Goal: Task Accomplishment & Management: Manage account settings

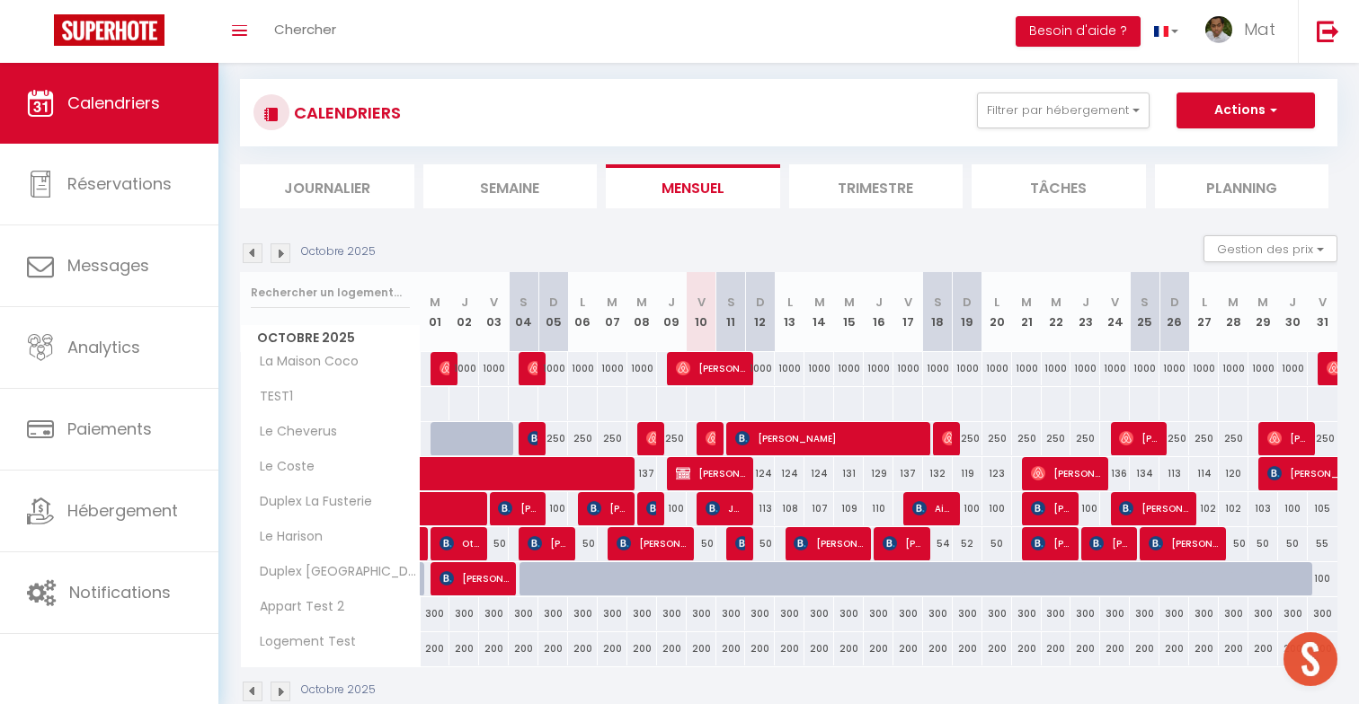
scroll to position [119, 0]
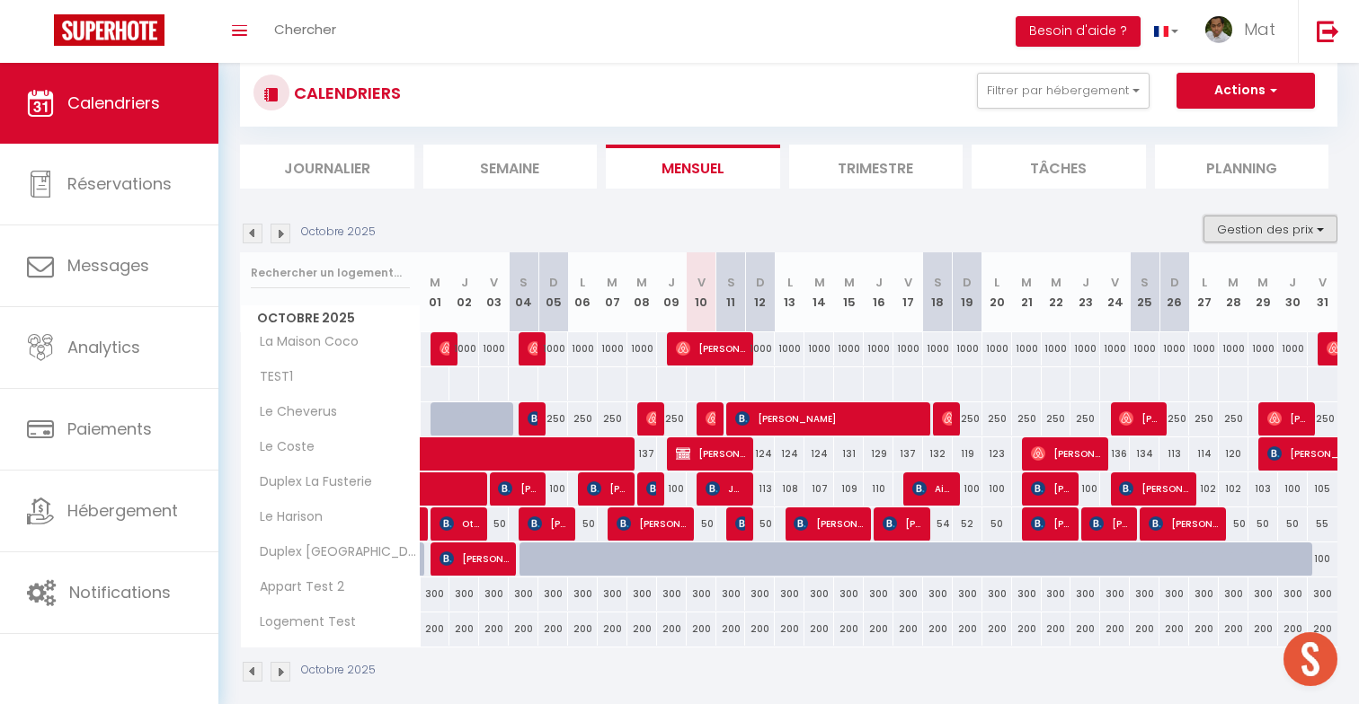
click at [1234, 233] on button "Gestion des prix" at bounding box center [1270, 229] width 134 height 27
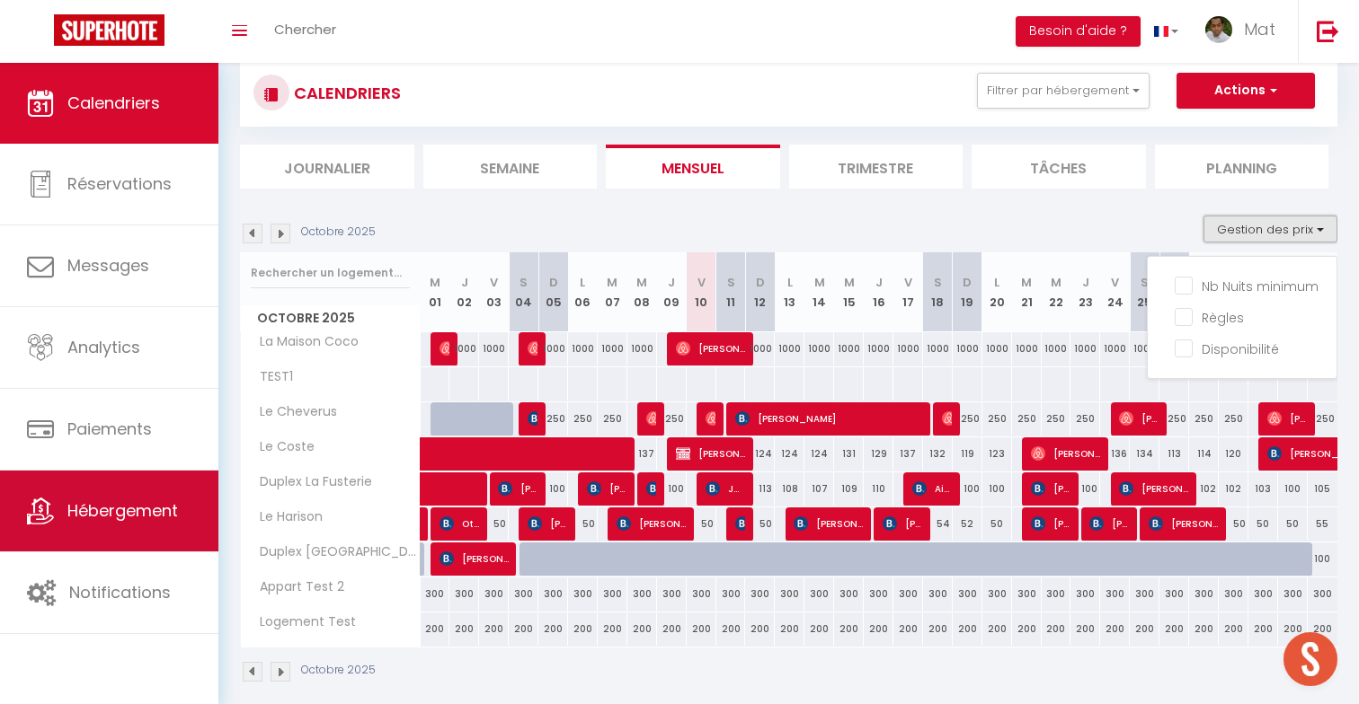
click at [191, 497] on link "Hébergement" at bounding box center [109, 511] width 218 height 81
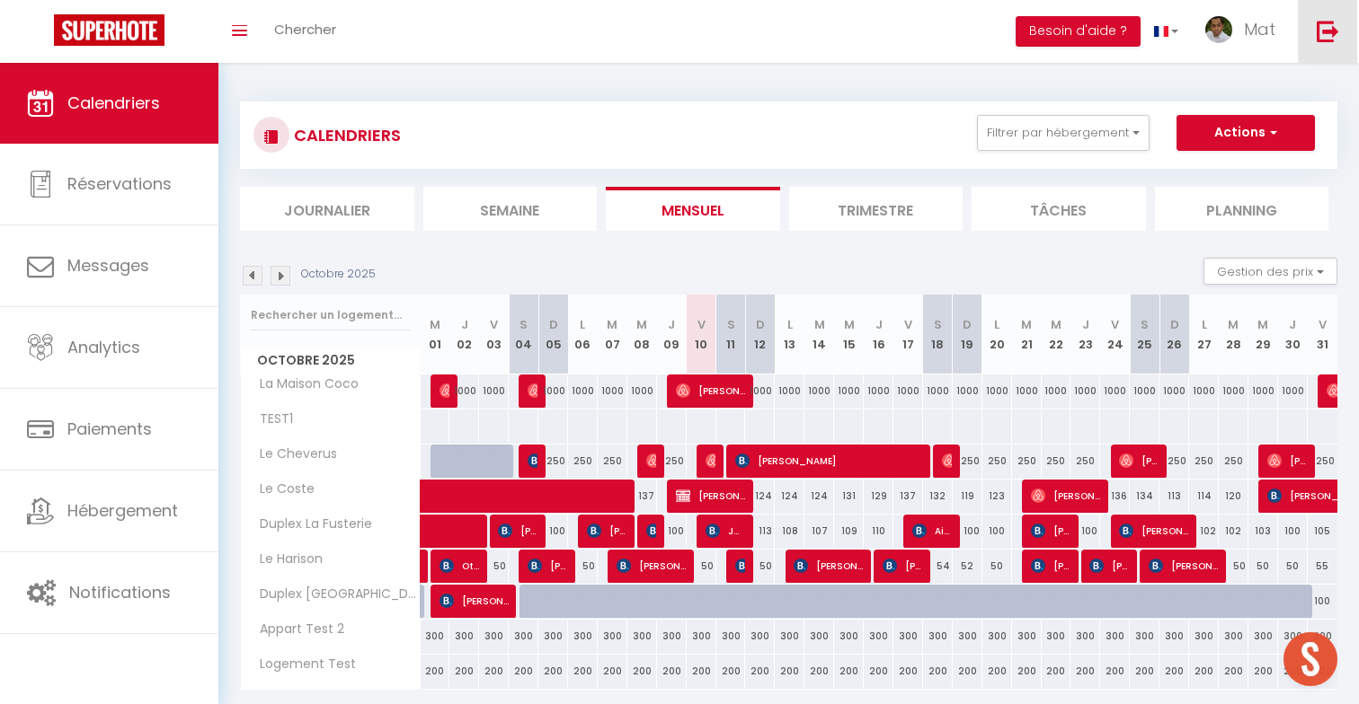
scroll to position [788, 0]
click at [1327, 28] on img at bounding box center [1327, 31] width 22 height 22
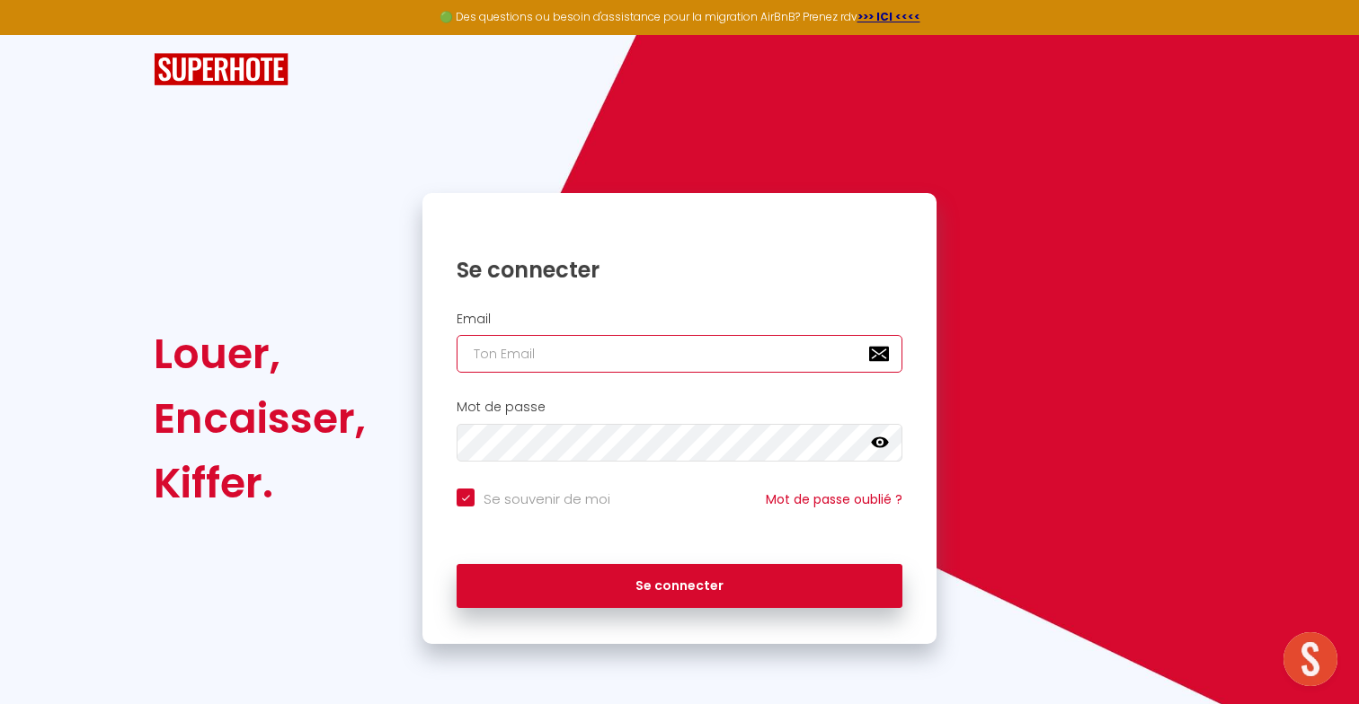
click at [544, 360] on input "email" at bounding box center [679, 354] width 446 height 38
paste input "Cbergnier.icapatrimoine@gmail.com"
type input "Cbergnier.icapatrimoine@gmail.com"
checkbox input "true"
drag, startPoint x: 483, startPoint y: 356, endPoint x: 464, endPoint y: 356, distance: 18.9
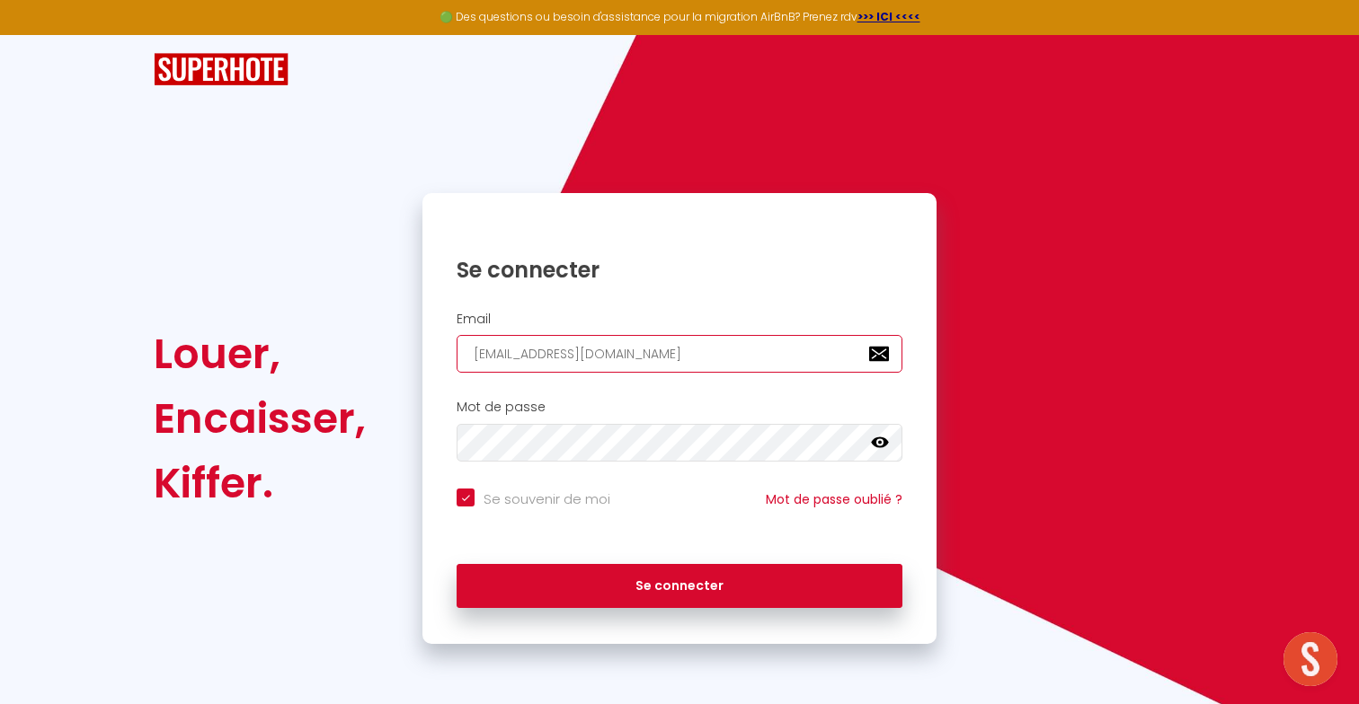
click at [464, 356] on input "Cbergnier.icapatrimoine@gmail.com" at bounding box center [679, 354] width 446 height 38
type input "cbergnier.icapatrimoine@gmail.com"
checkbox input "true"
type input "cbergnier.icapatrimoine@gmail.com"
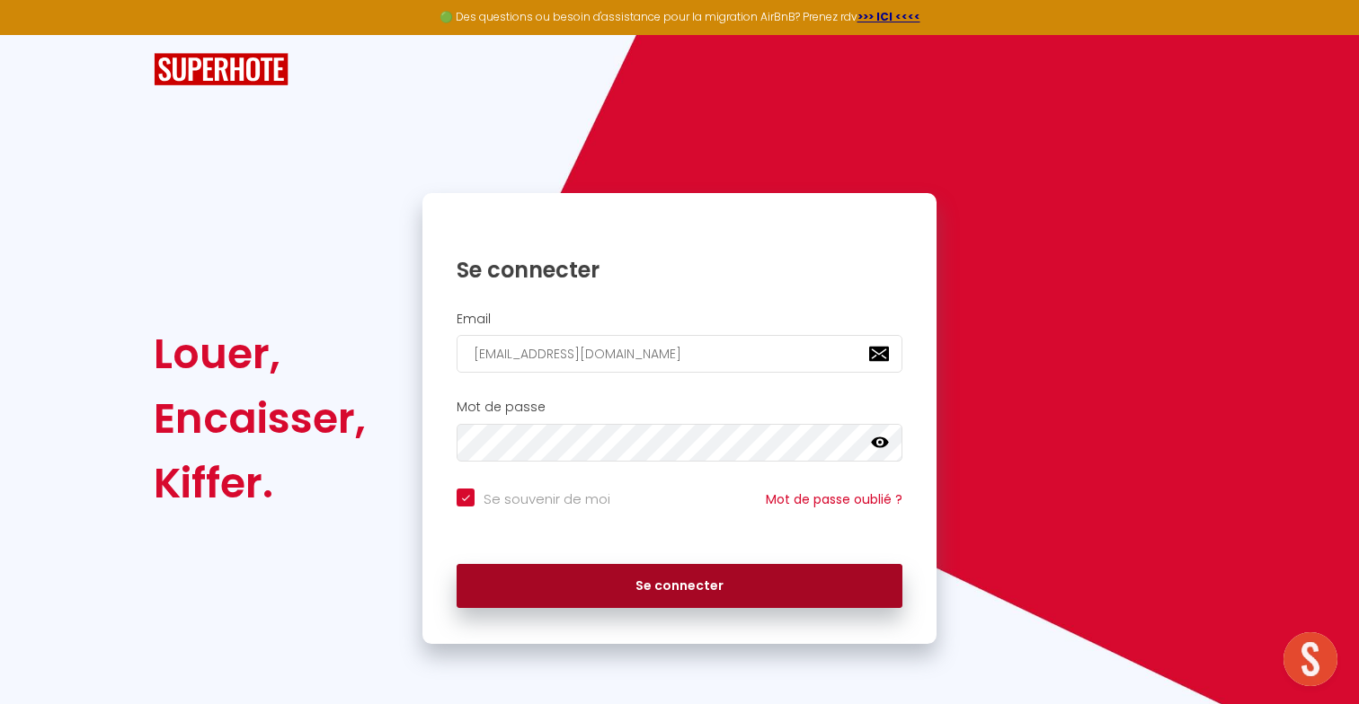
click at [560, 591] on button "Se connecter" at bounding box center [679, 586] width 446 height 45
checkbox input "true"
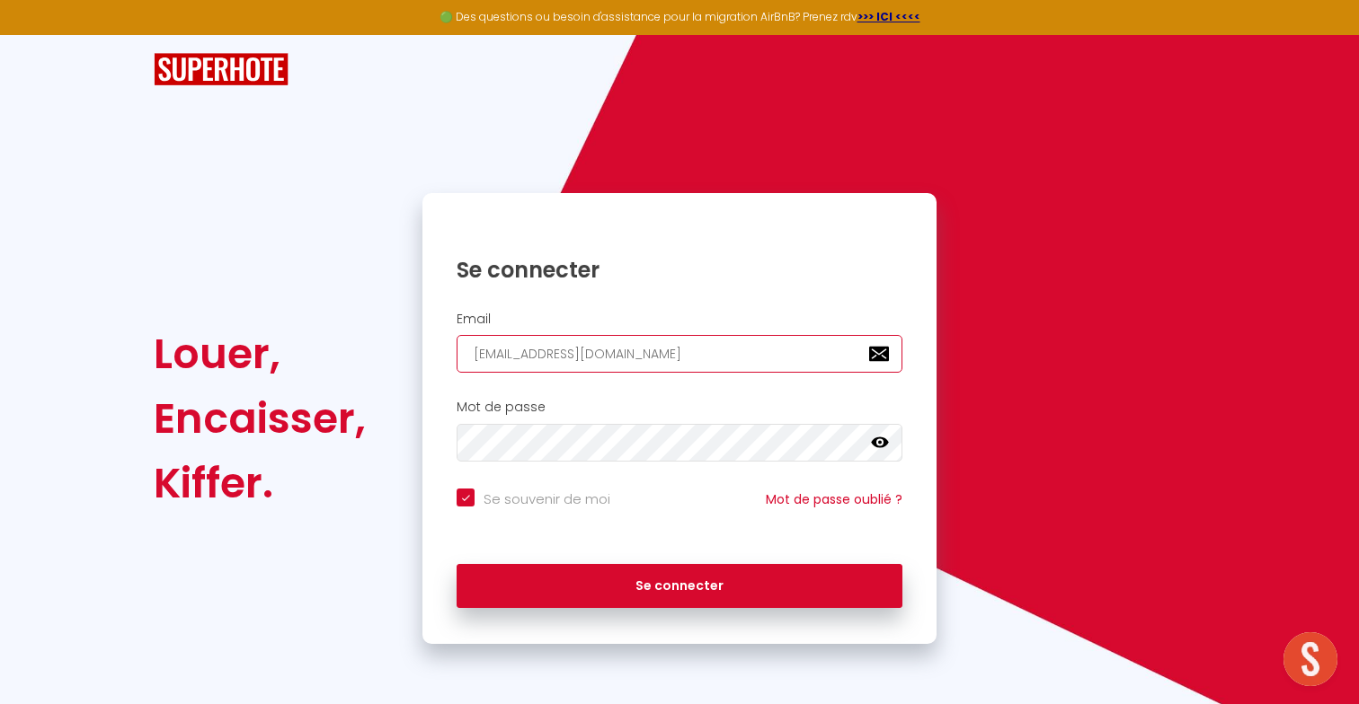
click at [563, 356] on input "cbergnier.icapatrimoine@gmail.com" at bounding box center [679, 354] width 446 height 38
type input "l"
checkbox input "true"
type input "li"
checkbox input "true"
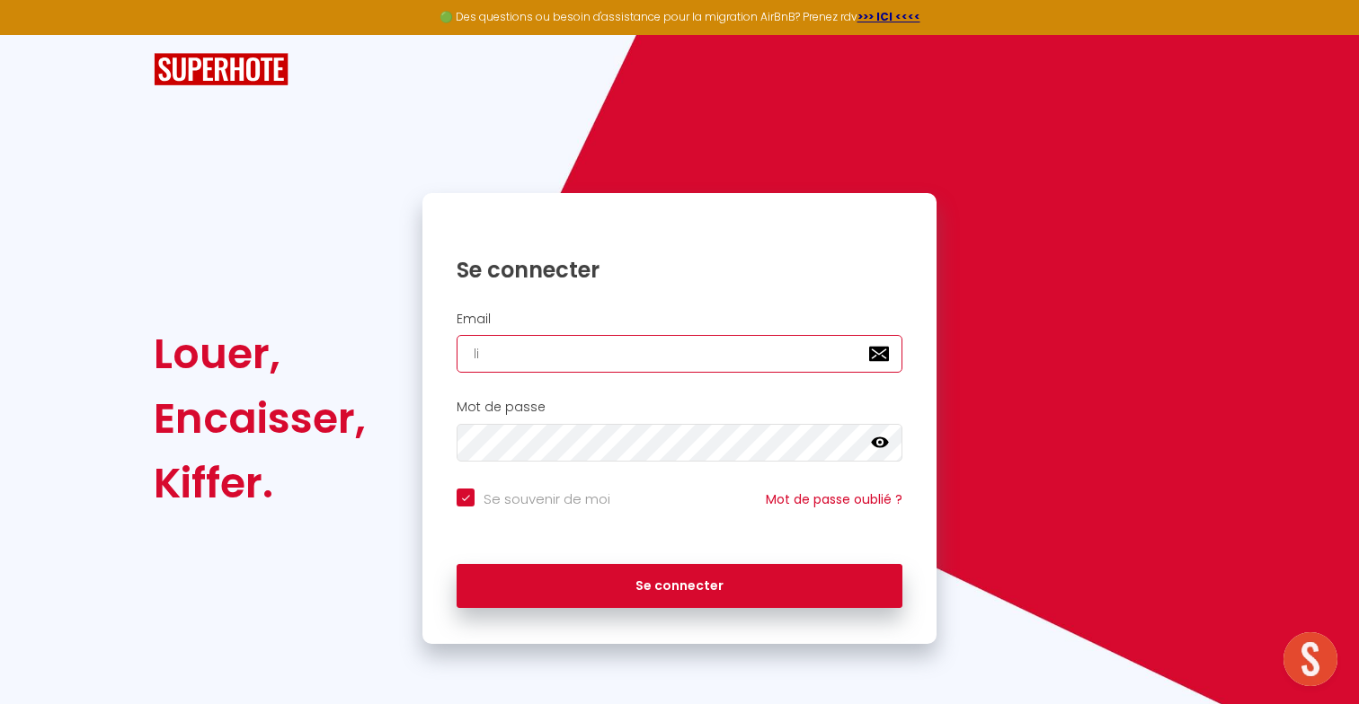
type input "lib"
checkbox input "true"
type input "libe"
checkbox input "true"
type input "liber"
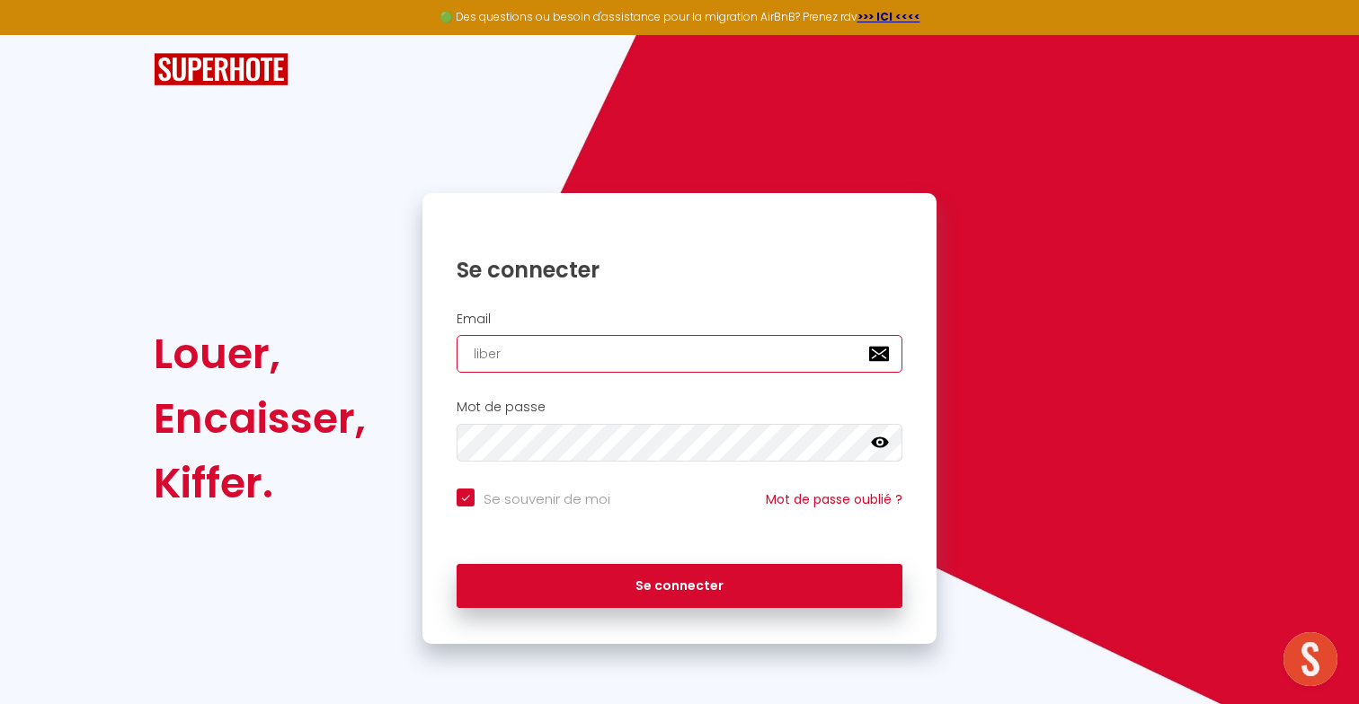
checkbox input "true"
type input "libert"
checkbox input "true"
type input "liberte"
checkbox input "true"
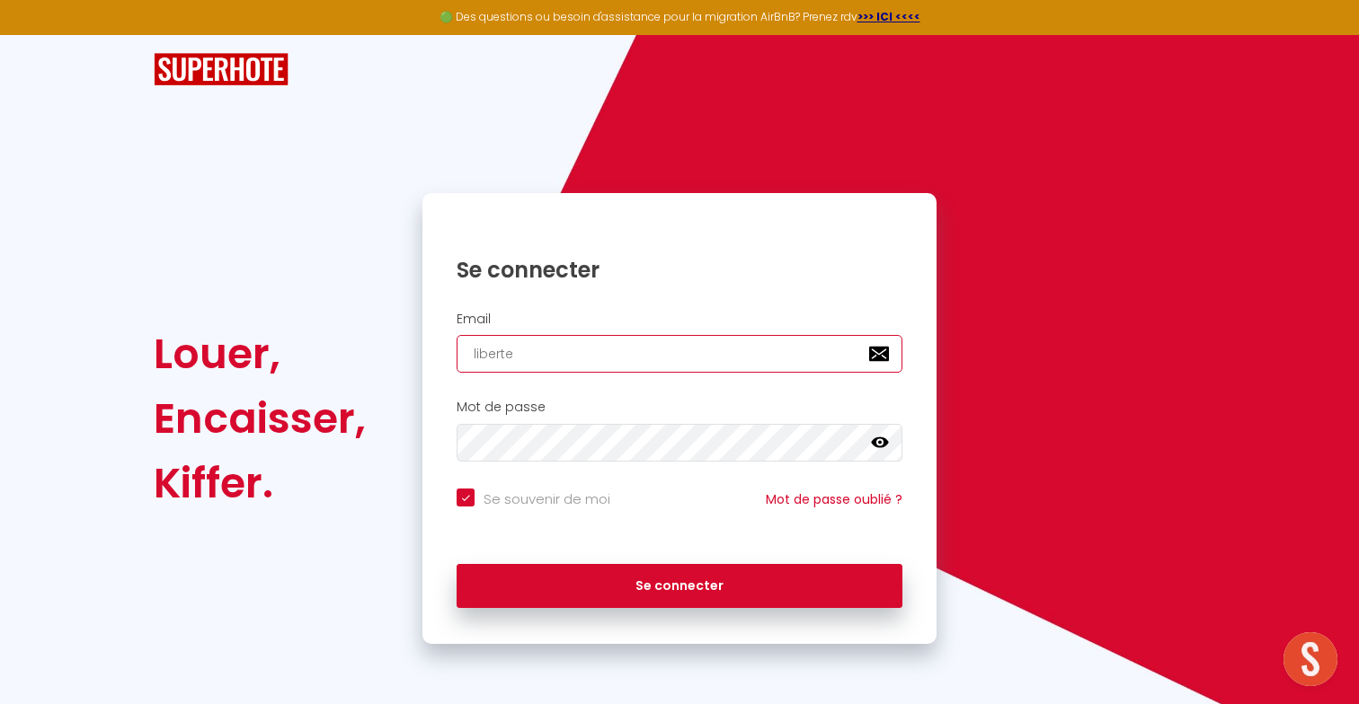
type input "libertec"
checkbox input "true"
type input "libertecl"
checkbox input "true"
type input "libertecle"
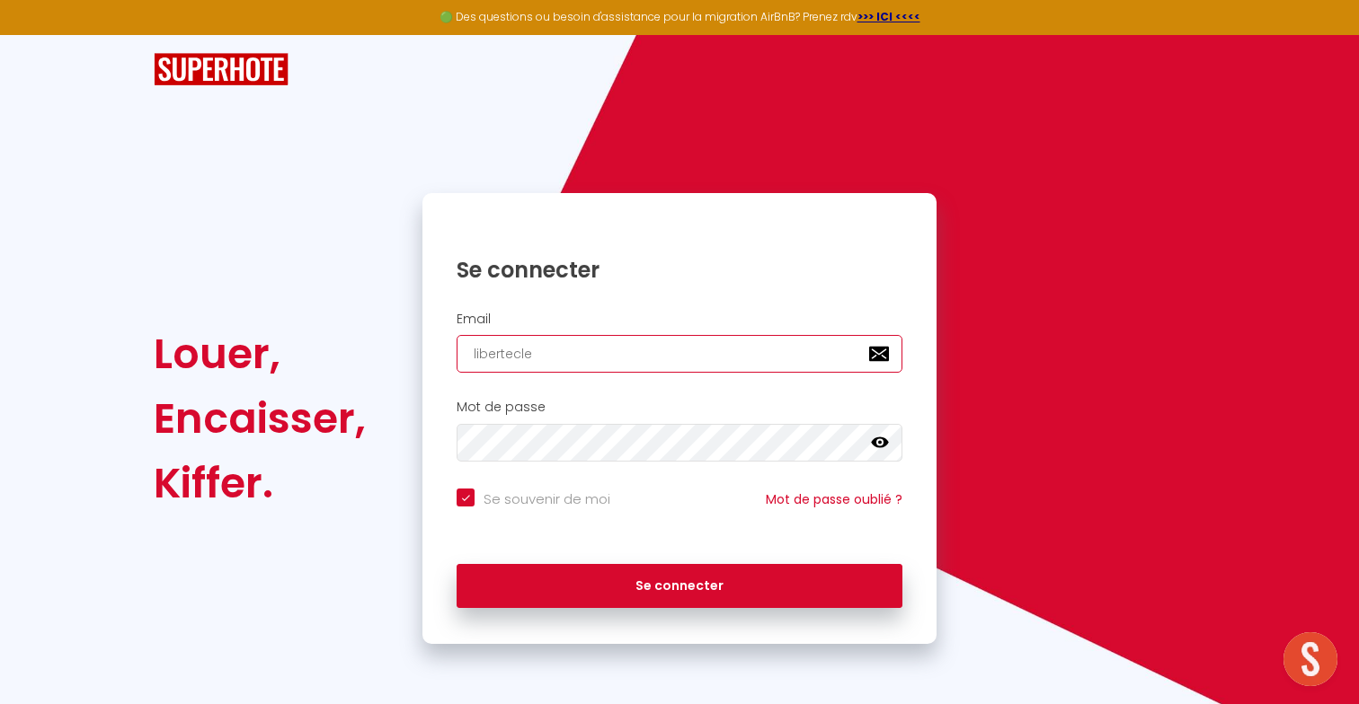
checkbox input "true"
type input "libertecles"
checkbox input "true"
type input "libertecles@"
checkbox input "true"
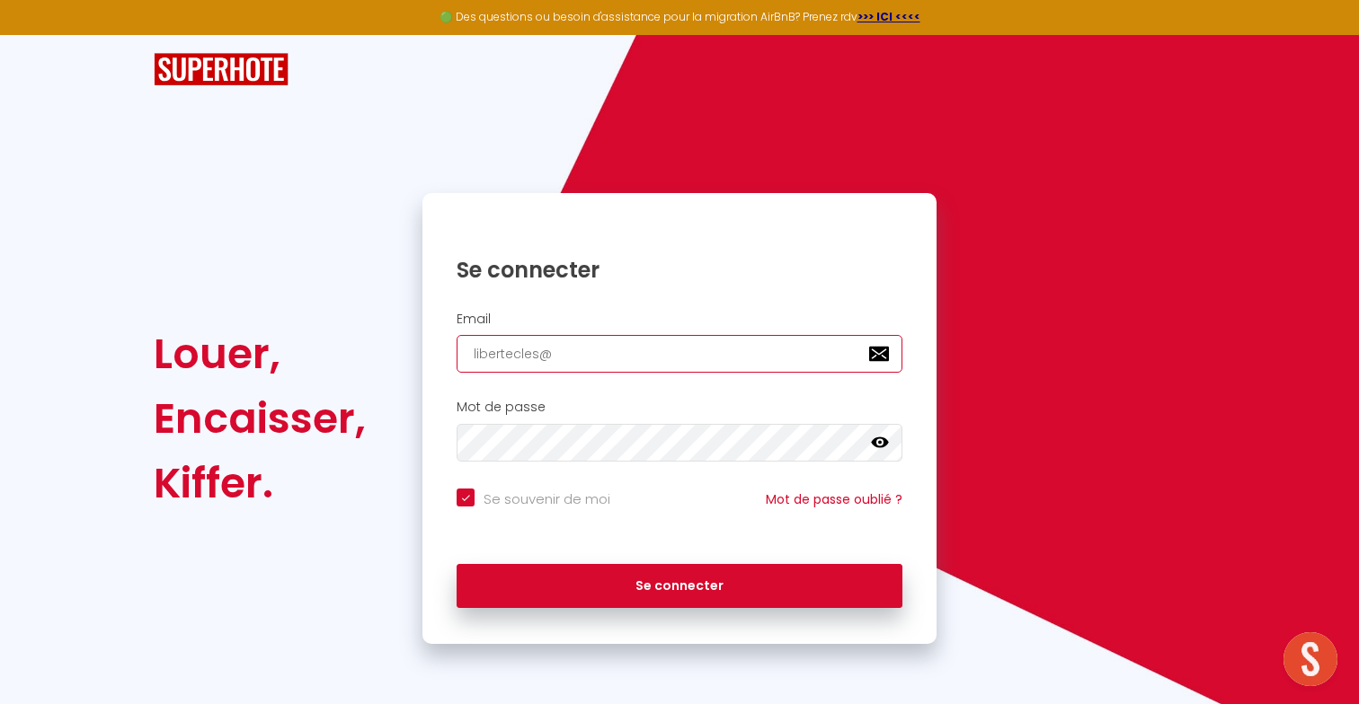
type input "libertecles"
checkbox input "true"
type input "libertecles."
checkbox input "true"
type input "libertecles.c"
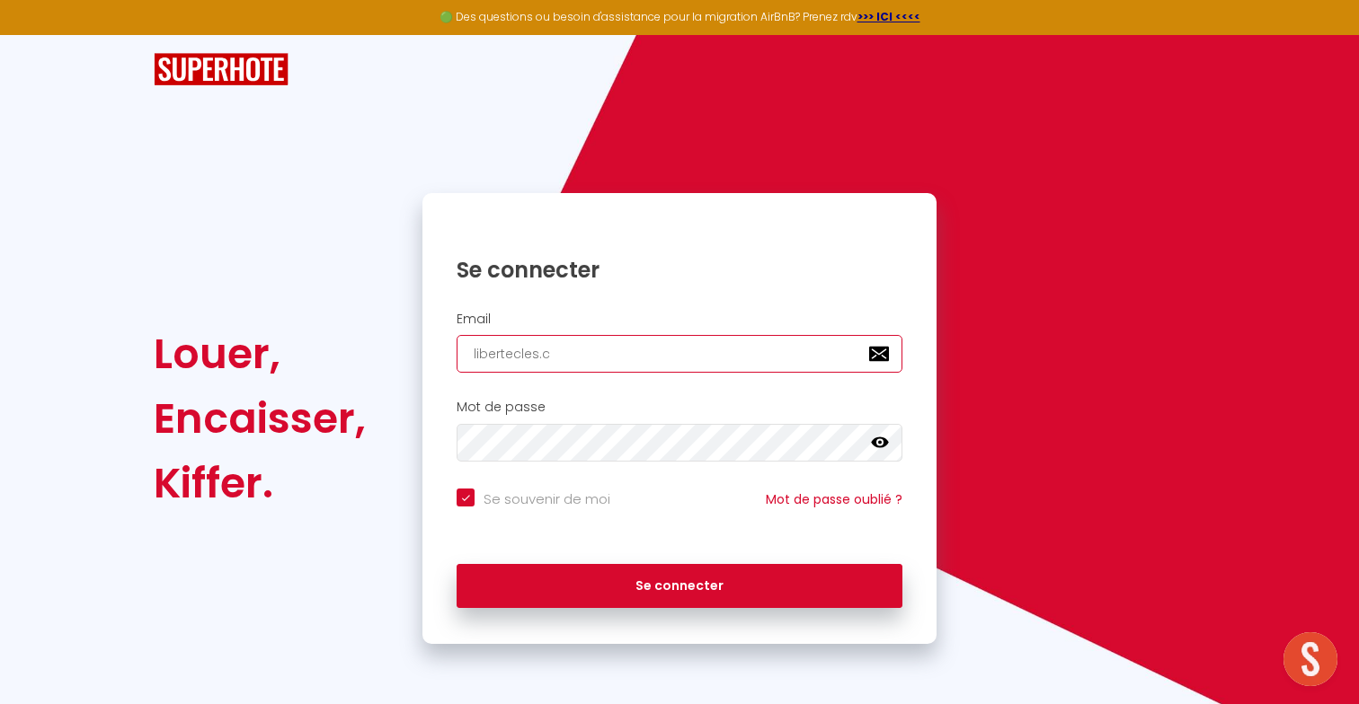
checkbox input "true"
type input "libertecles.co"
checkbox input "true"
type input "libertecles.con"
checkbox input "true"
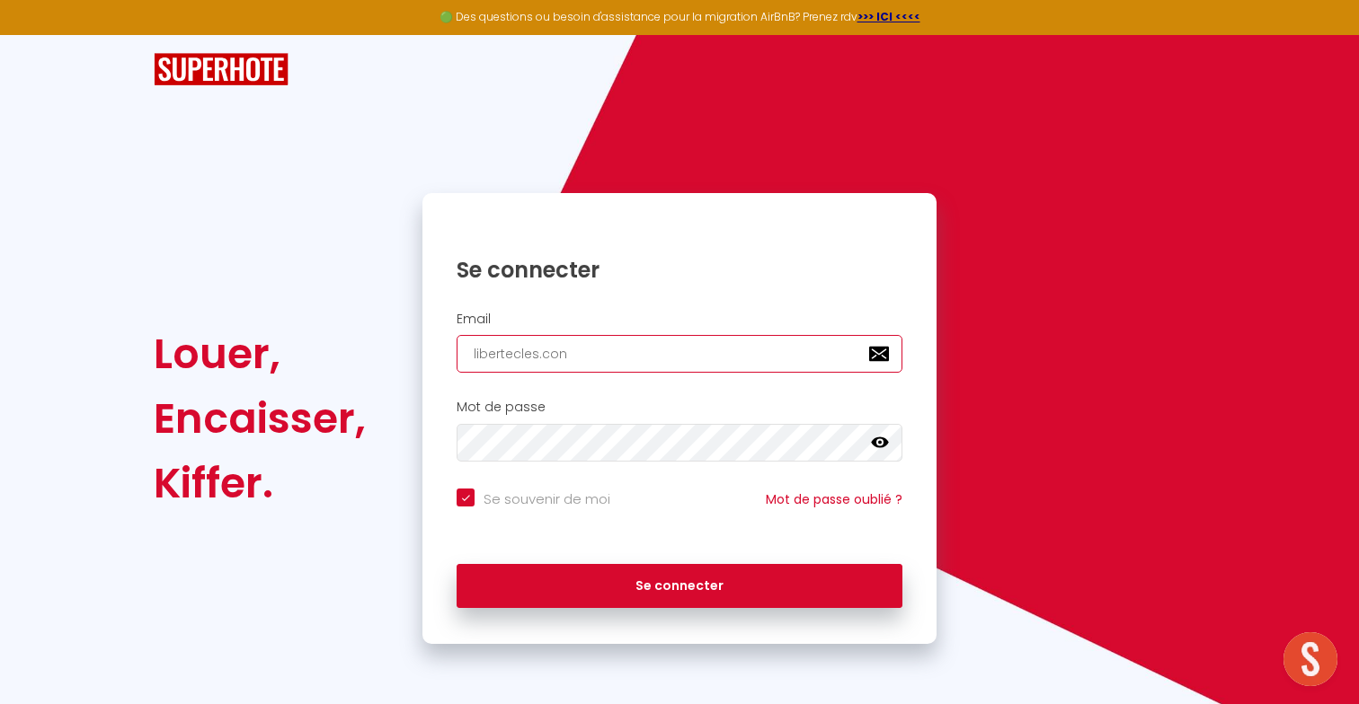
type input "libertecles.cont"
checkbox input "true"
type input "libertecles.conta"
checkbox input "true"
type input "libertecles.contac"
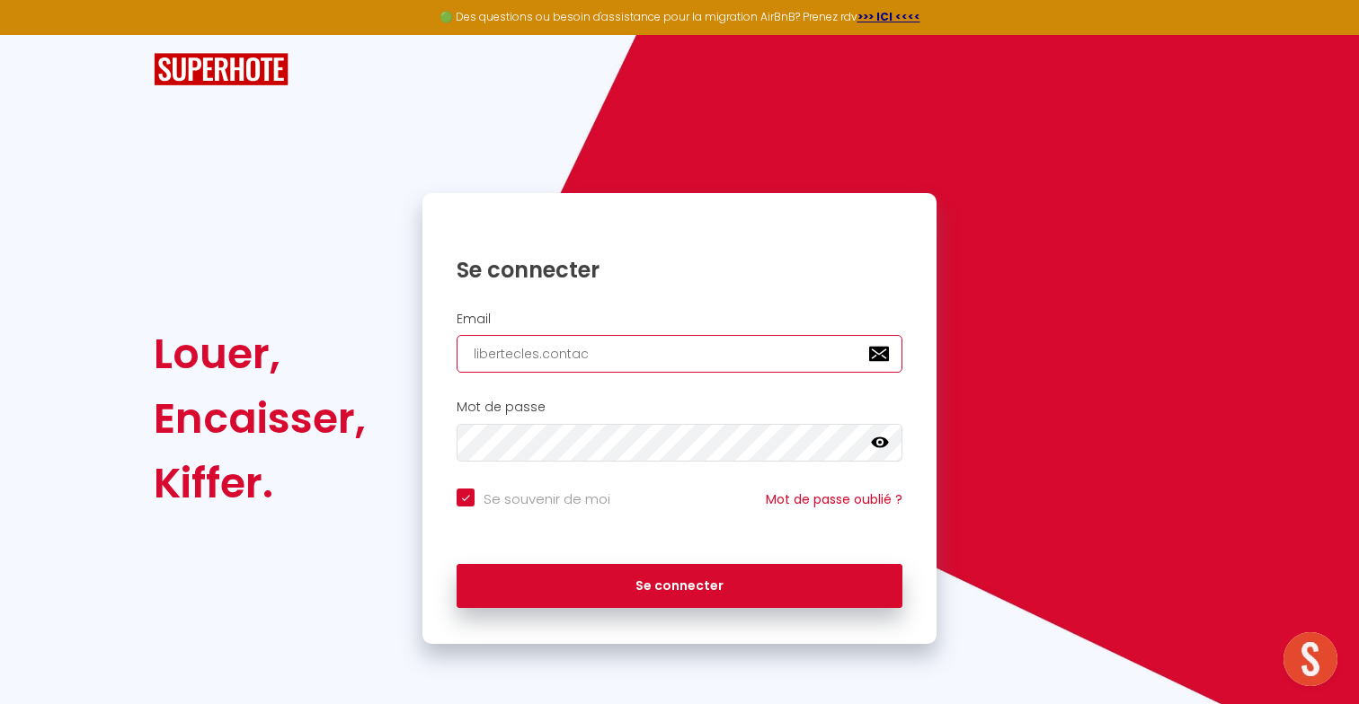
checkbox input "true"
type input "libertecles.contact"
checkbox input "true"
type input "libertecles.contact@"
checkbox input "true"
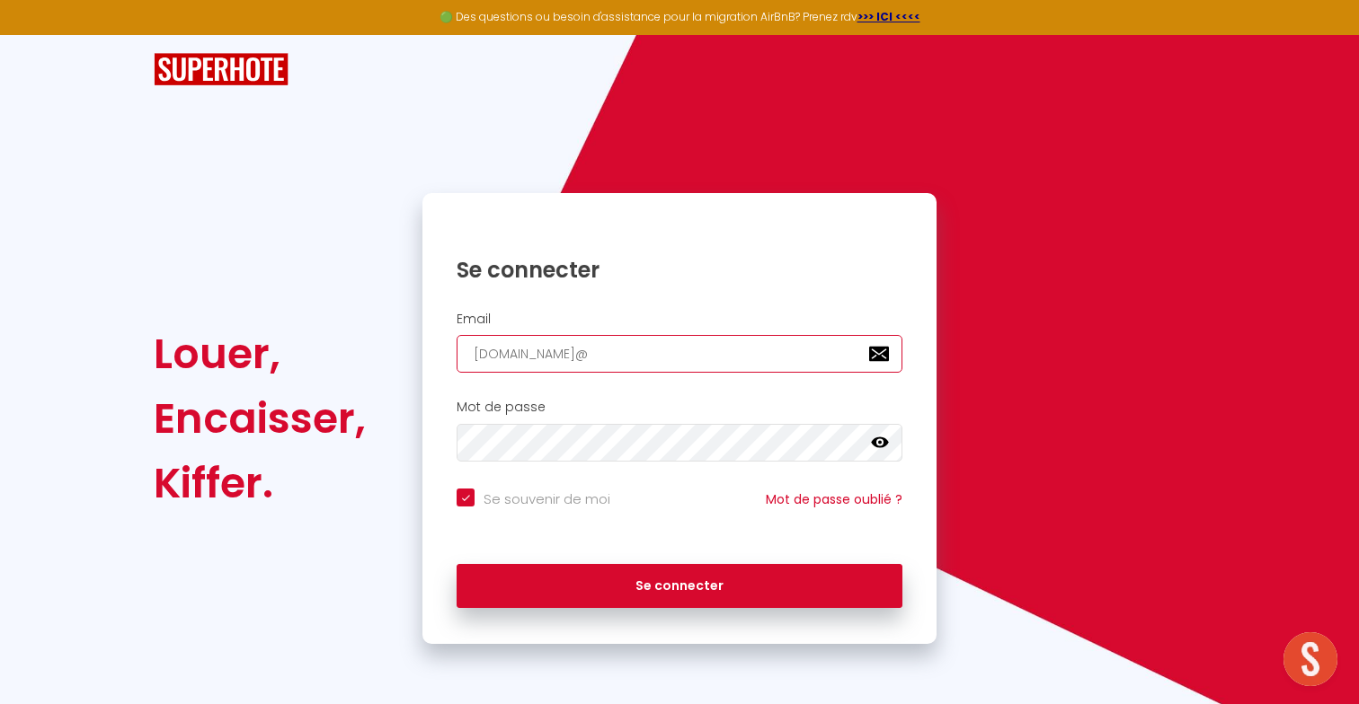
type input "libertecles.contact@g"
checkbox input "true"
type input "libertecles.contact@gm"
checkbox input "true"
type input "libertecles.contact@gma"
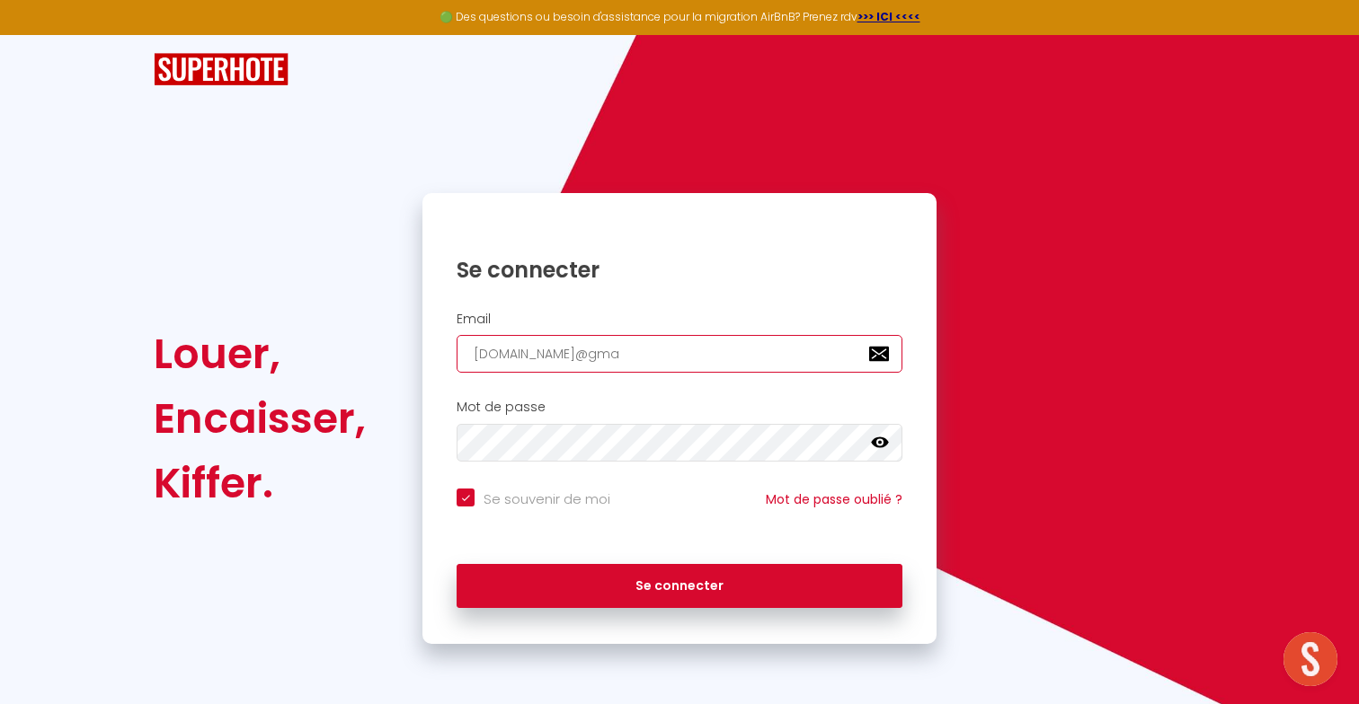
checkbox input "true"
type input "libertecles.contact@gmai"
checkbox input "true"
type input "libertecles.contact@gmail"
checkbox input "true"
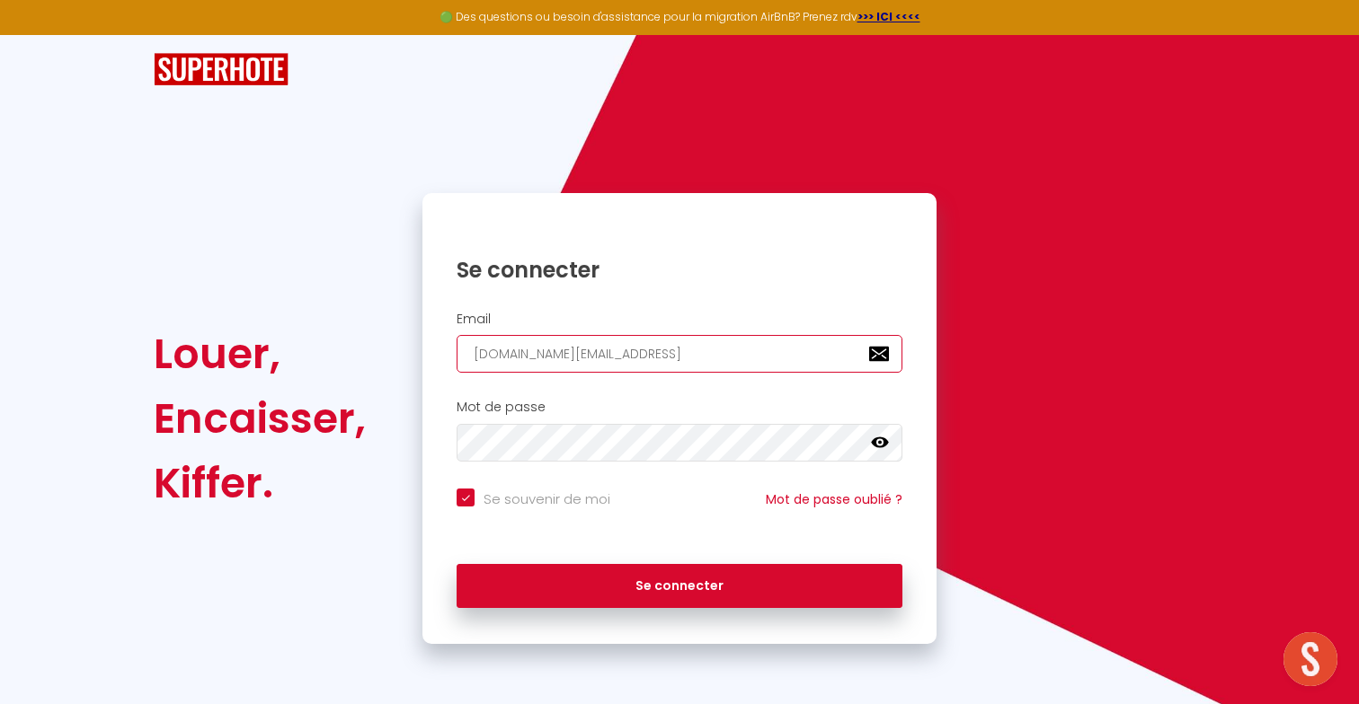
type input "libertecles.contact@gmail."
checkbox input "true"
type input "libertecles.contact@gmail.c"
checkbox input "true"
type input "libertecles.contact@gmail.co"
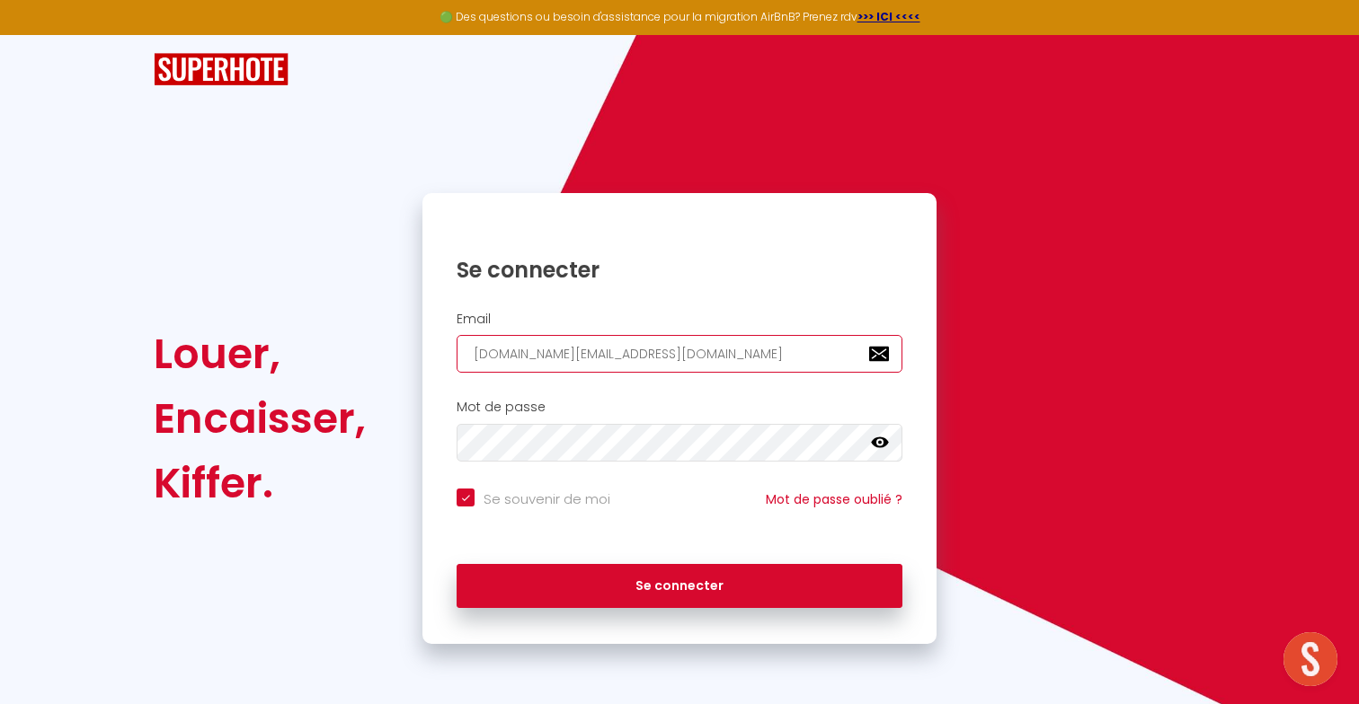
checkbox input "true"
type input "[DOMAIN_NAME][EMAIL_ADDRESS][DOMAIN_NAME]"
checkbox input "true"
type input "[DOMAIN_NAME][EMAIL_ADDRESS][DOMAIN_NAME]"
click at [456, 564] on button "Se connecter" at bounding box center [679, 586] width 446 height 45
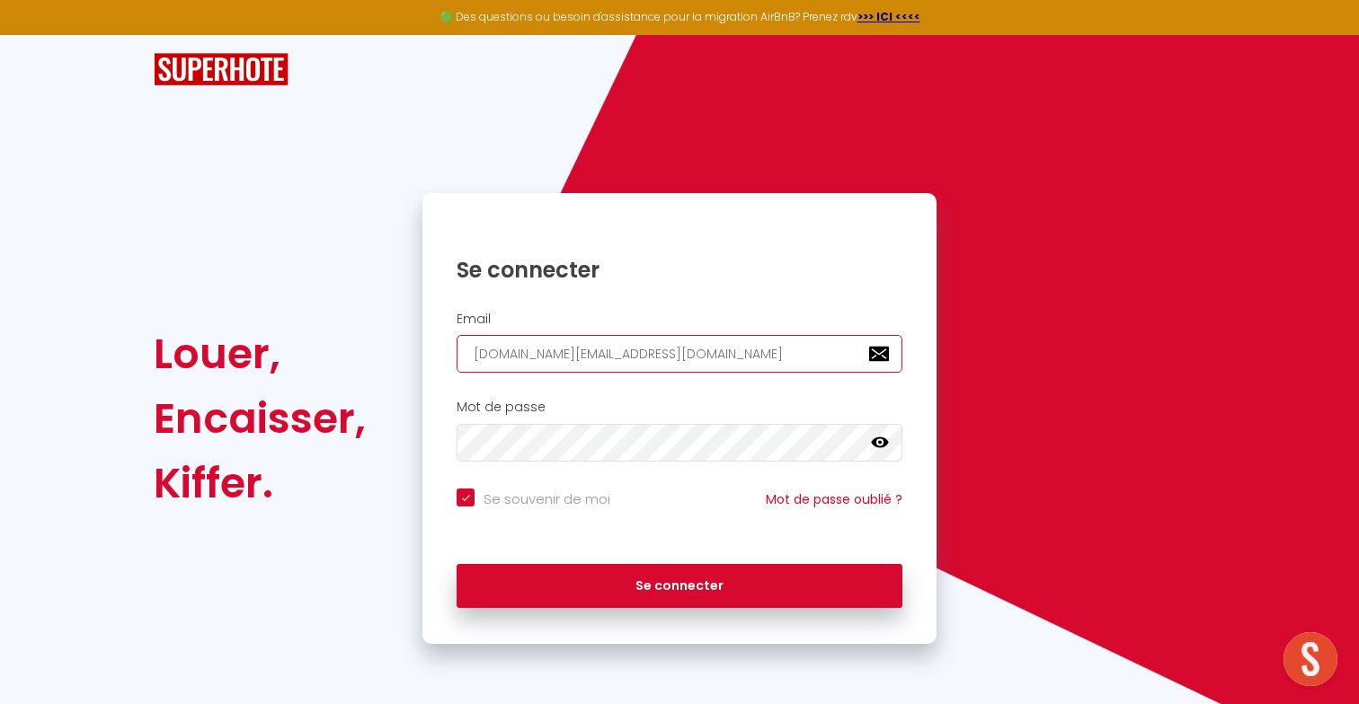
checkbox input "true"
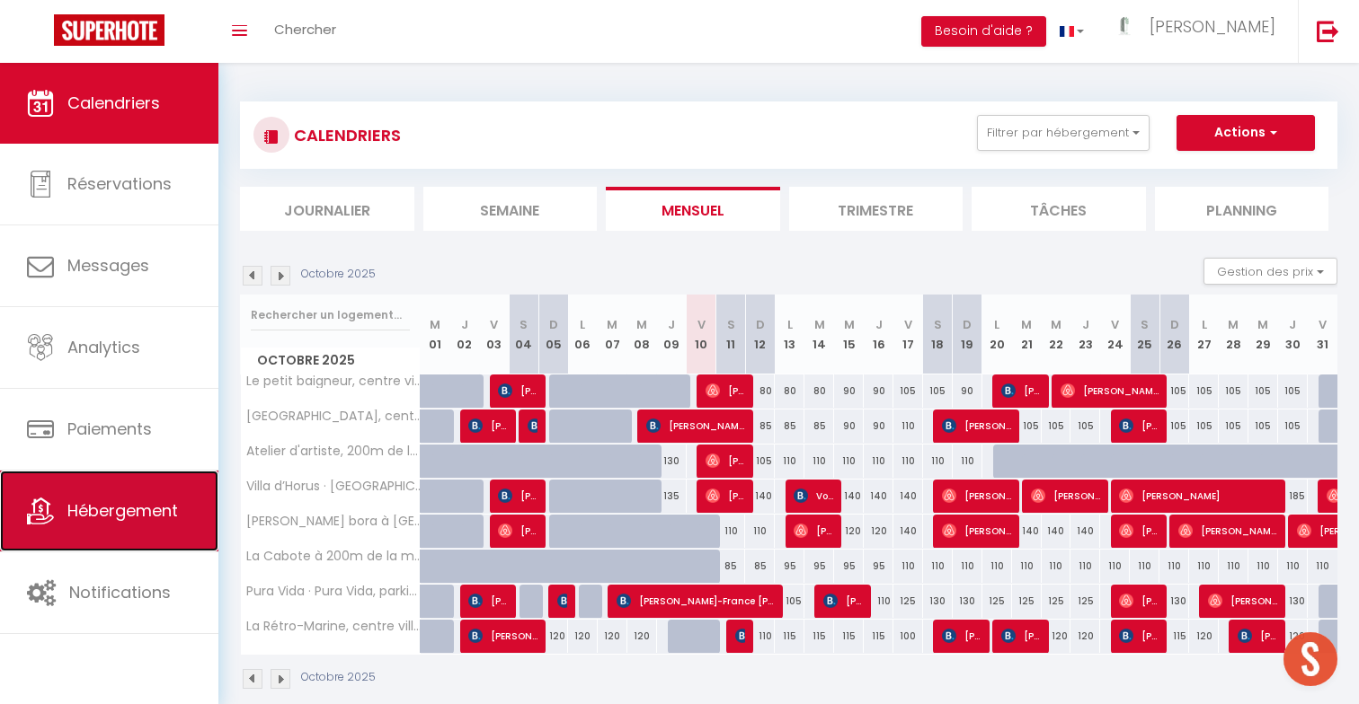
click at [89, 500] on span "Hébergement" at bounding box center [122, 511] width 111 height 22
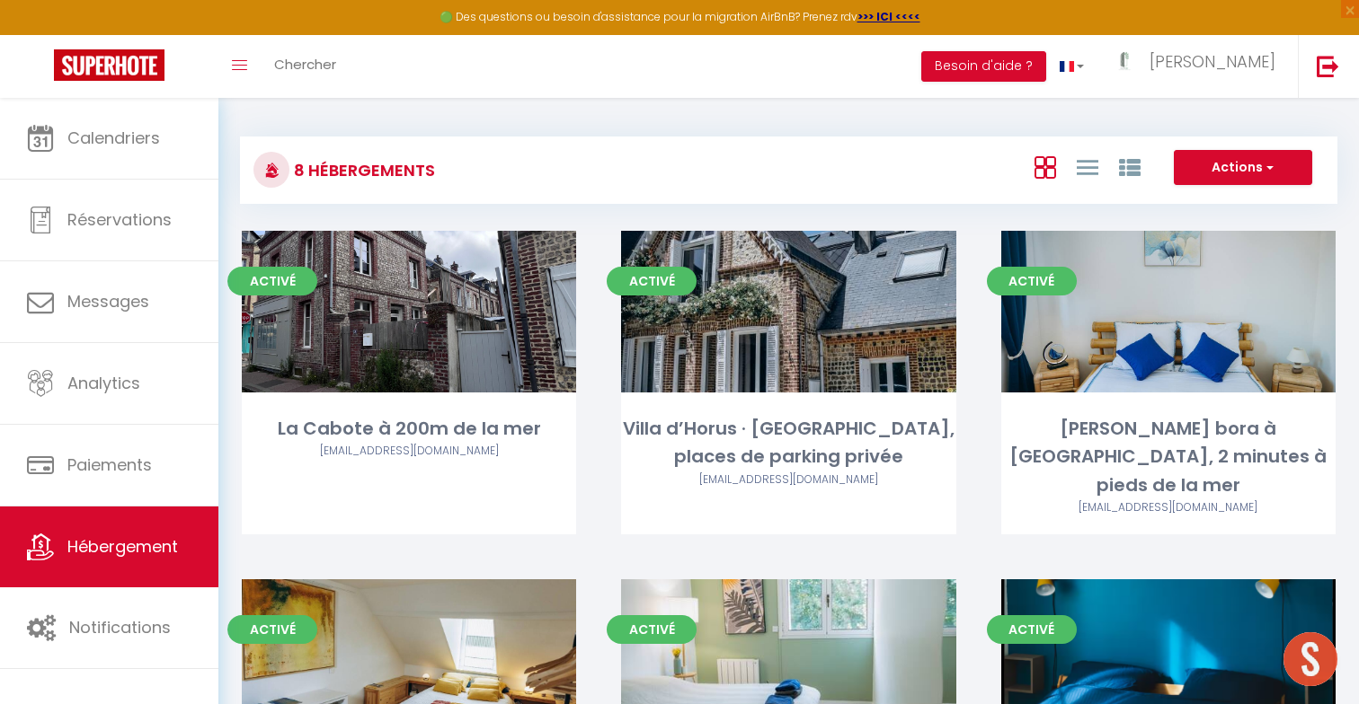
click at [590, 526] on div "Activé Editer La Cabote à 200m de la mer aissalattaoui4@gmail.com" at bounding box center [408, 405] width 379 height 349
select select "3"
select select "2"
select select "1"
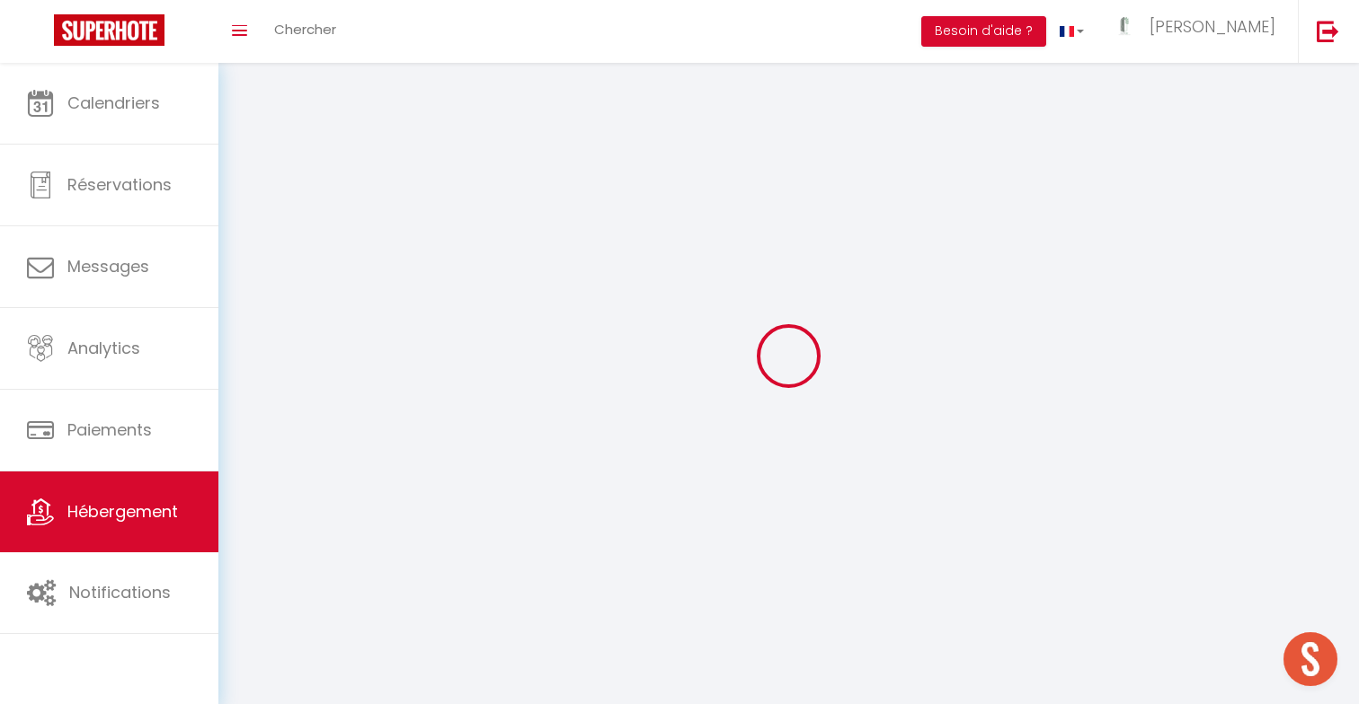
select select
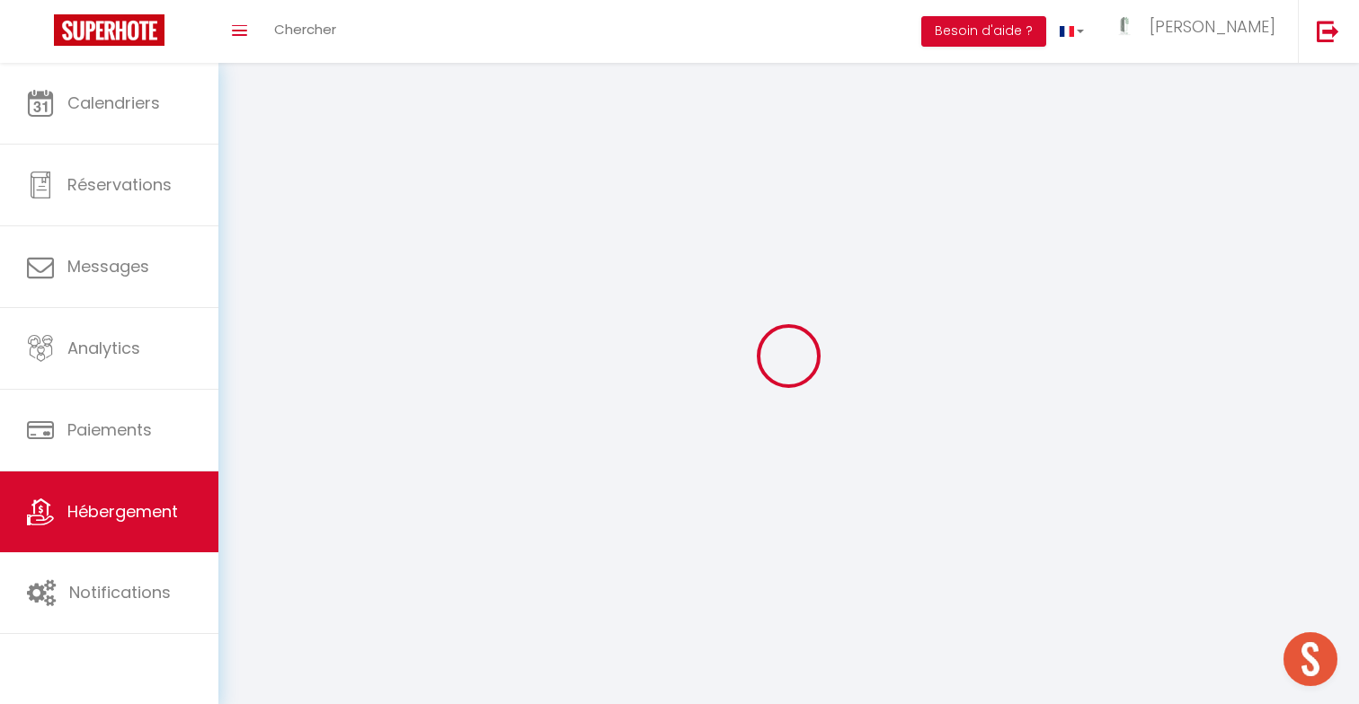
checkbox input "false"
select select
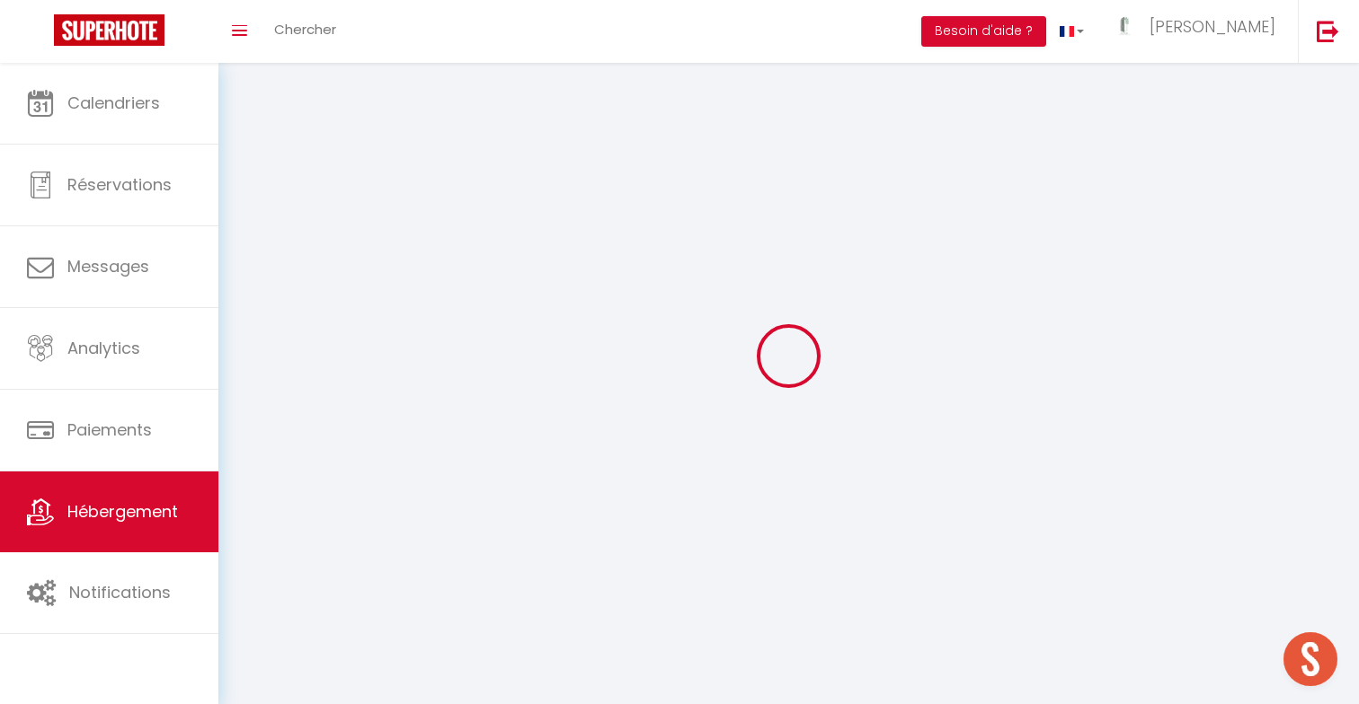
select select
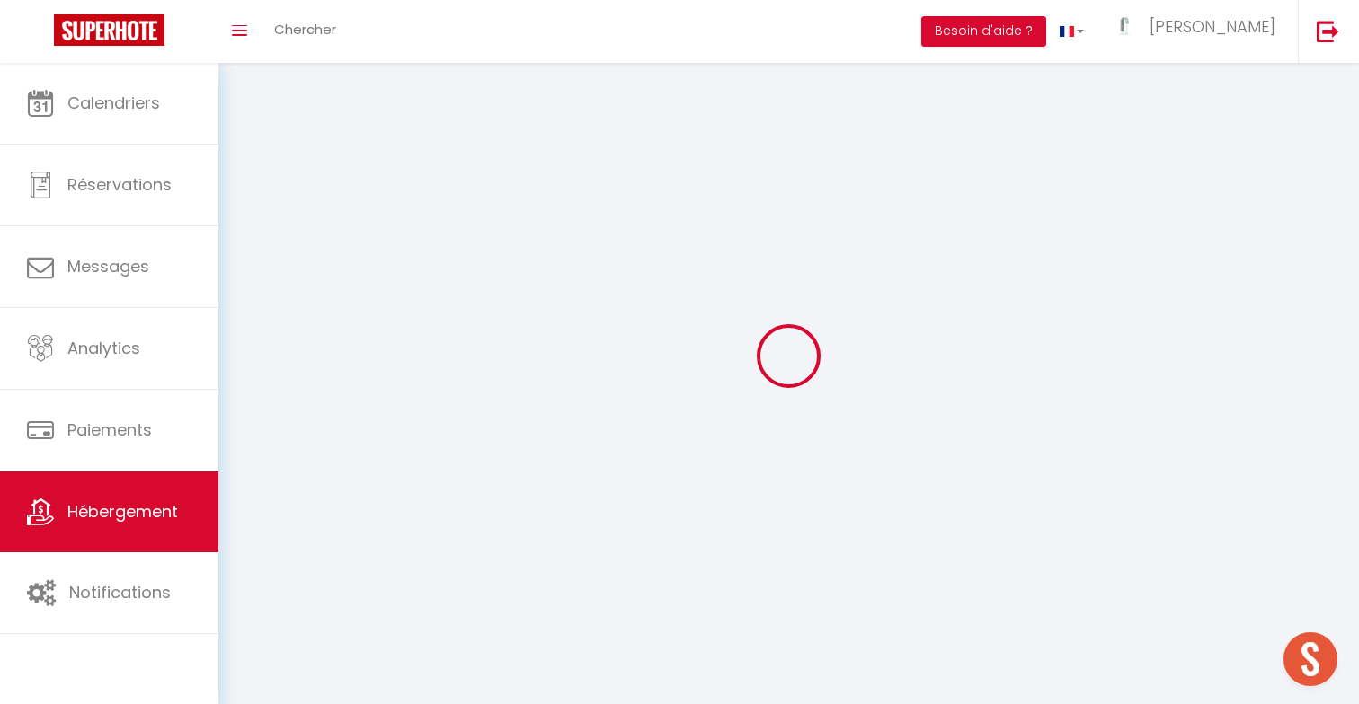
select select
checkbox input "false"
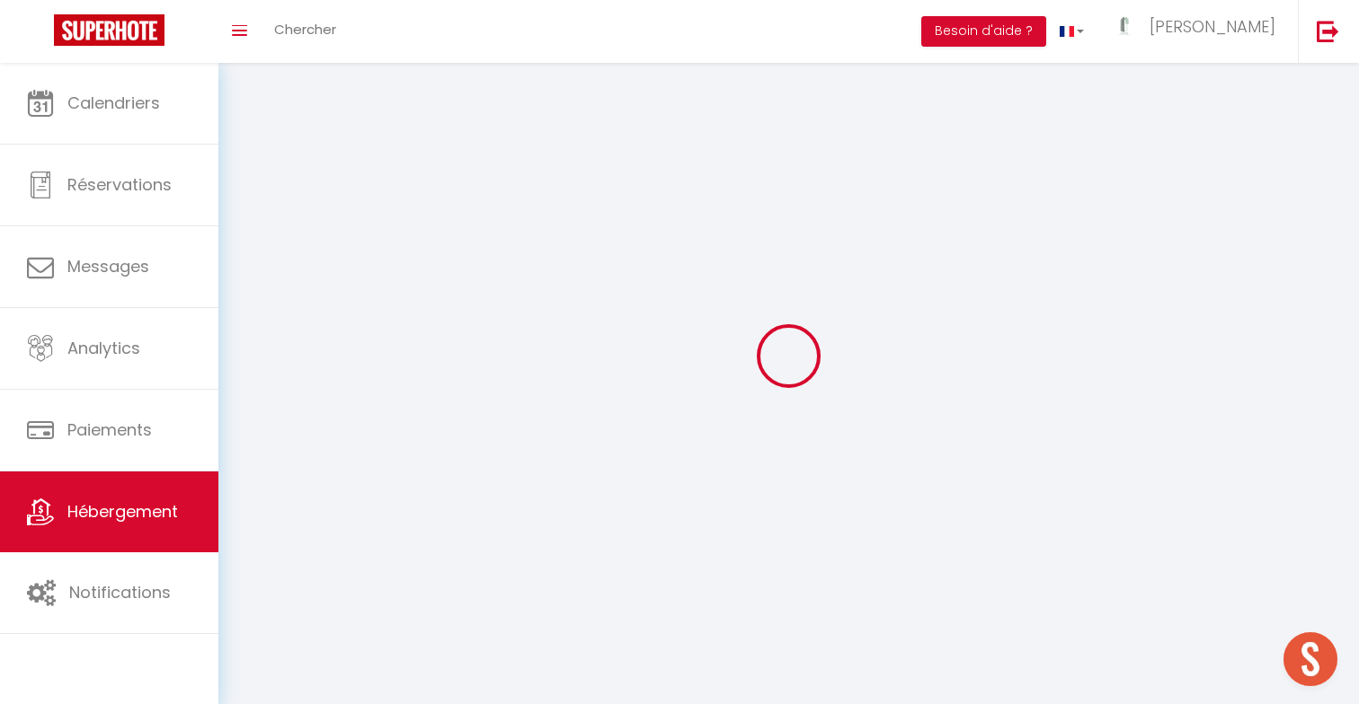
select select
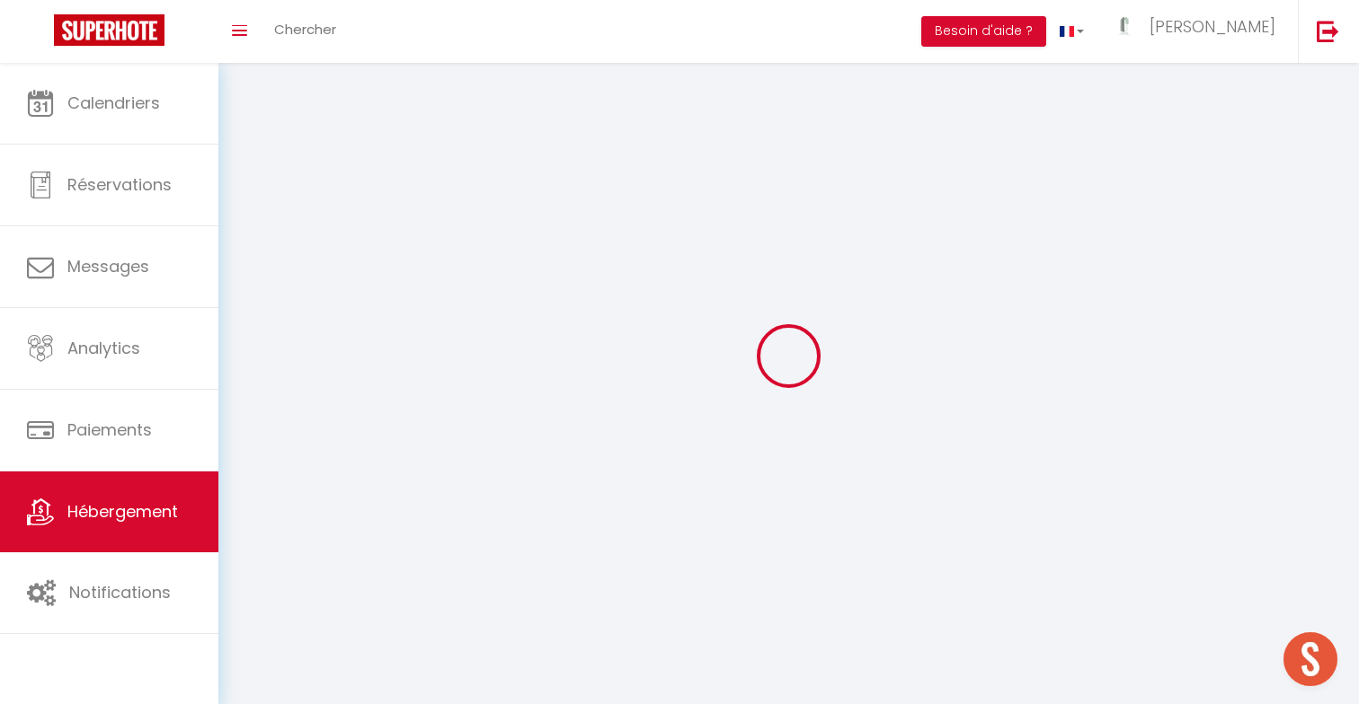
select select
checkbox input "false"
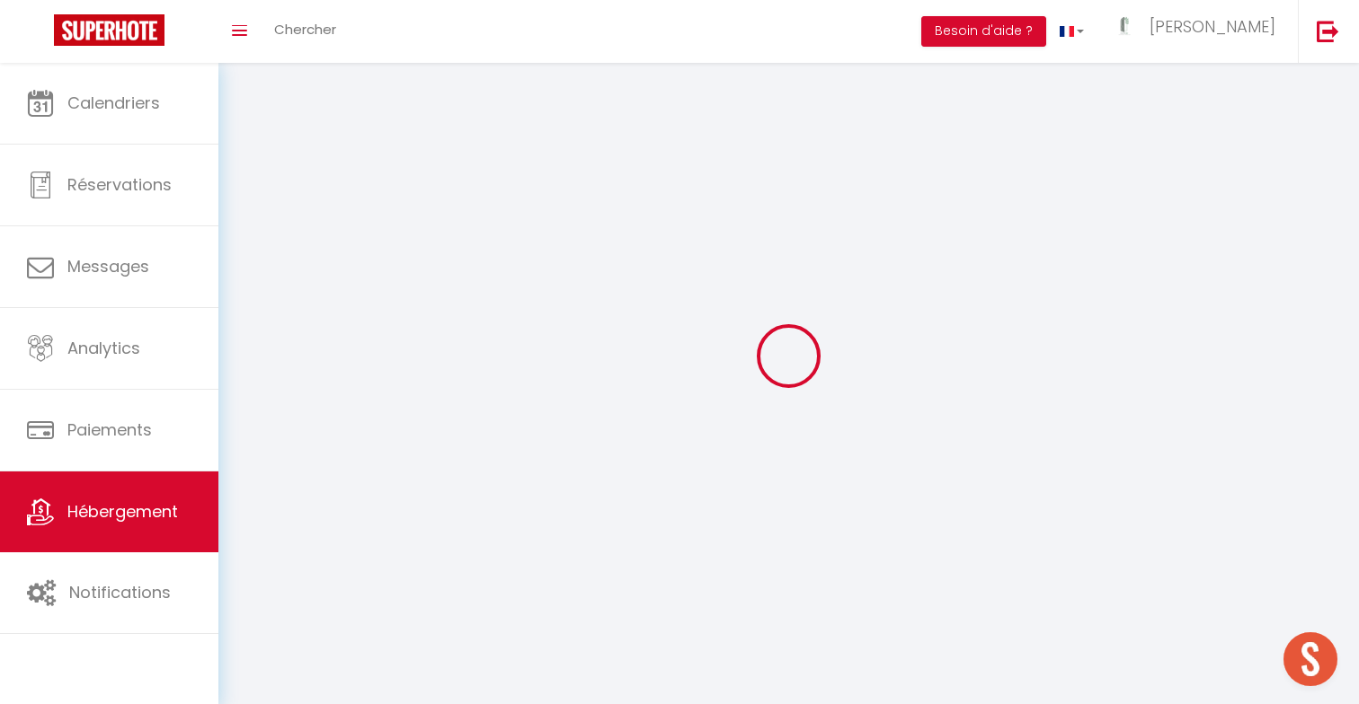
checkbox input "false"
select select
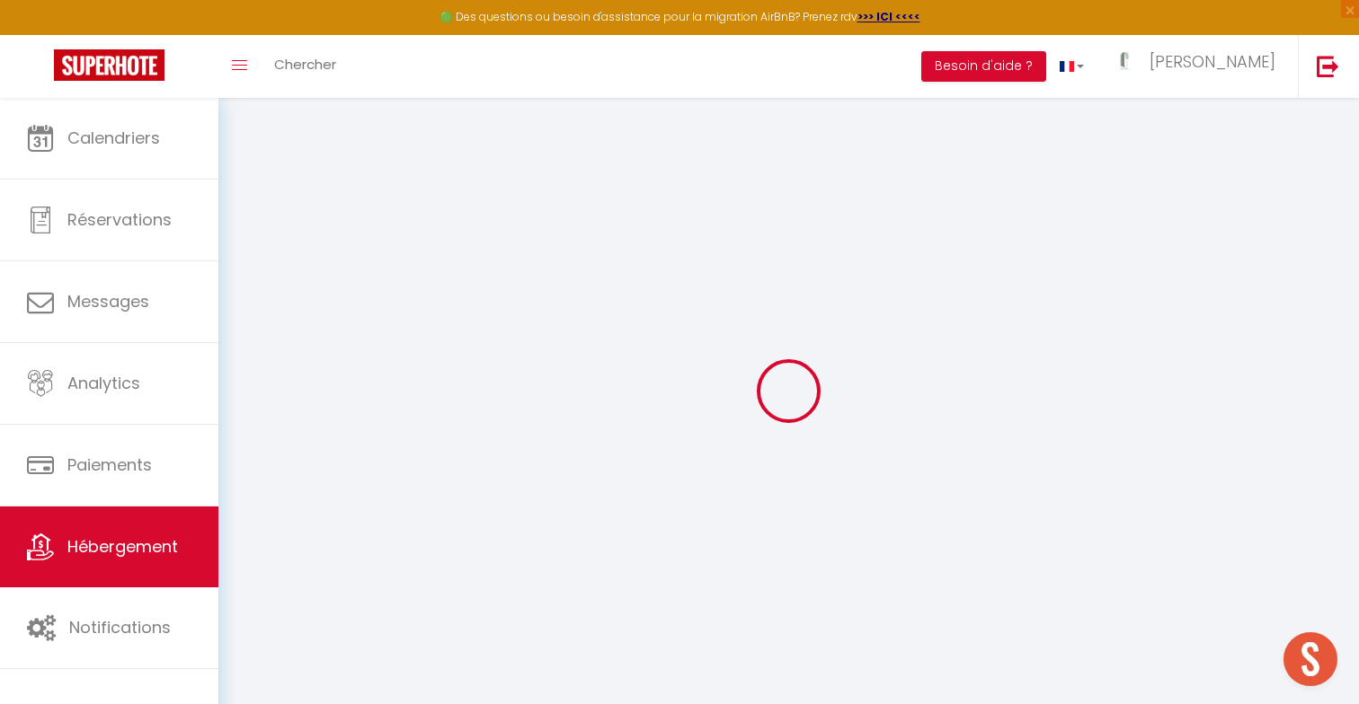
click at [236, 538] on div "Retourner vers La Cabote à 200m de la mer Actions Enregistrer Dupliquer Supprim…" at bounding box center [788, 391] width 1140 height 586
select select
checkbox input "false"
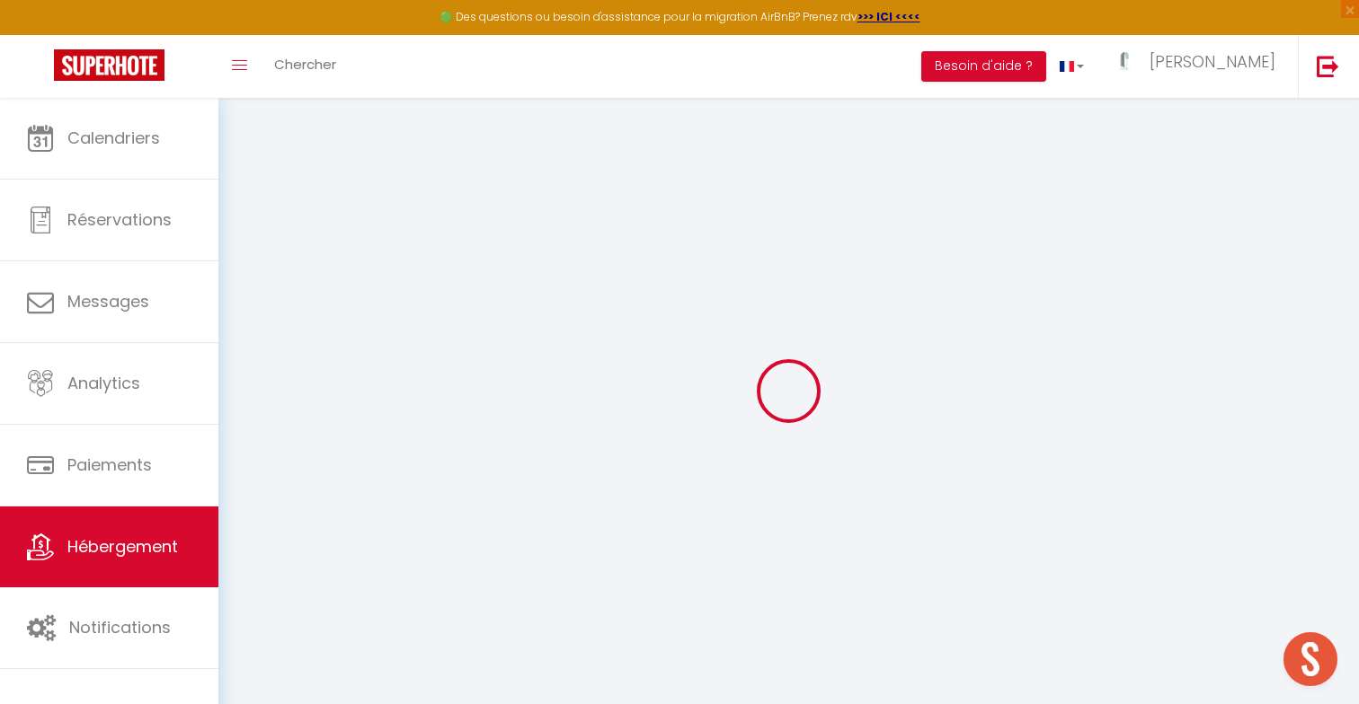
checkbox input "false"
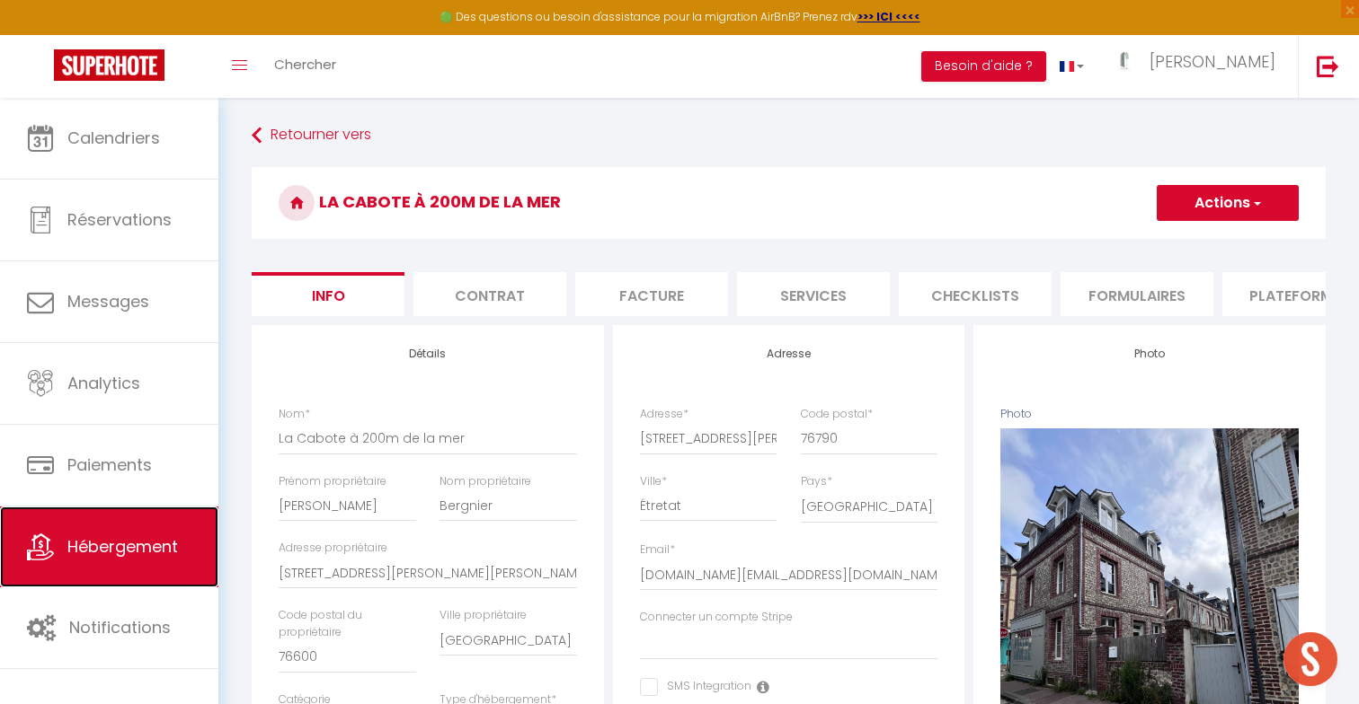
click at [150, 542] on span "Hébergement" at bounding box center [122, 547] width 111 height 22
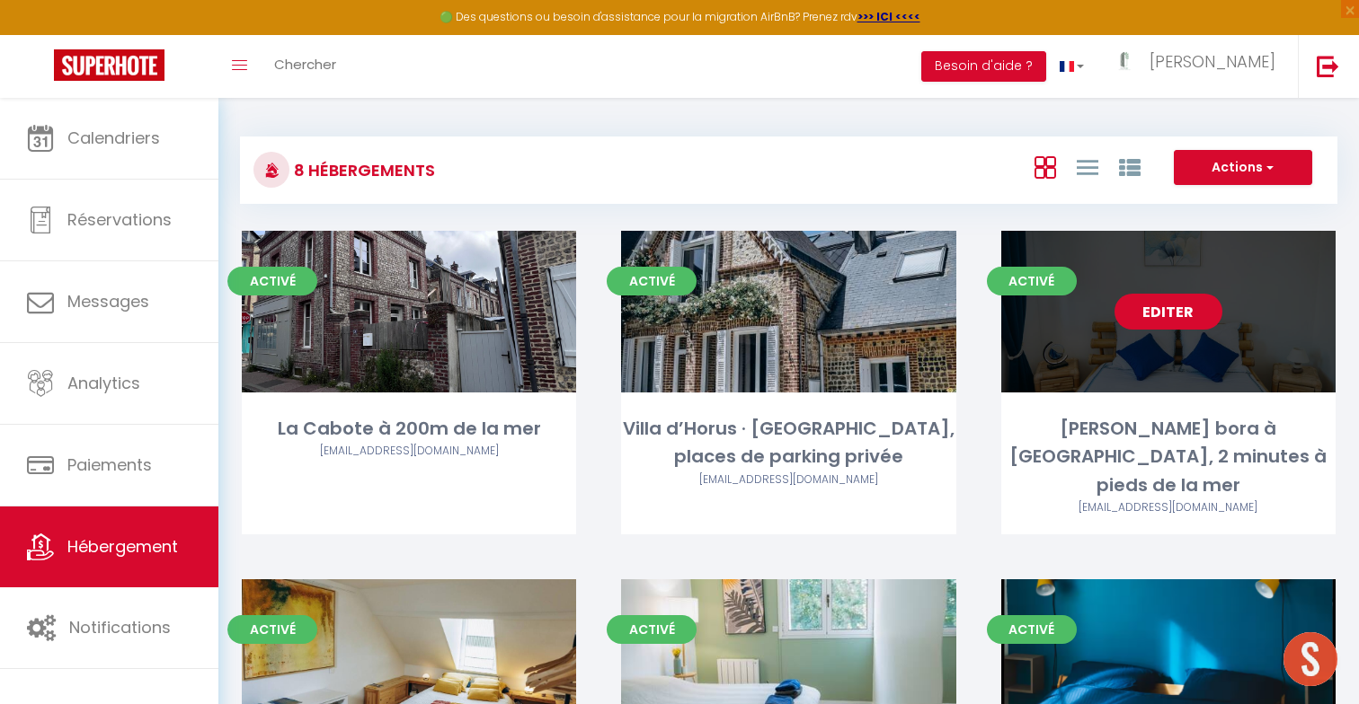
click at [1174, 317] on link "Editer" at bounding box center [1168, 312] width 108 height 36
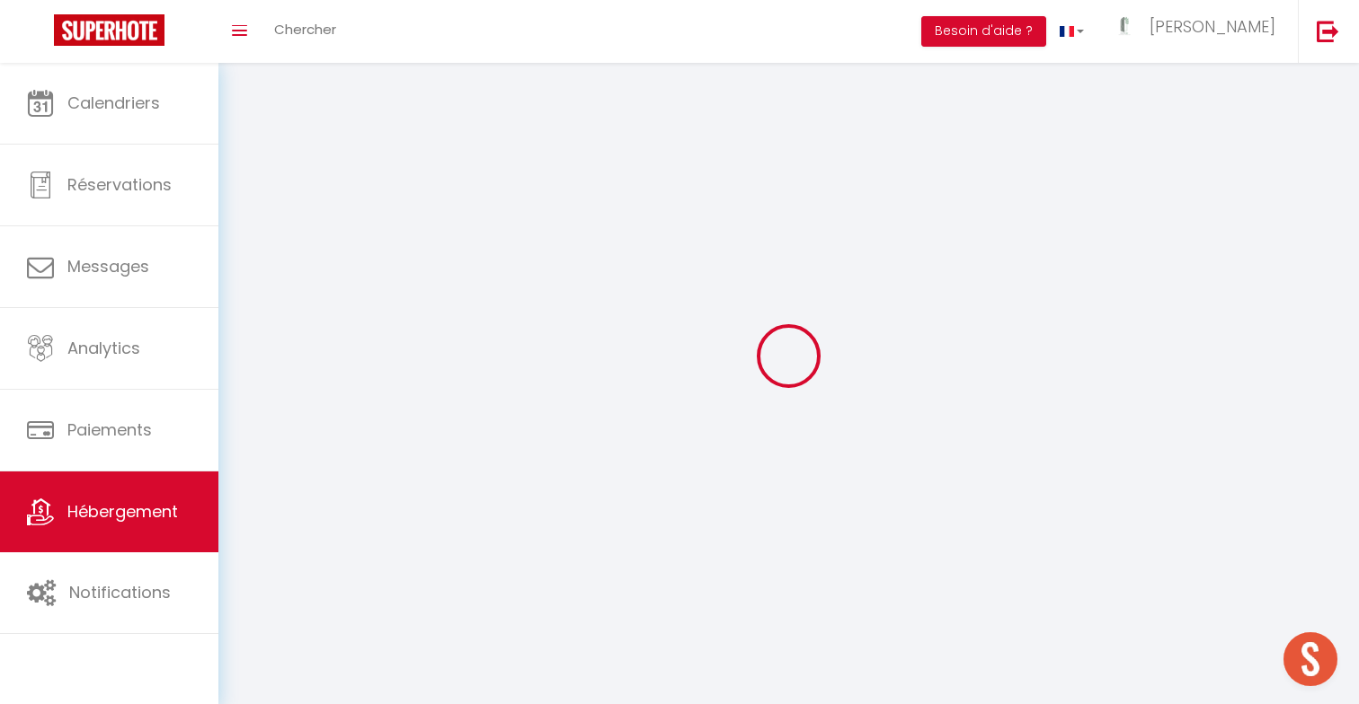
select select "1"
select select
select select "28"
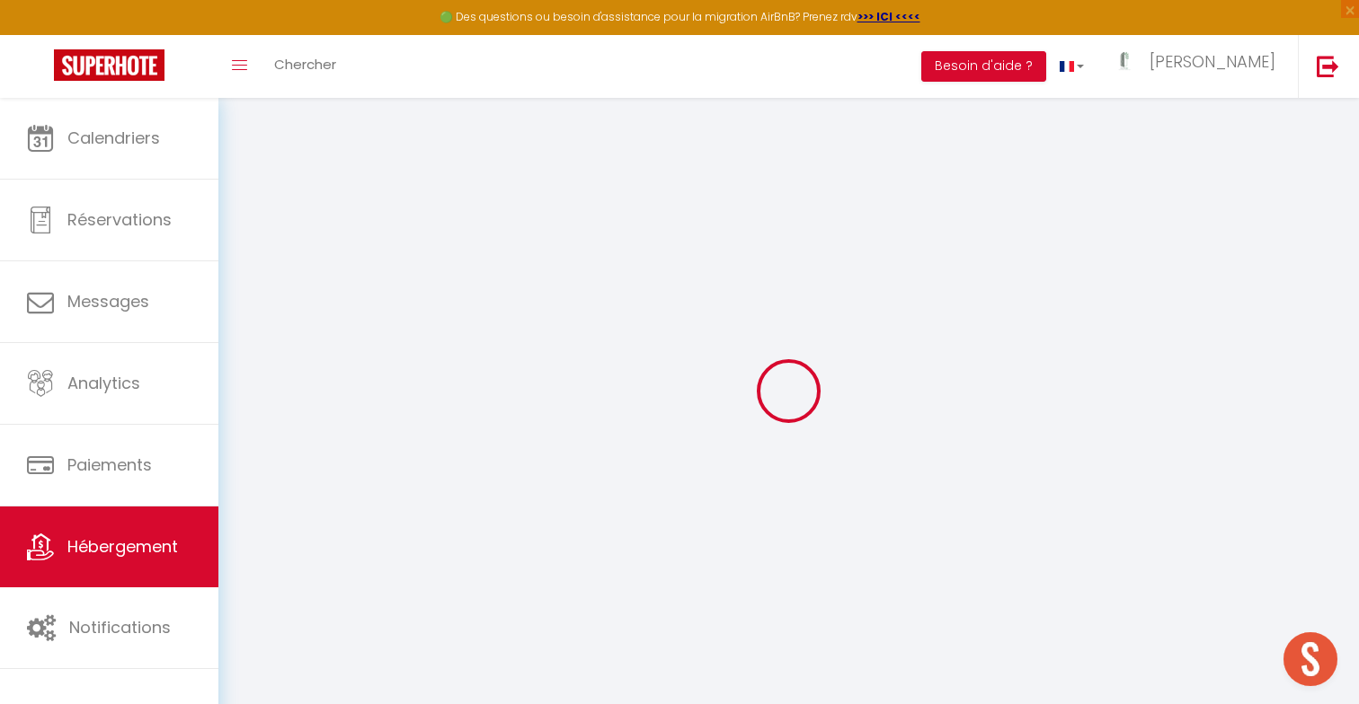
select select
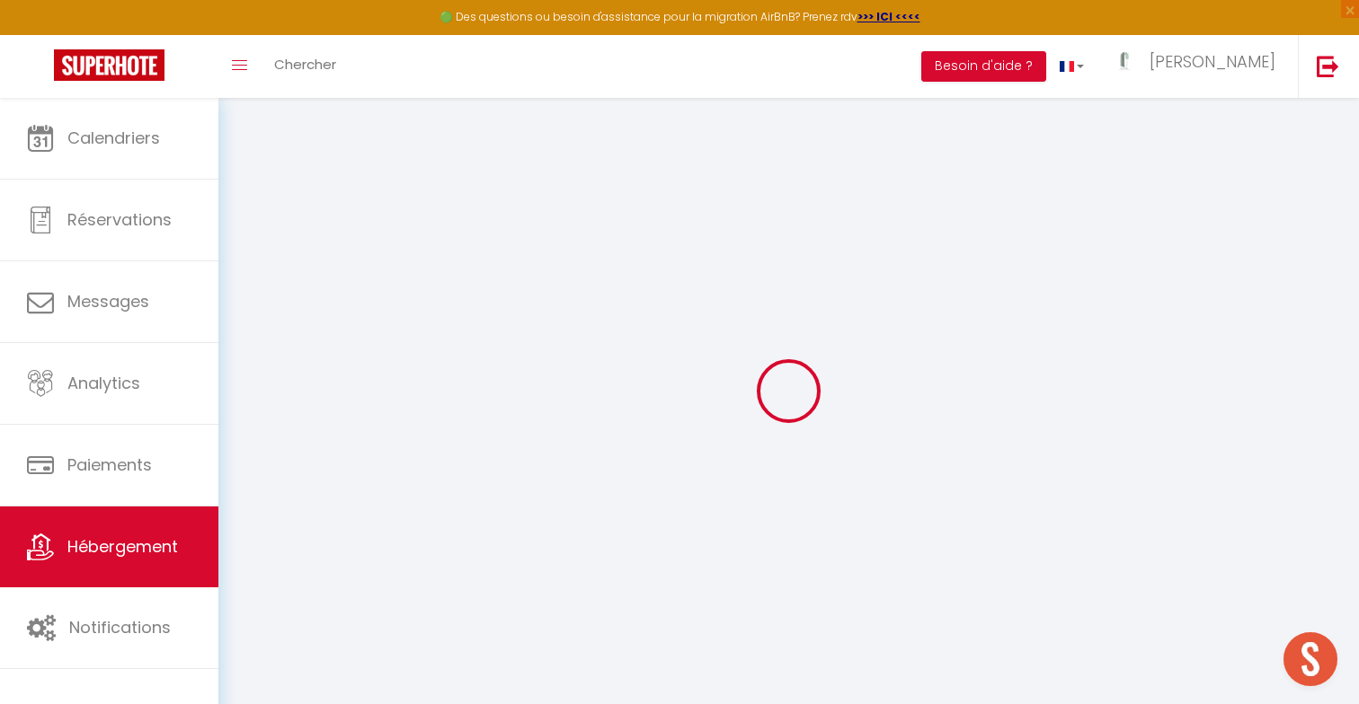
select select
checkbox input "false"
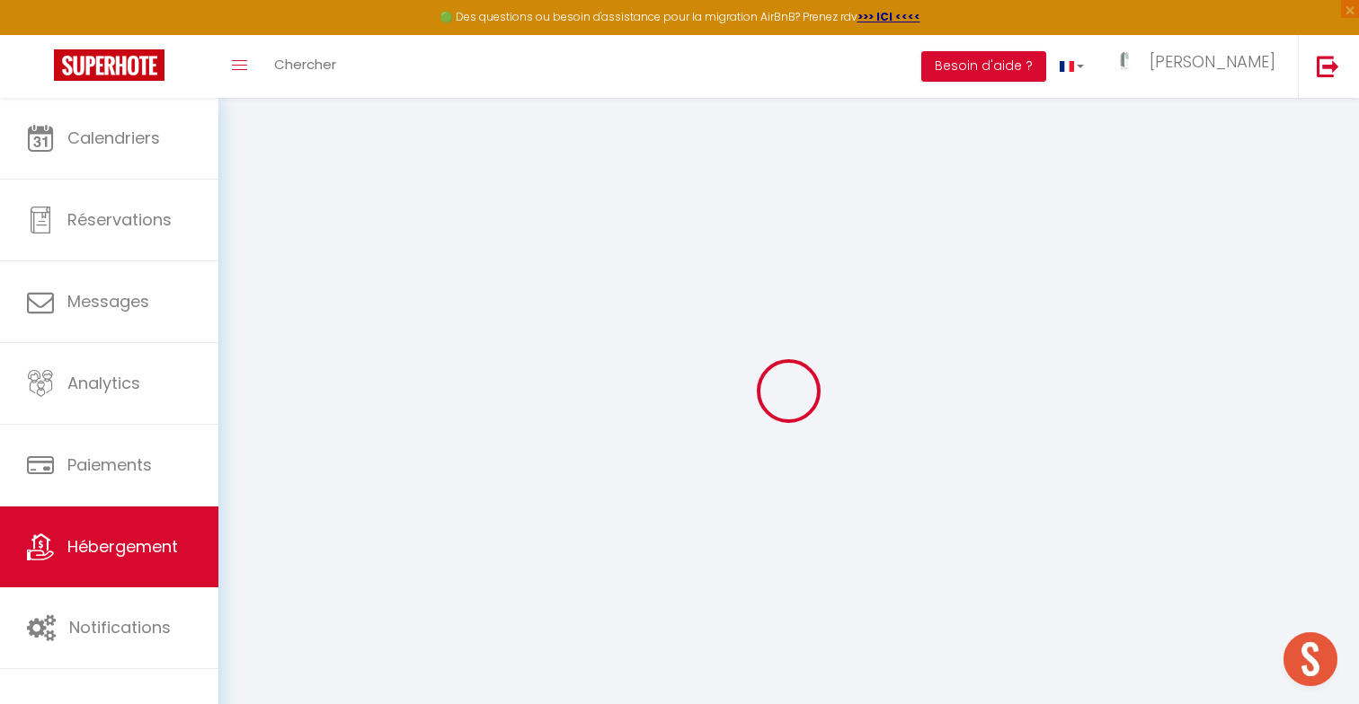
select select
type input "[PERSON_NAME] bora à [GEOGRAPHIC_DATA], 2 minutes à pieds de la mer"
type input "Virginie"
type input "Couturier"
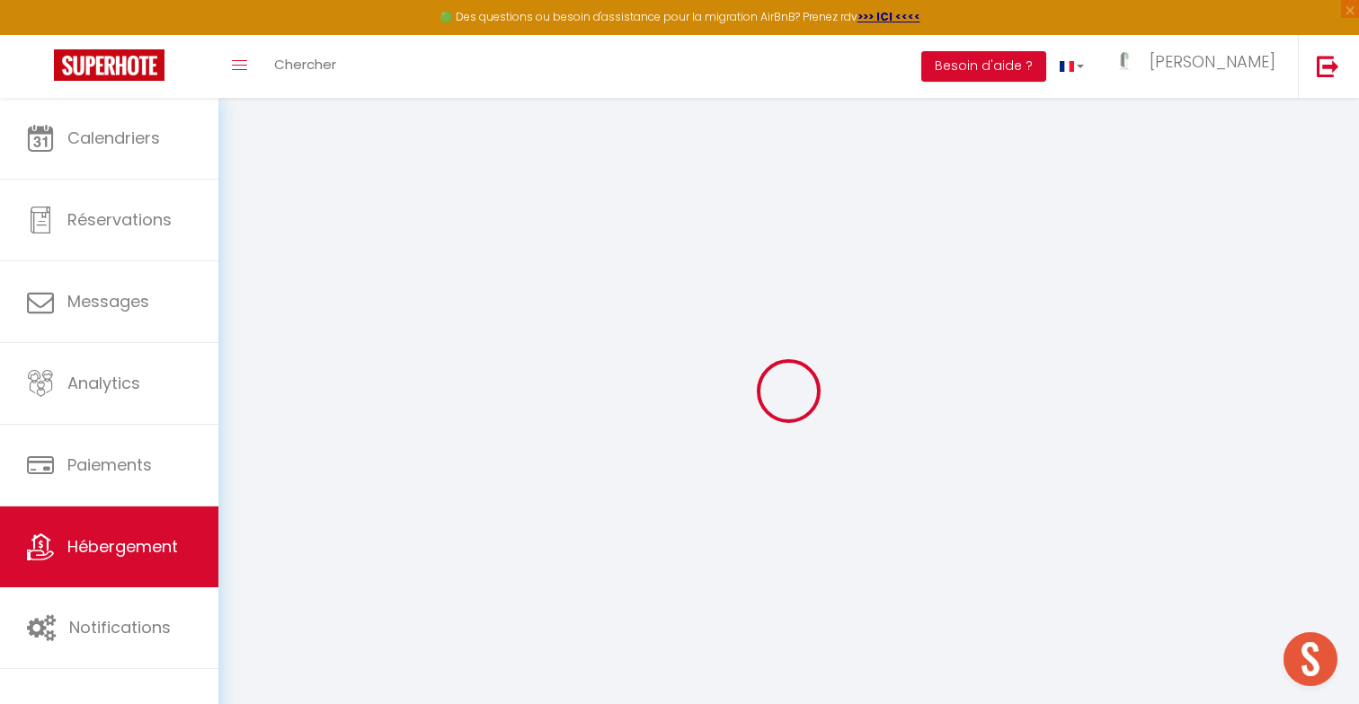
select select "6"
select select "3"
type input "130"
type input "65"
select select
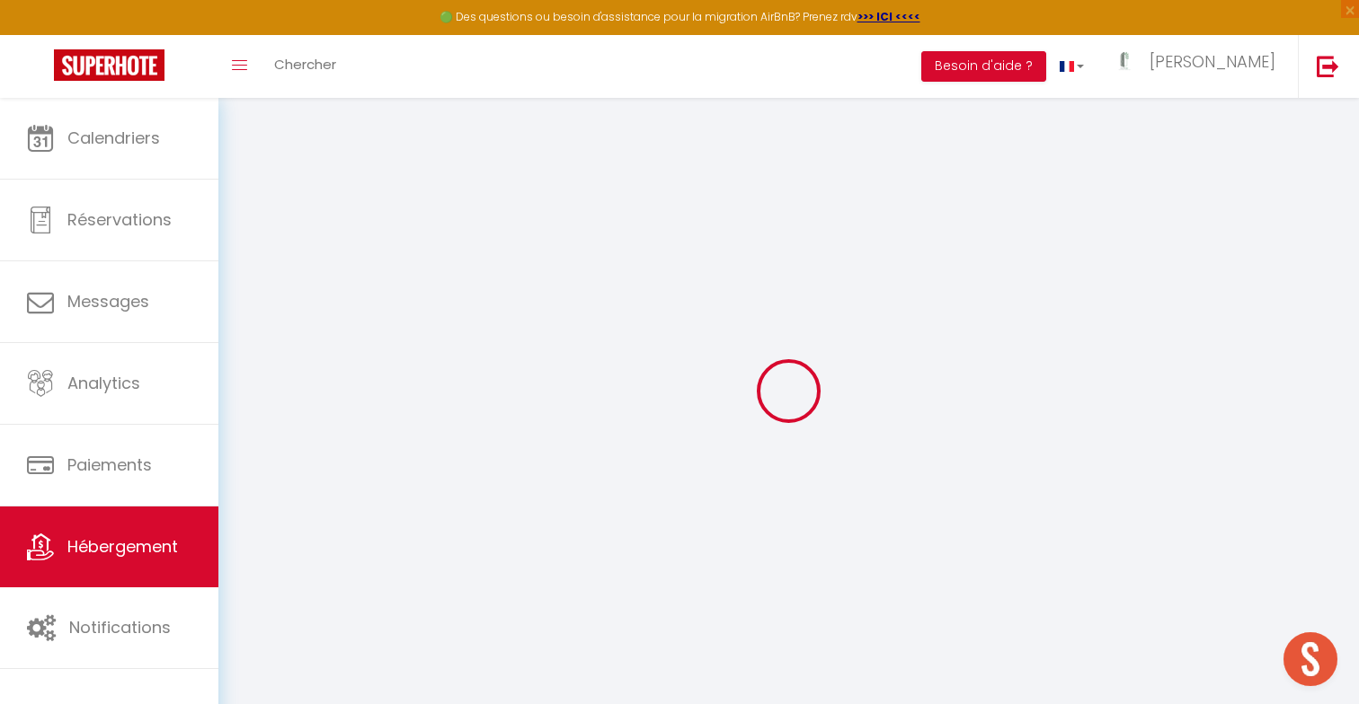
select select
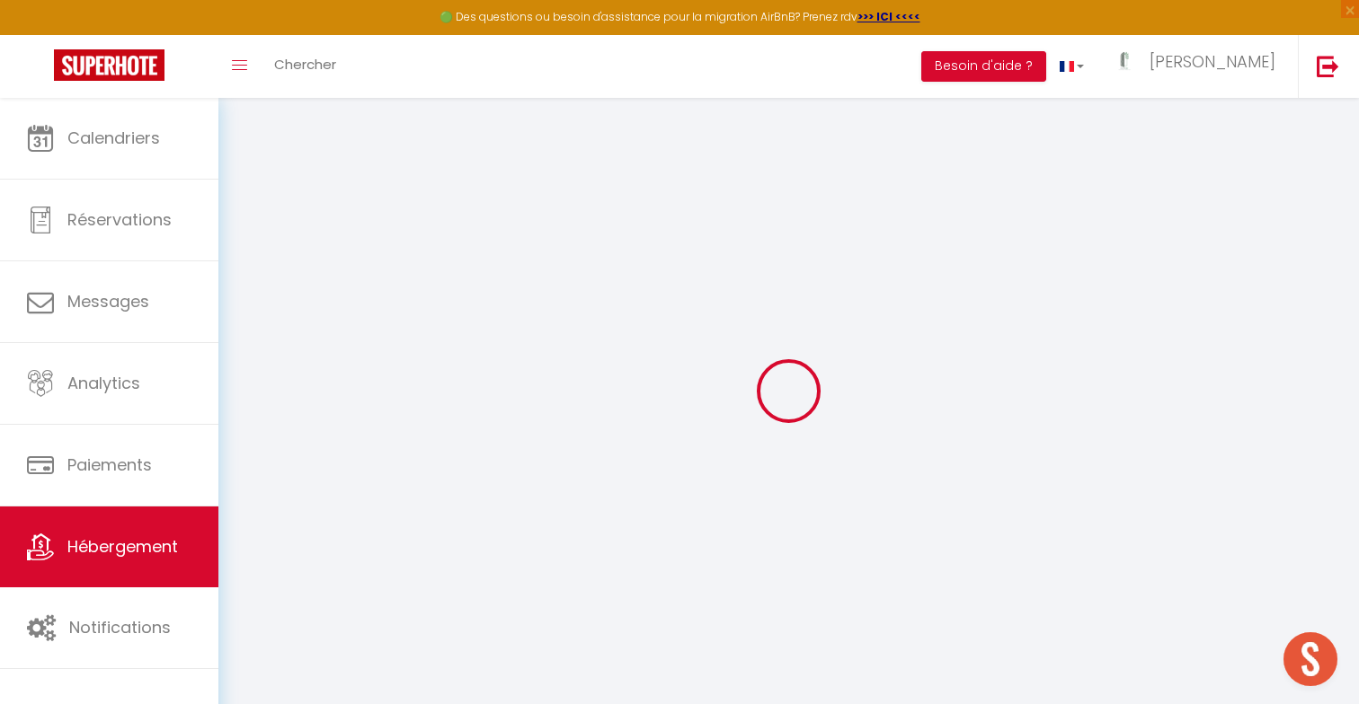
type input "6 rue du Docteur Fidelin"
type input "76790"
type input "Étretat"
type input "[DOMAIN_NAME][EMAIL_ADDRESS][DOMAIN_NAME]"
select select "16249"
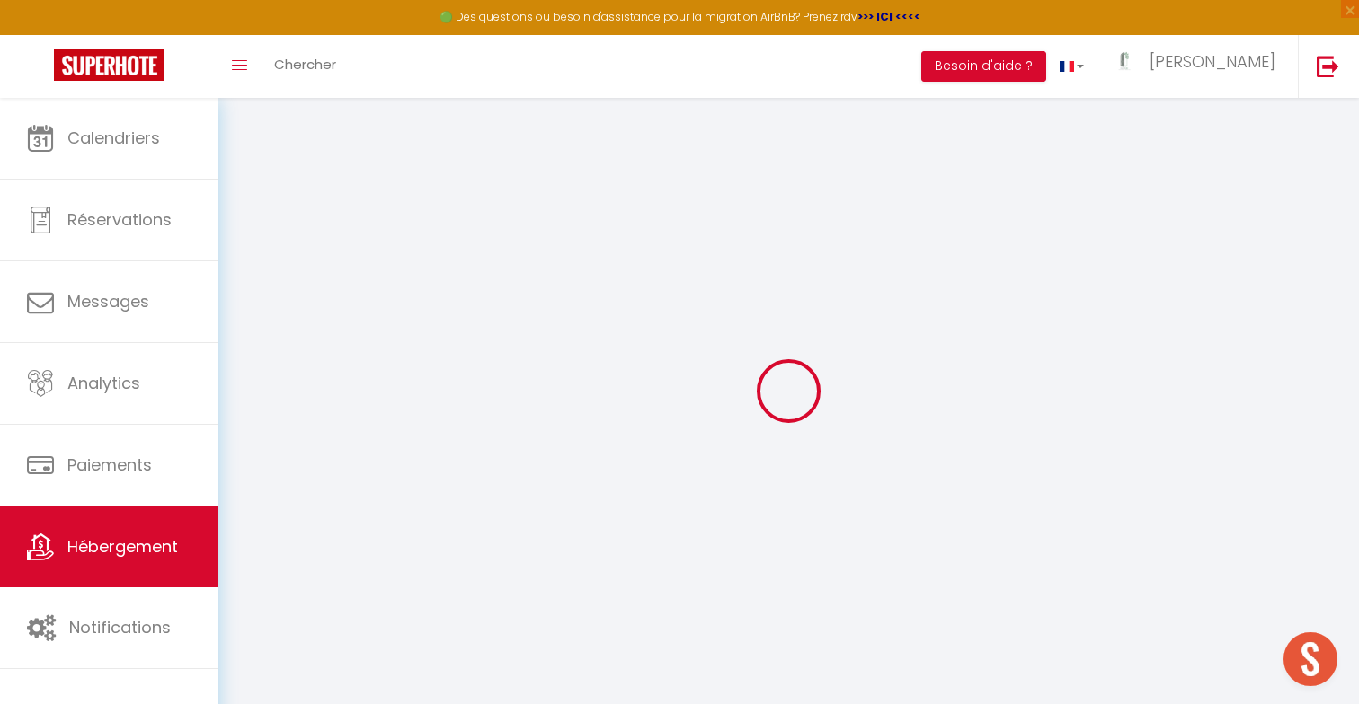
checkbox input "false"
type input "0"
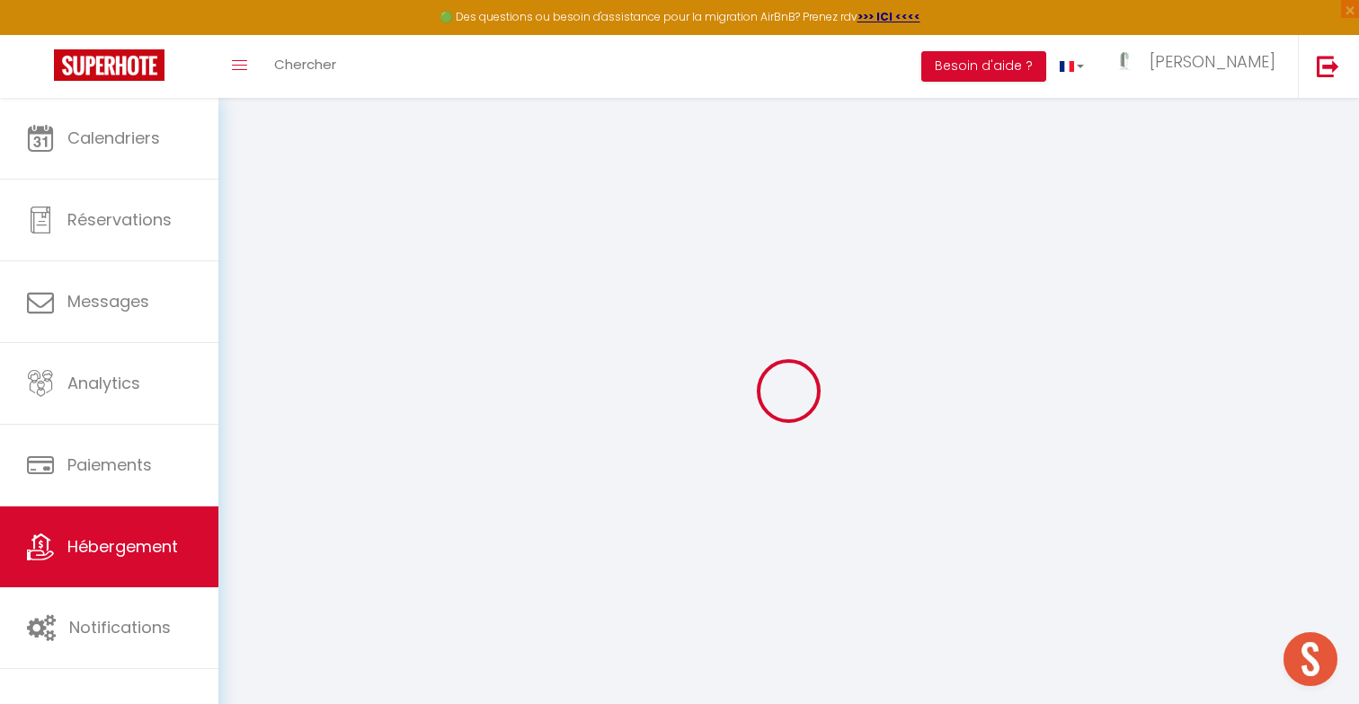
type input "0"
select select
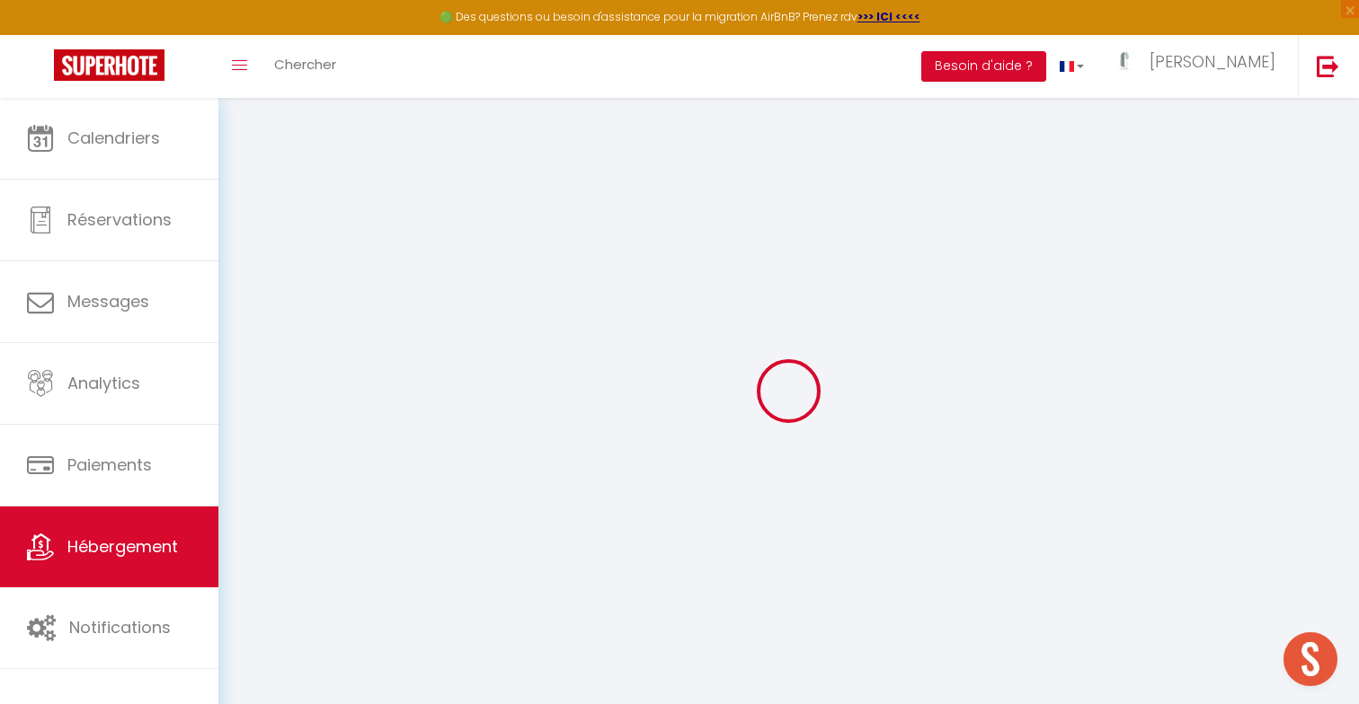
select select
checkbox input "false"
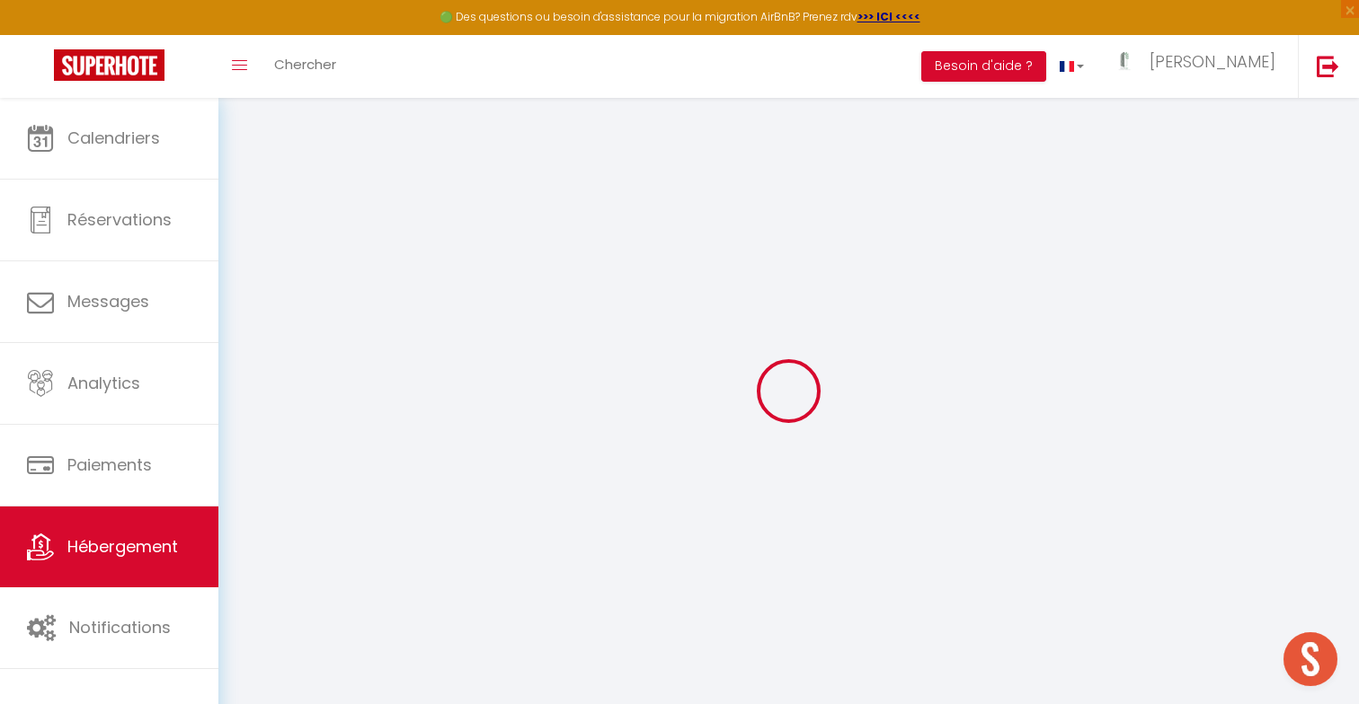
checkbox input "false"
select select
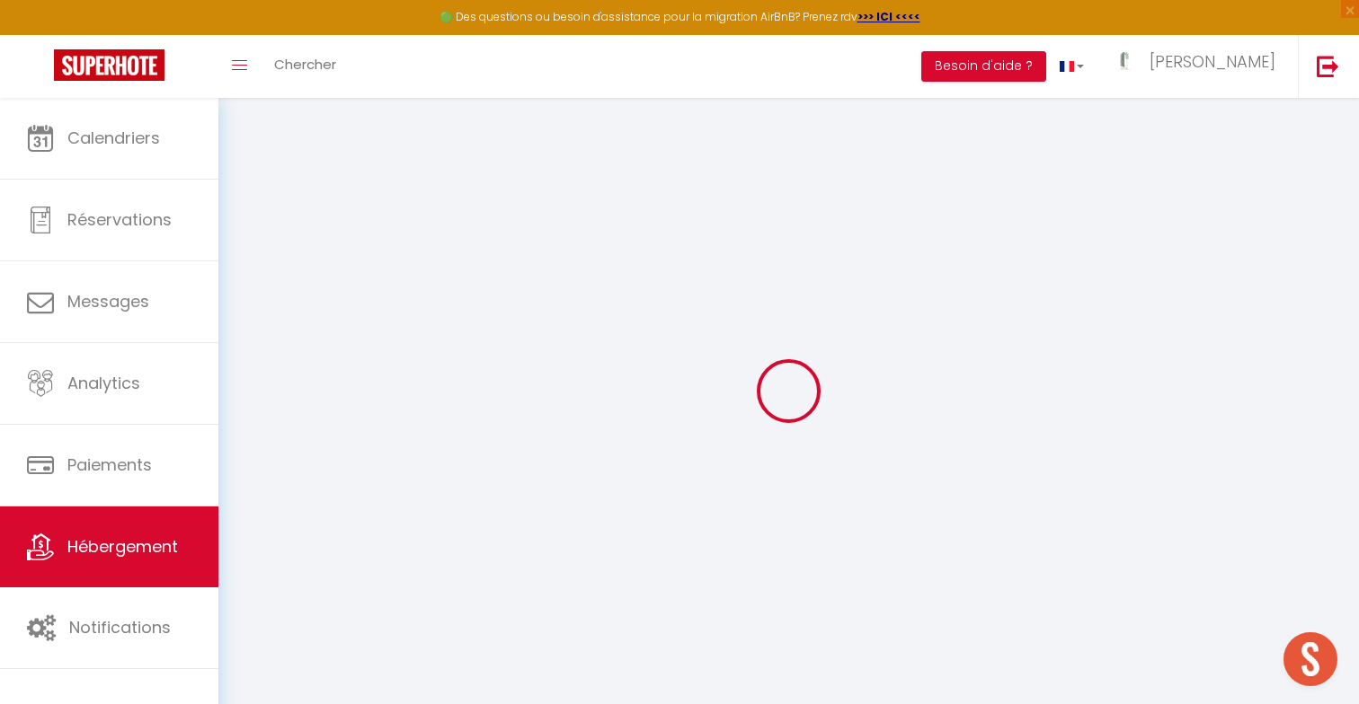
select select
checkbox input "false"
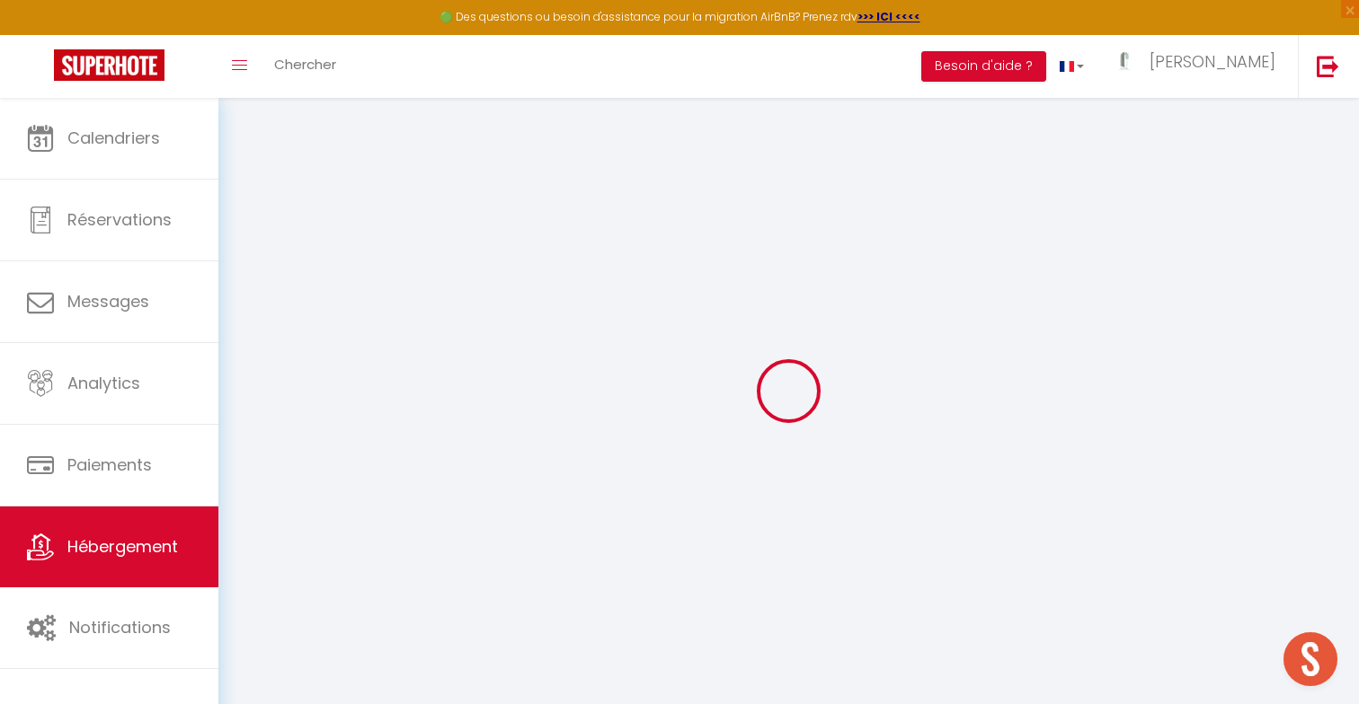
checkbox input "false"
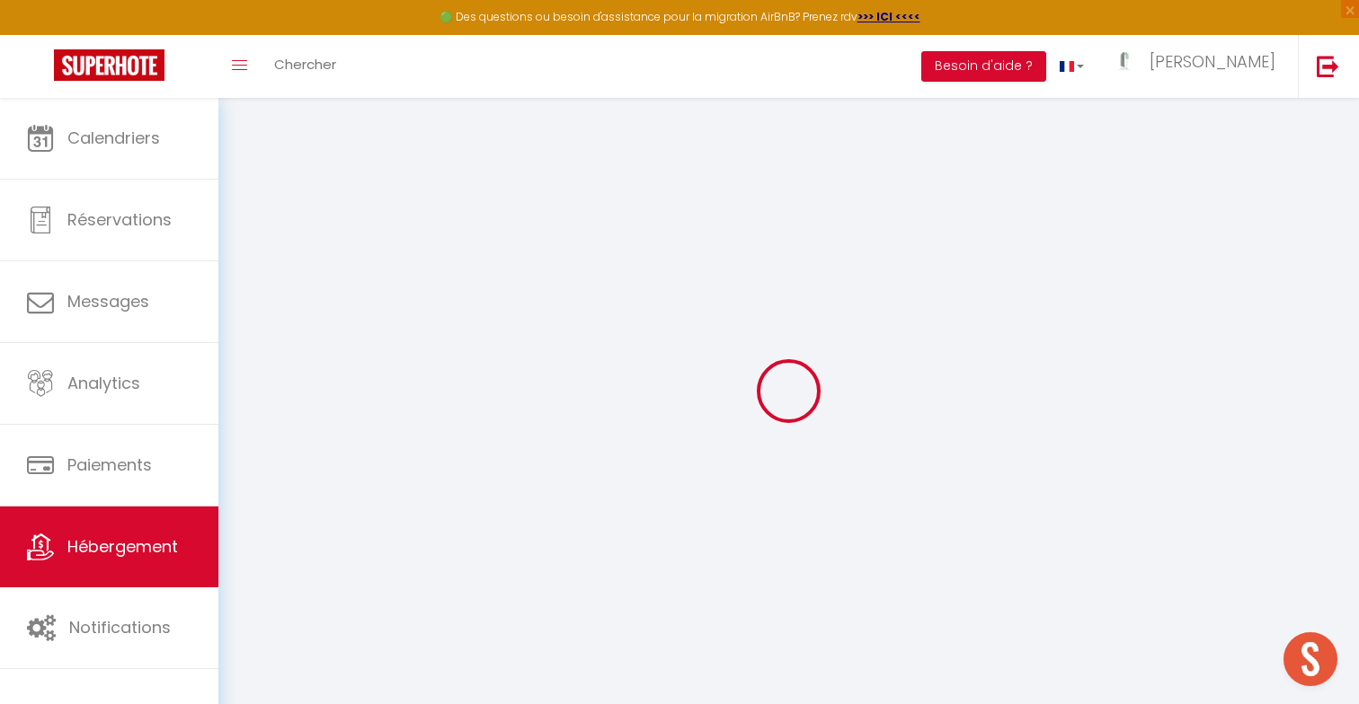
checkbox input "false"
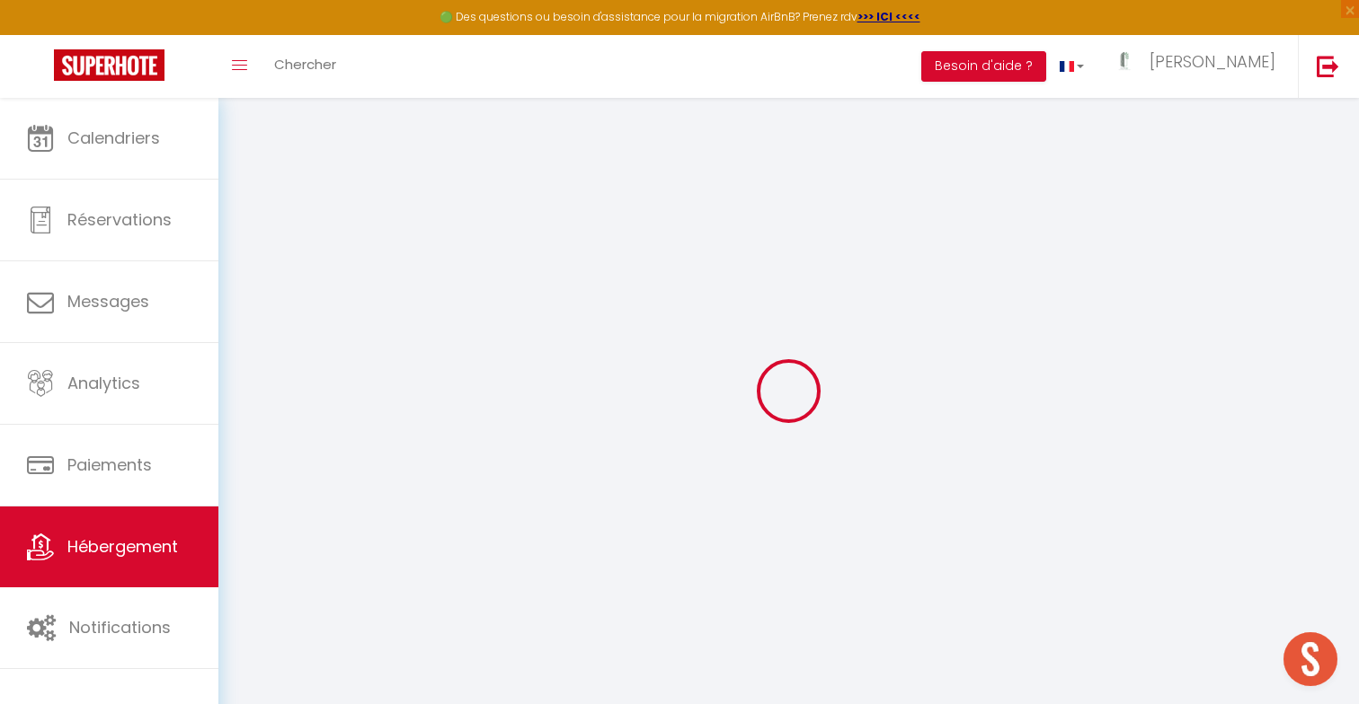
checkbox input "false"
select select "14:00"
select select
select select "11:00"
select select "30"
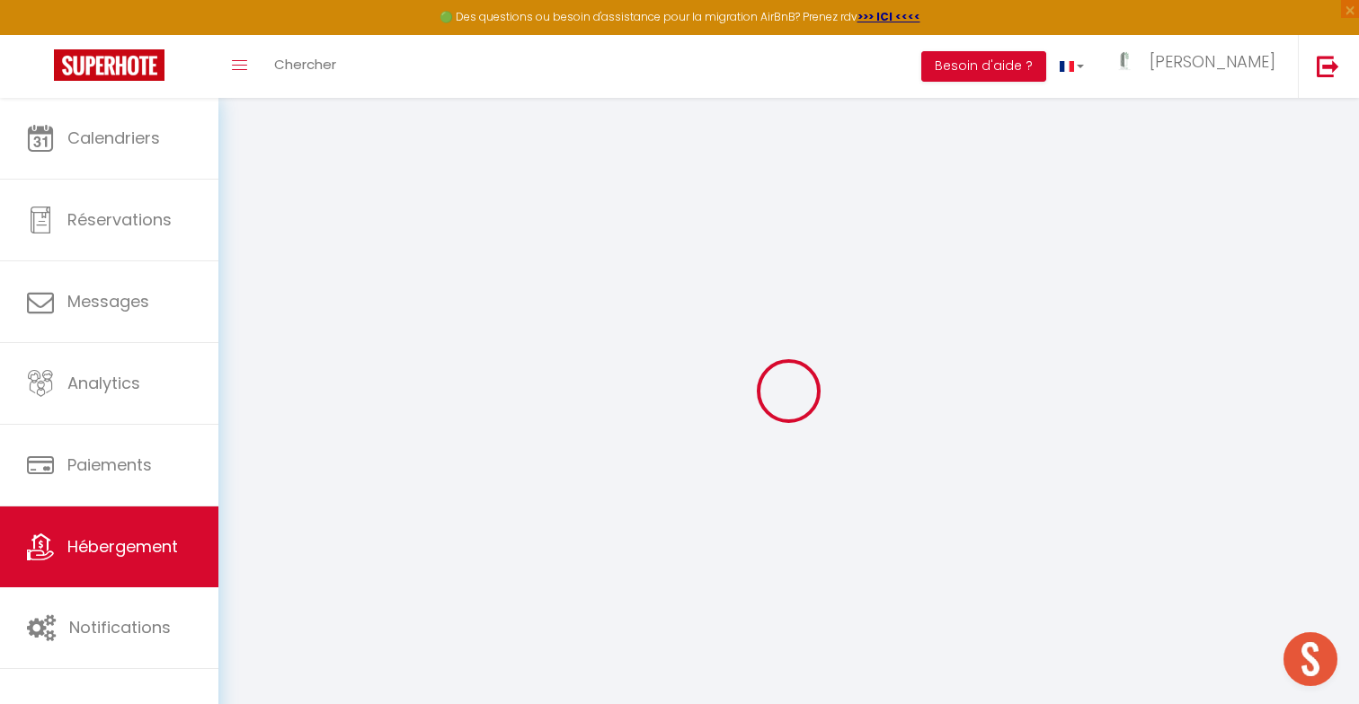
select select "120"
select select "12:00"
select select
checkbox input "false"
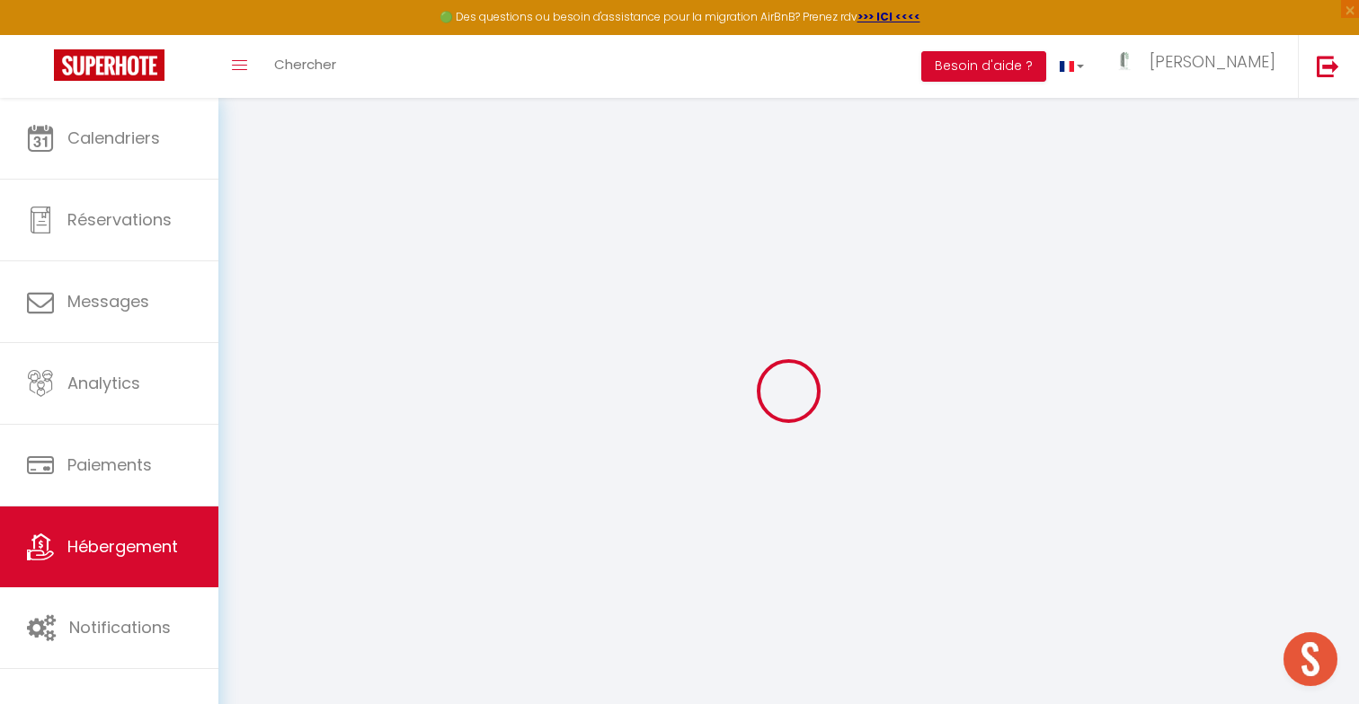
checkbox input "false"
select select
checkbox input "false"
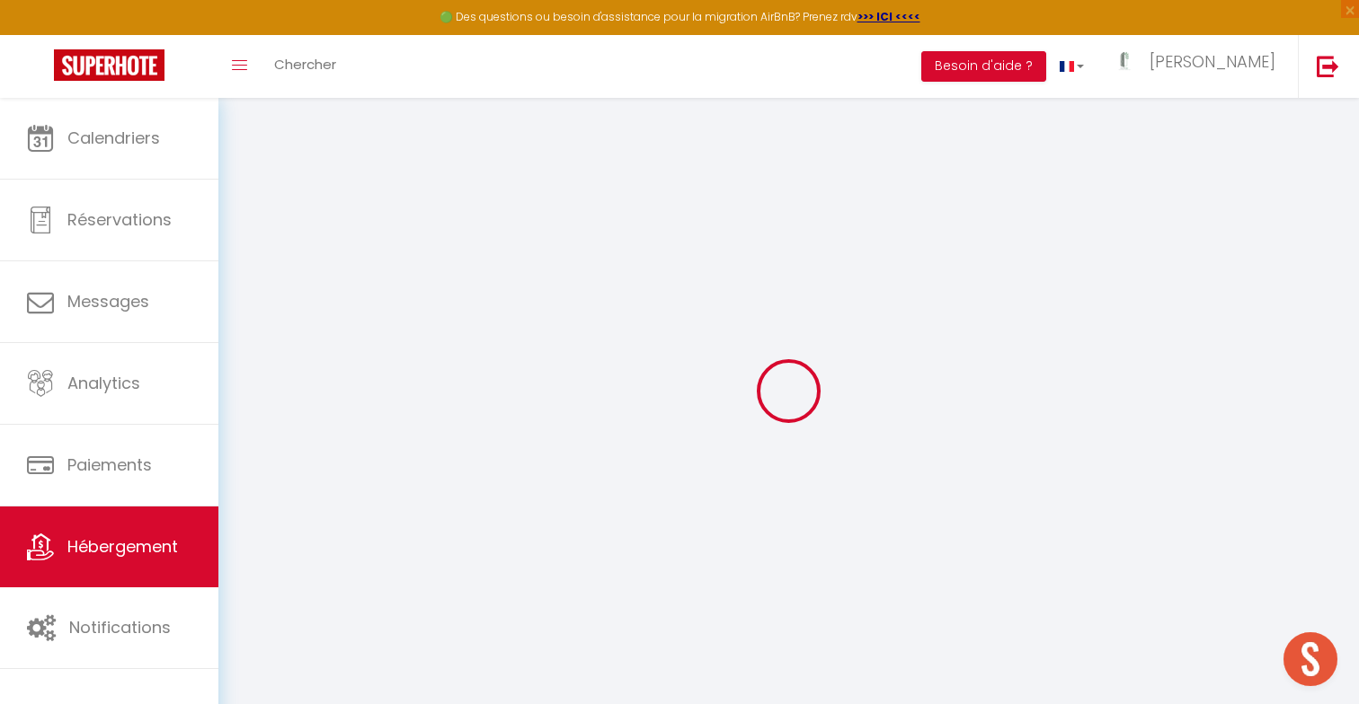
checkbox input "false"
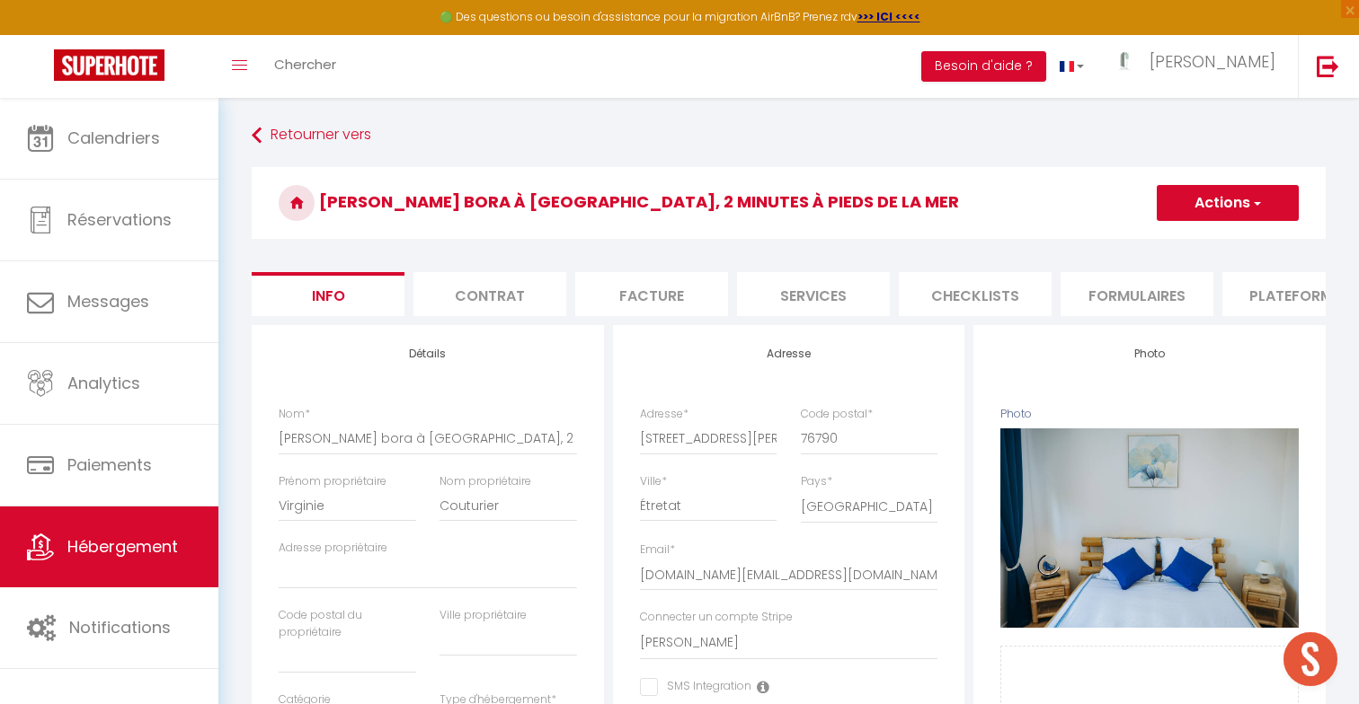
click at [1225, 209] on button "Actions" at bounding box center [1227, 203] width 142 height 36
click at [1168, 264] on link "Dupliquer" at bounding box center [1201, 265] width 192 height 23
select select
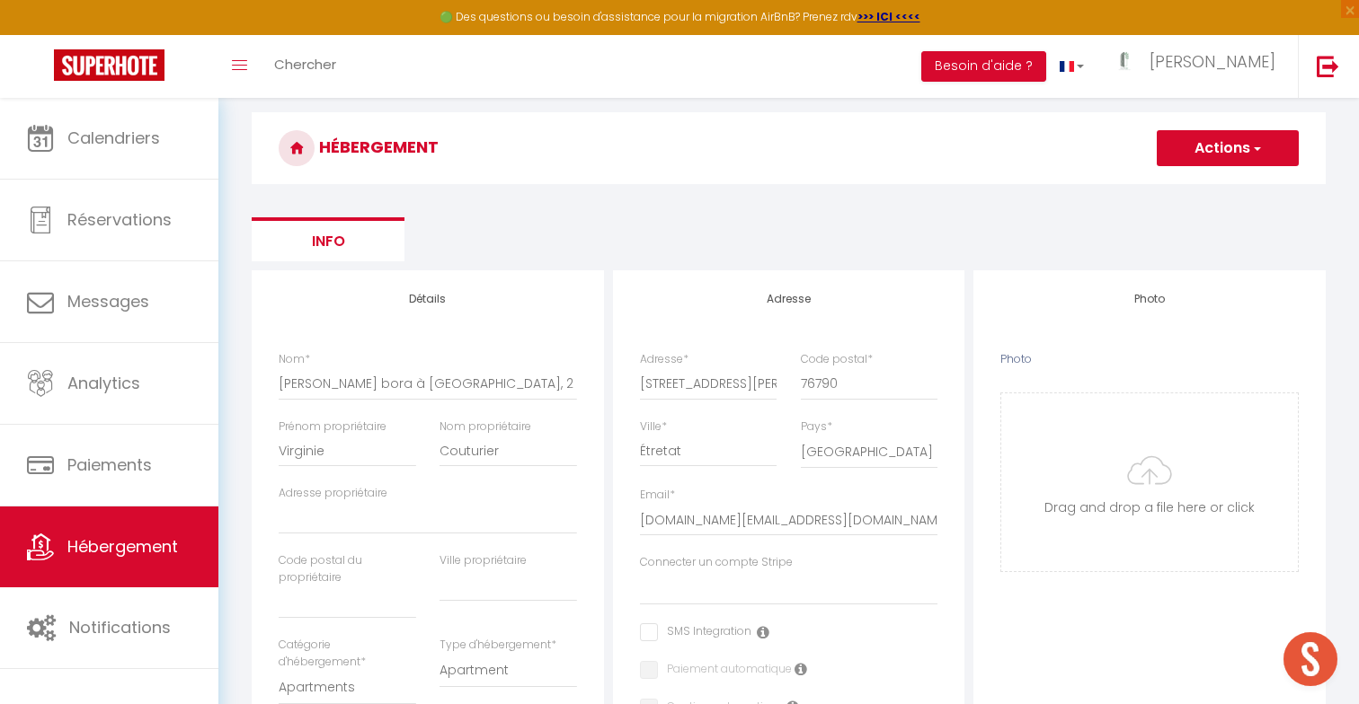
scroll to position [97, 0]
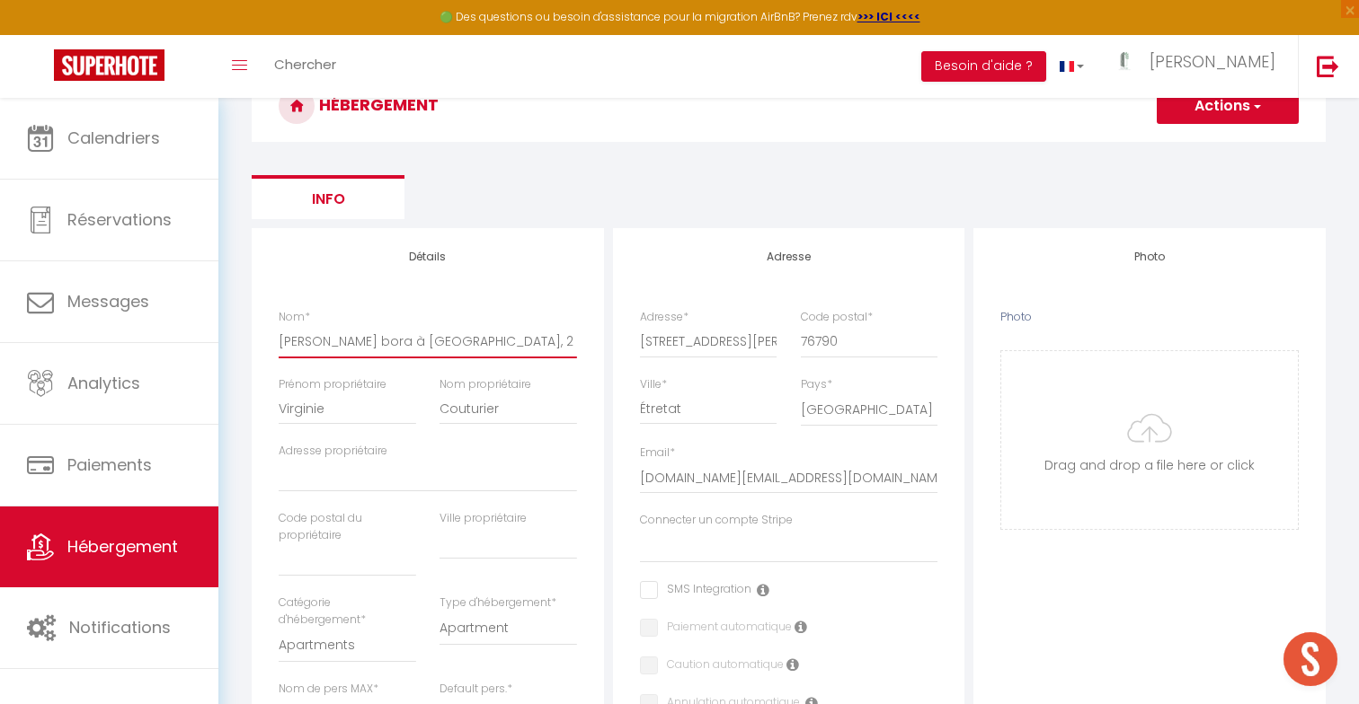
click at [520, 341] on input "[PERSON_NAME] bora à [GEOGRAPHIC_DATA], 2 minutes à pieds de la mer" at bounding box center [428, 341] width 298 height 32
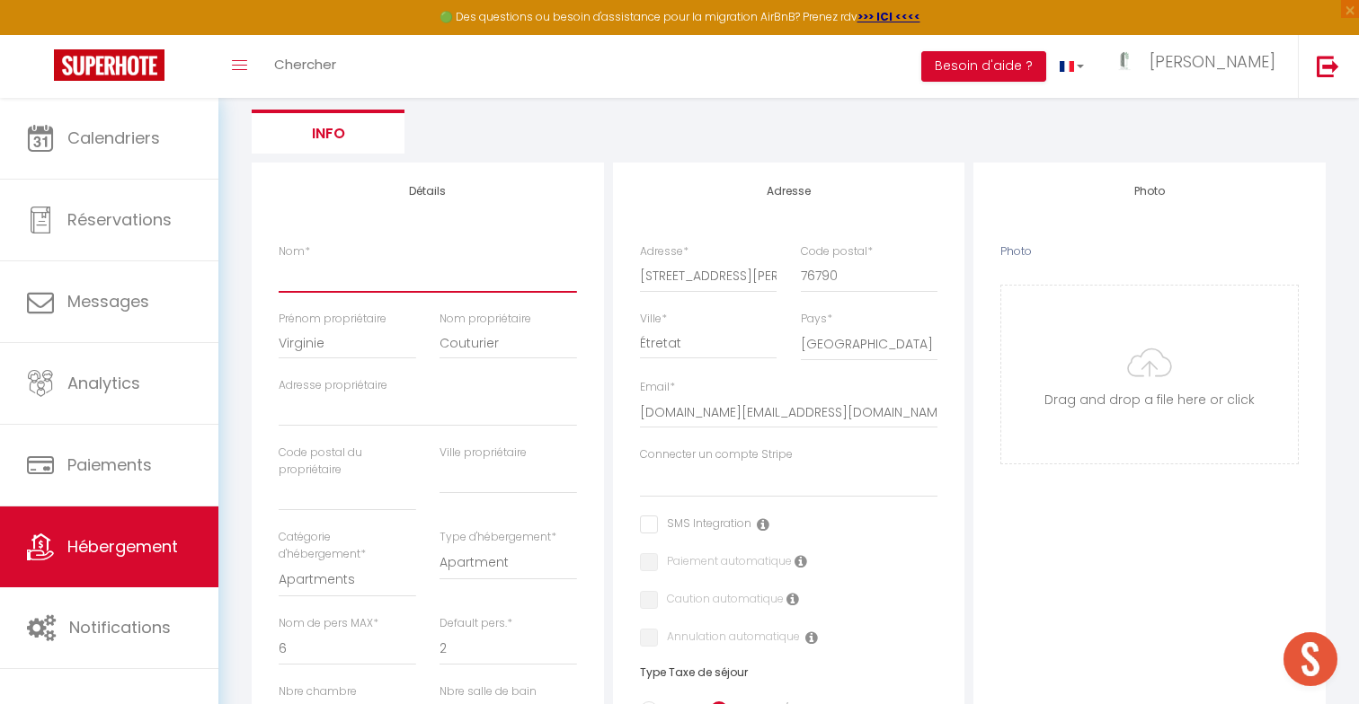
scroll to position [140, 0]
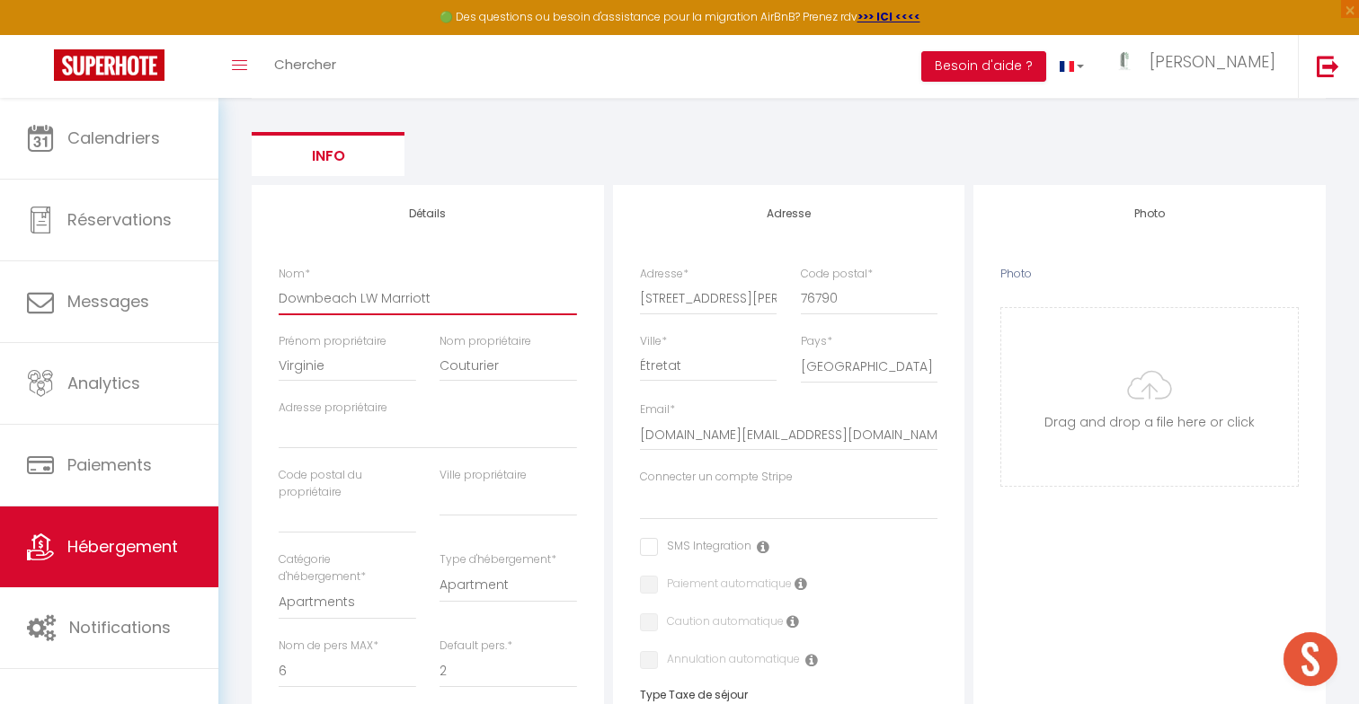
click at [364, 297] on input "Downbeach LW Marriott" at bounding box center [428, 298] width 298 height 32
click at [736, 305] on input "6 rue du Docteur Fidelin" at bounding box center [708, 298] width 137 height 32
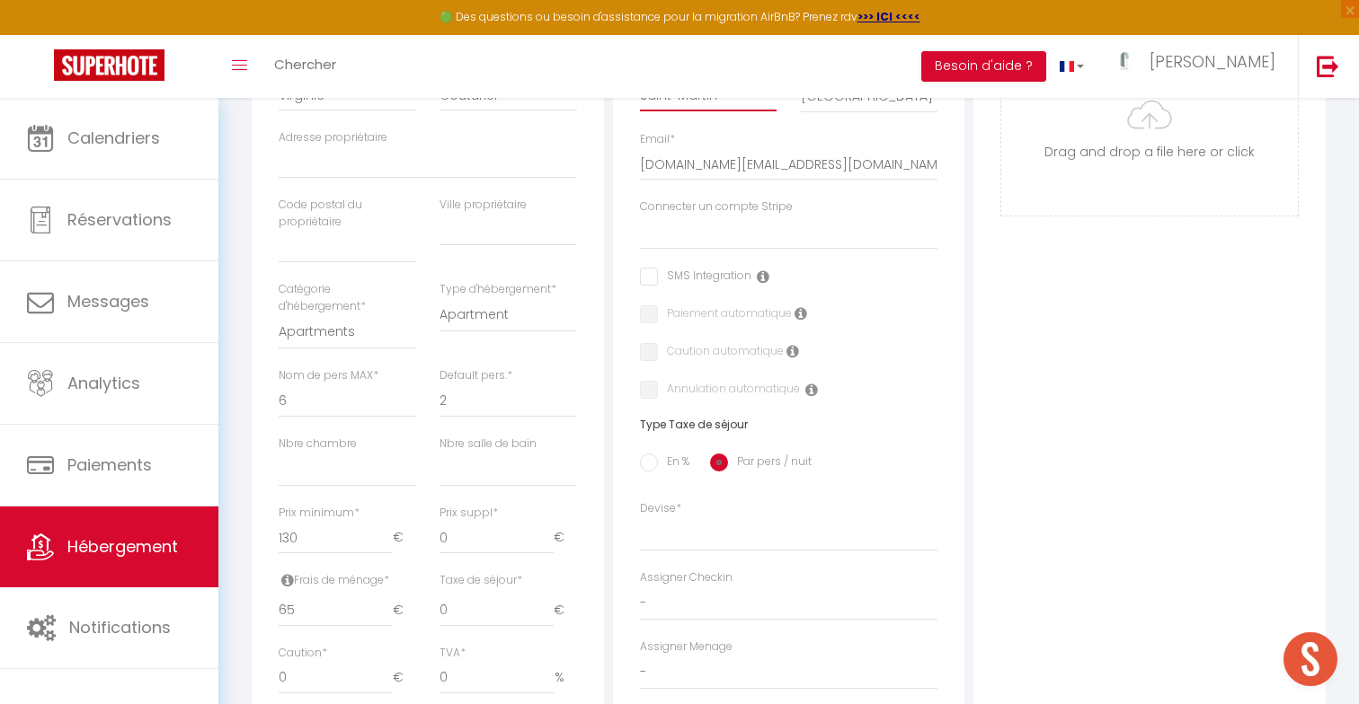
scroll to position [409, 0]
click at [397, 404] on select "1 2 3 4 5 6 7 8 9 10 11 12 13 14" at bounding box center [347, 402] width 137 height 34
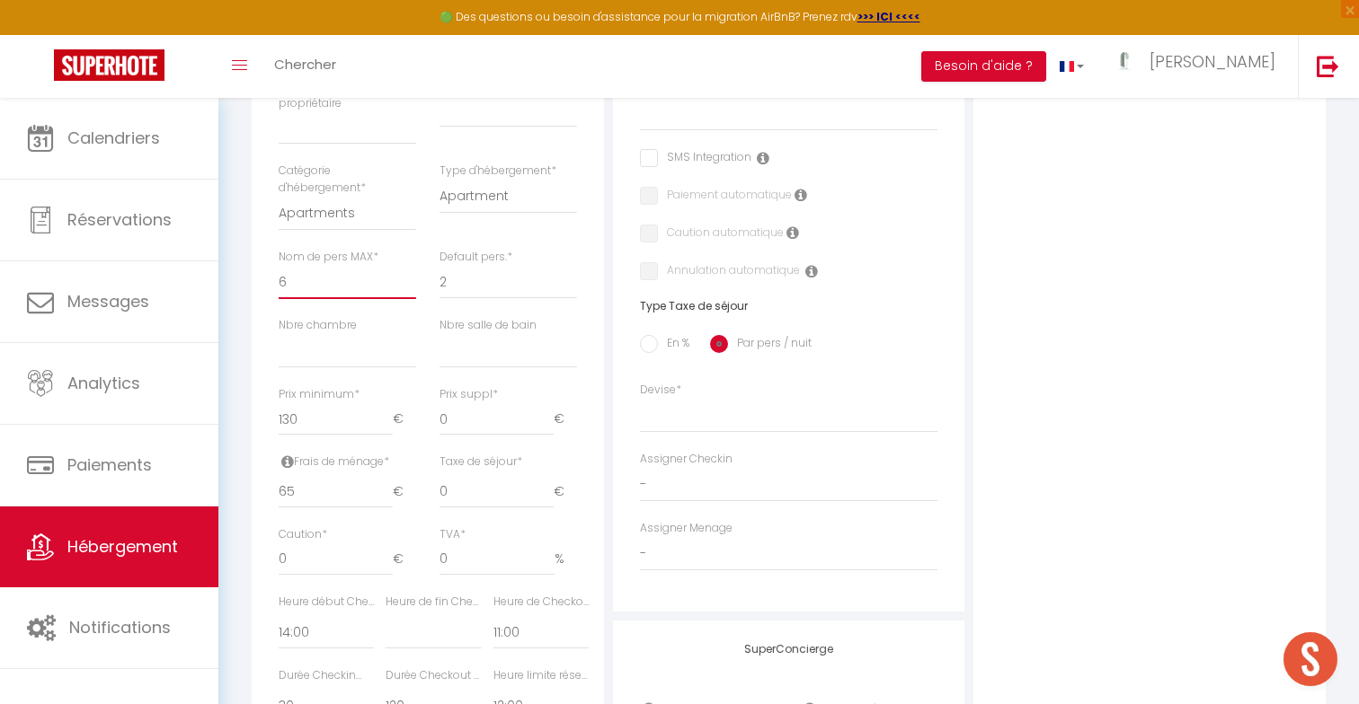
scroll to position [522, 0]
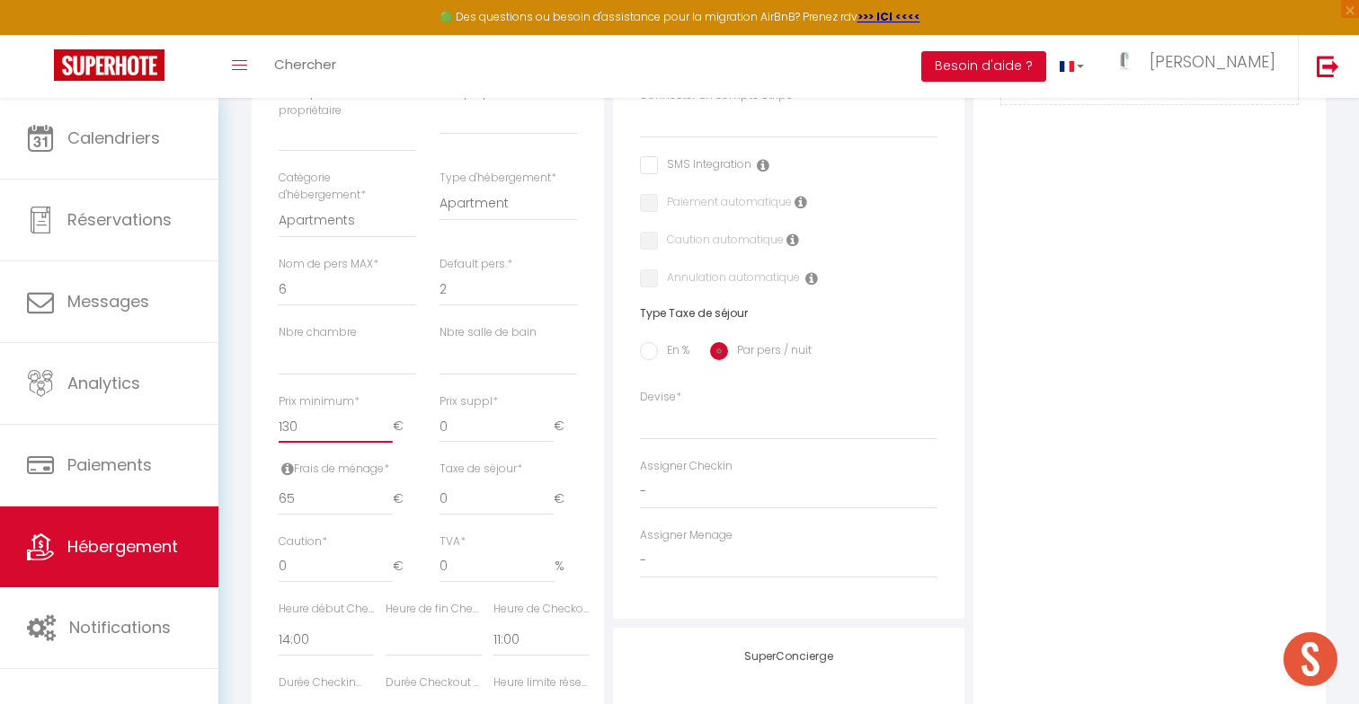
click at [342, 430] on input "130" at bounding box center [336, 427] width 114 height 32
click at [323, 506] on input "65" at bounding box center [336, 499] width 114 height 32
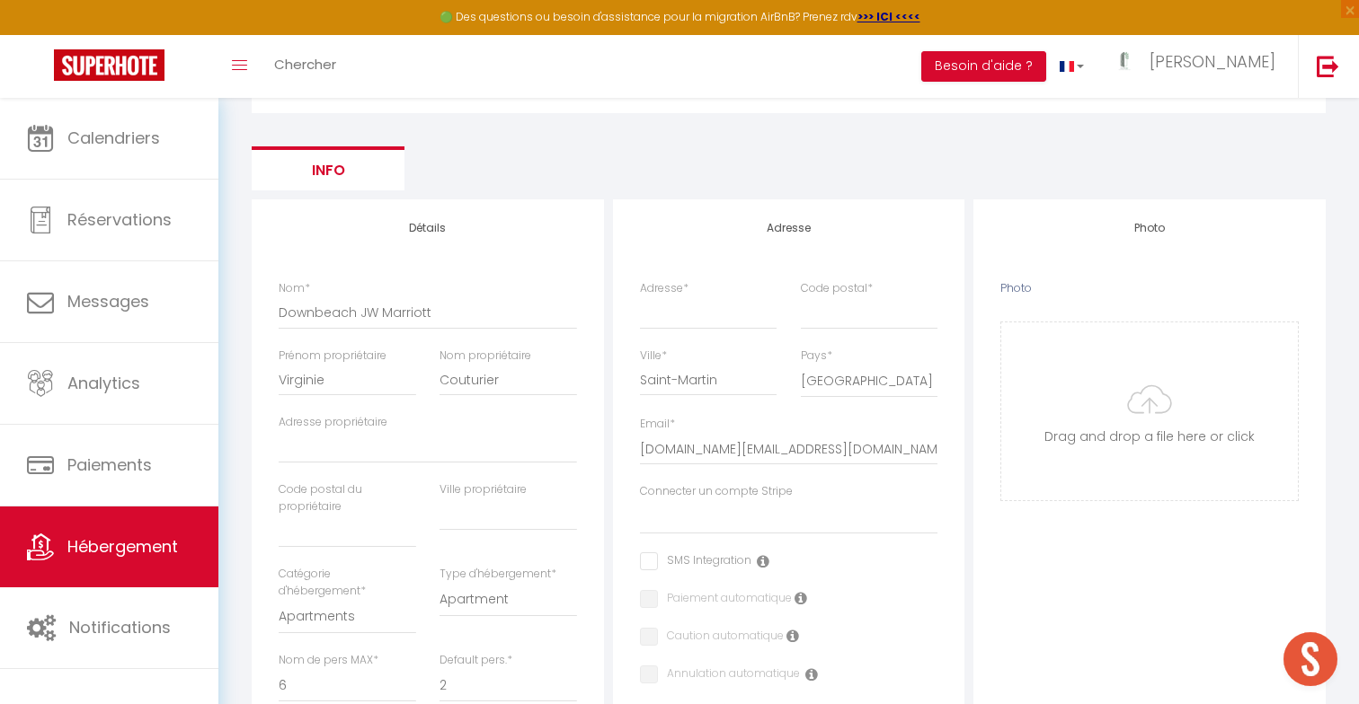
scroll to position [119, 0]
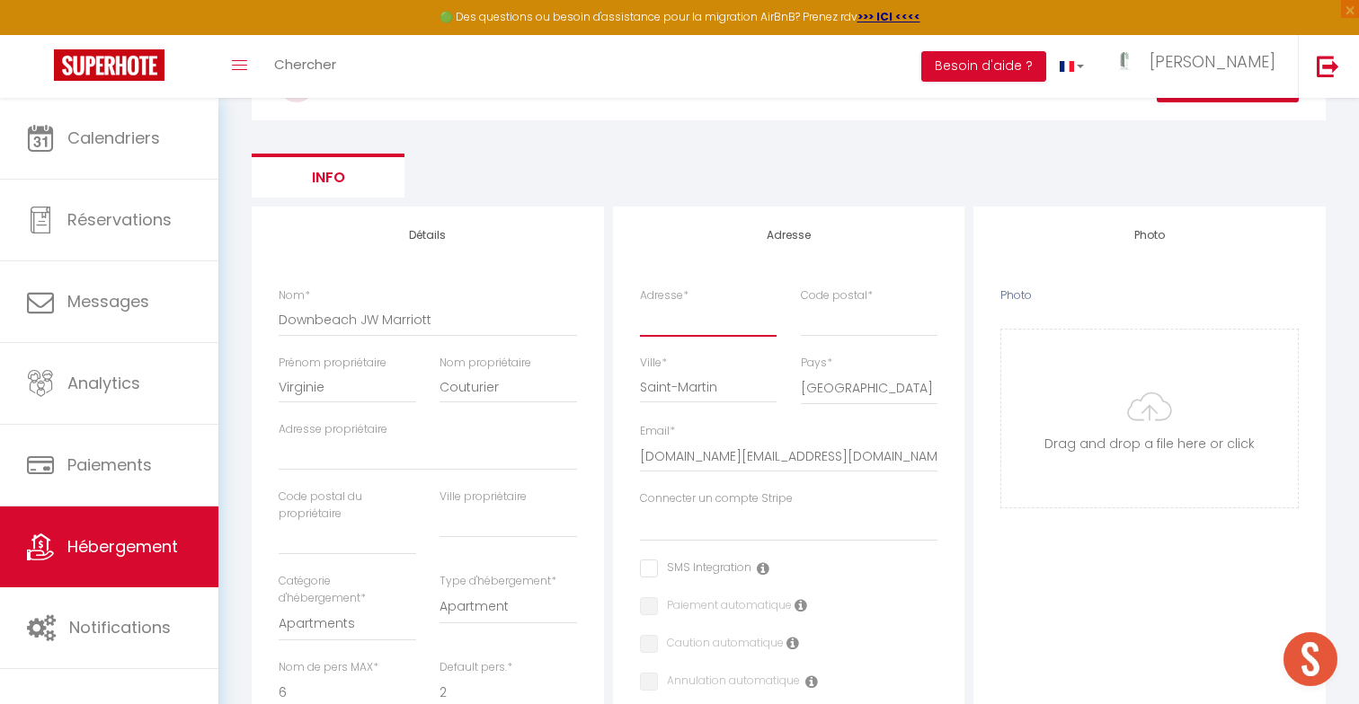
click at [709, 318] on input "Adresse *" at bounding box center [708, 320] width 137 height 32
click at [839, 313] on input "Code postal *" at bounding box center [869, 320] width 137 height 32
click at [962, 505] on div "Adresse Adresse * x Code postal * 0000 Ville * Saint-Martin Pays * France Portu…" at bounding box center [789, 615] width 352 height 816
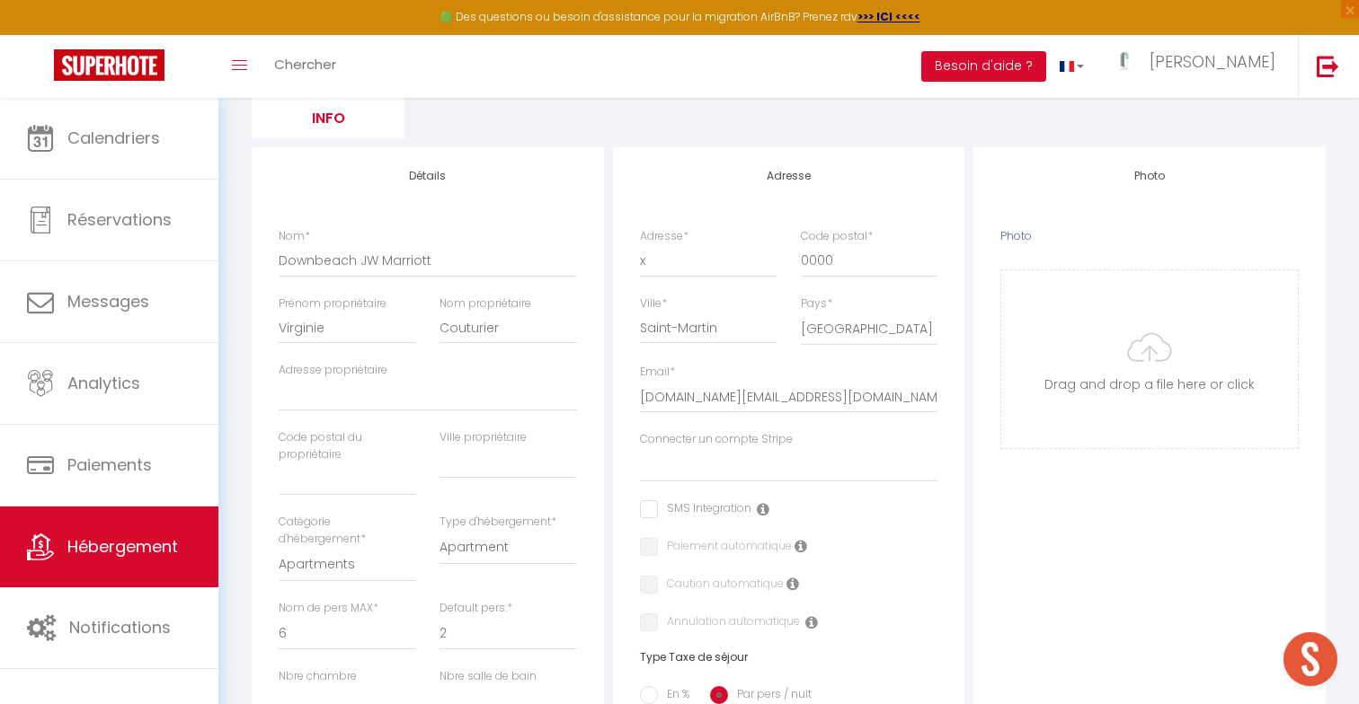
scroll to position [189, 0]
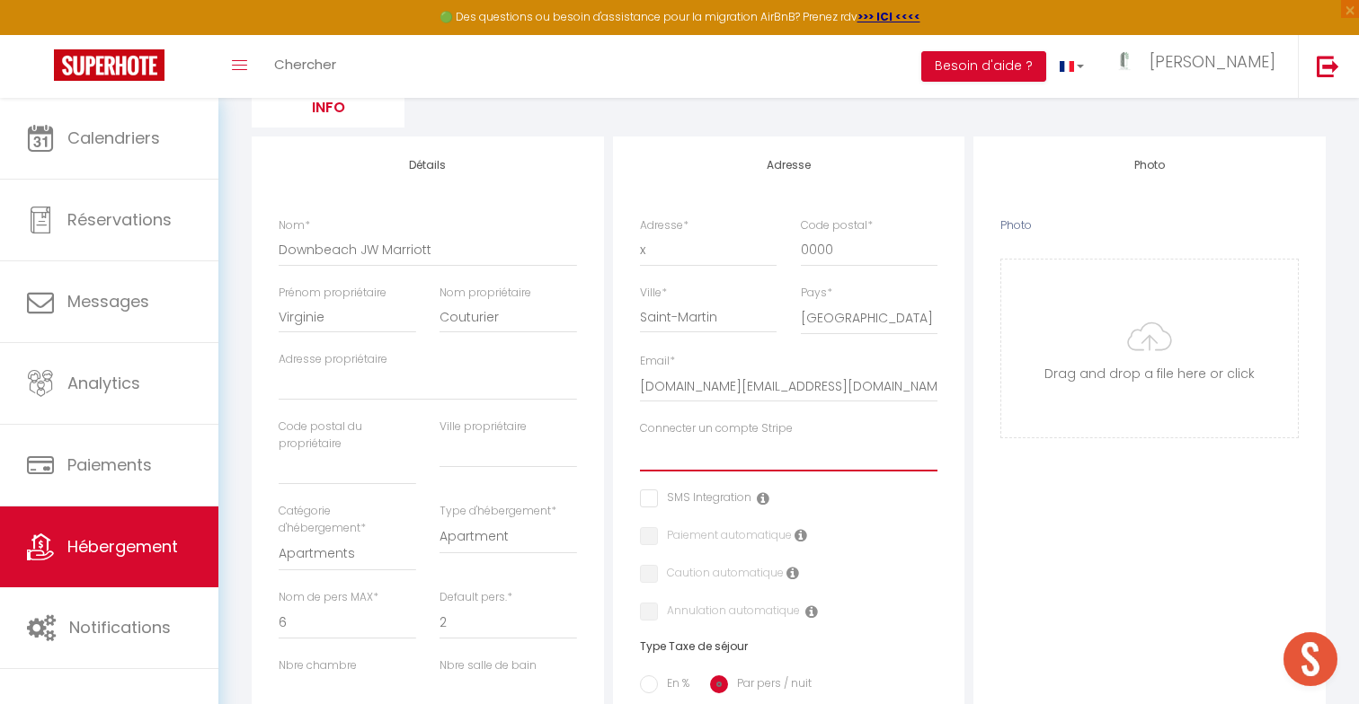
click at [882, 447] on select "Lehoux Pierre Jean sylvie sarrazin Manuel vain Couturier Etienne Vernon Porras …" at bounding box center [789, 455] width 298 height 34
click at [640, 438] on select "Lehoux Pierre Jean sylvie sarrazin Manuel vain Couturier Etienne Vernon Porras …" at bounding box center [789, 455] width 298 height 34
click at [982, 503] on div "Photo Photo Drag and drop a file here or click Ooops, something wrong appended.…" at bounding box center [1149, 709] width 352 height 1145
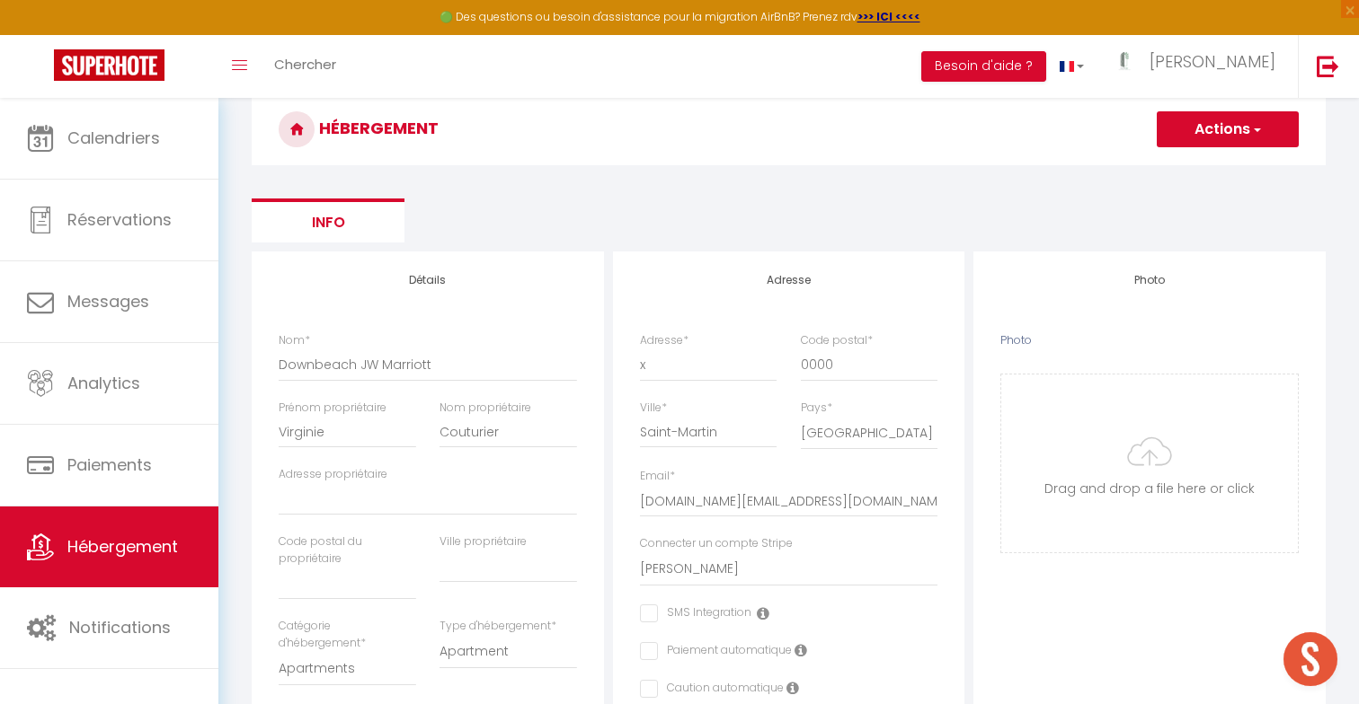
scroll to position [73, 0]
click at [1211, 137] on button "Actions" at bounding box center [1227, 130] width 142 height 36
click at [1208, 170] on input "Enregistrer" at bounding box center [1207, 170] width 66 height 18
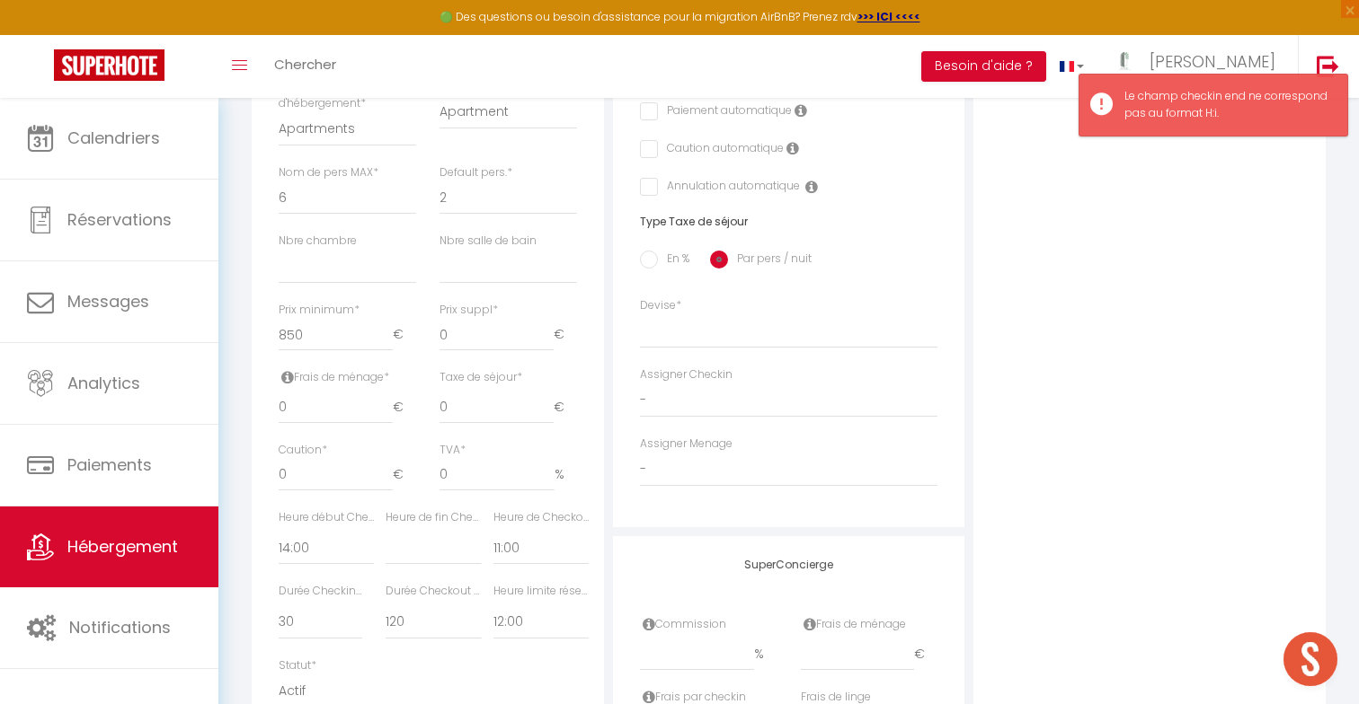
scroll to position [637, 0]
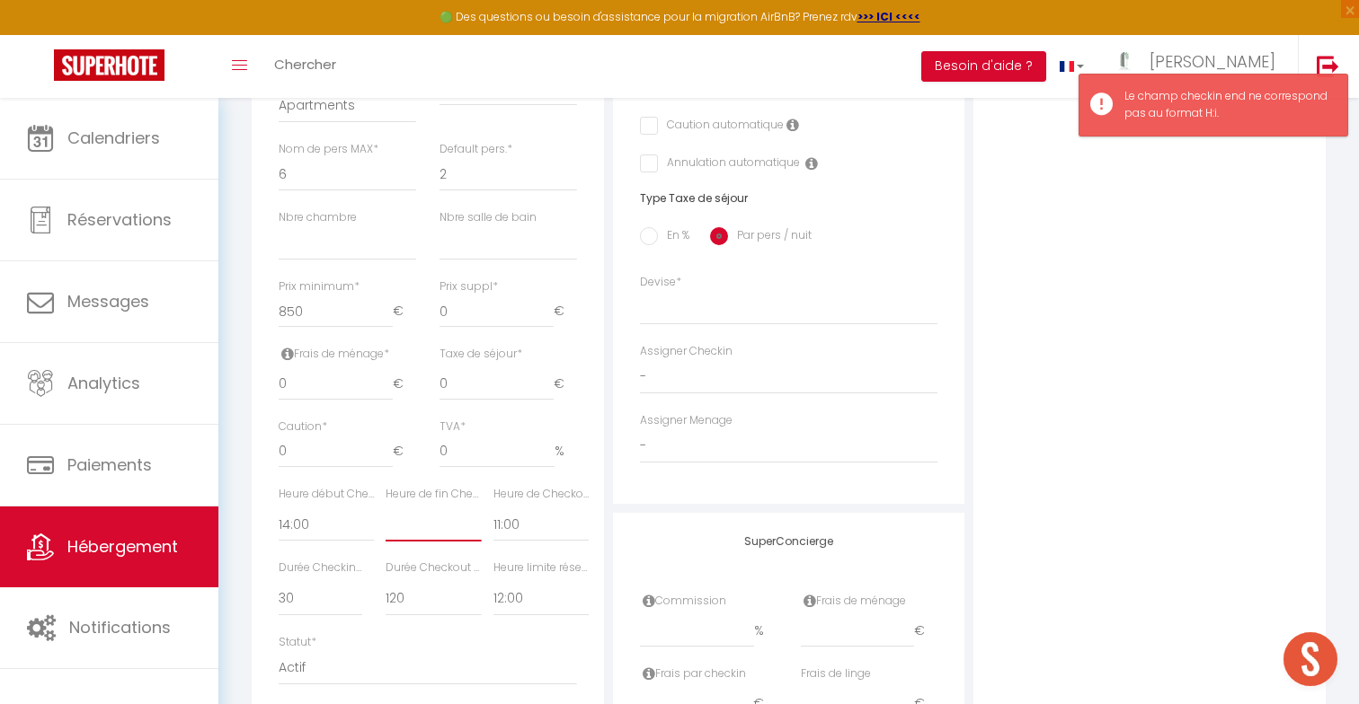
click at [452, 527] on select "00:00 00:15 00:30 00:45 01:00 01:15 01:30 01:45 02:00 02:15 02:30 02:45 03:00" at bounding box center [432, 525] width 95 height 34
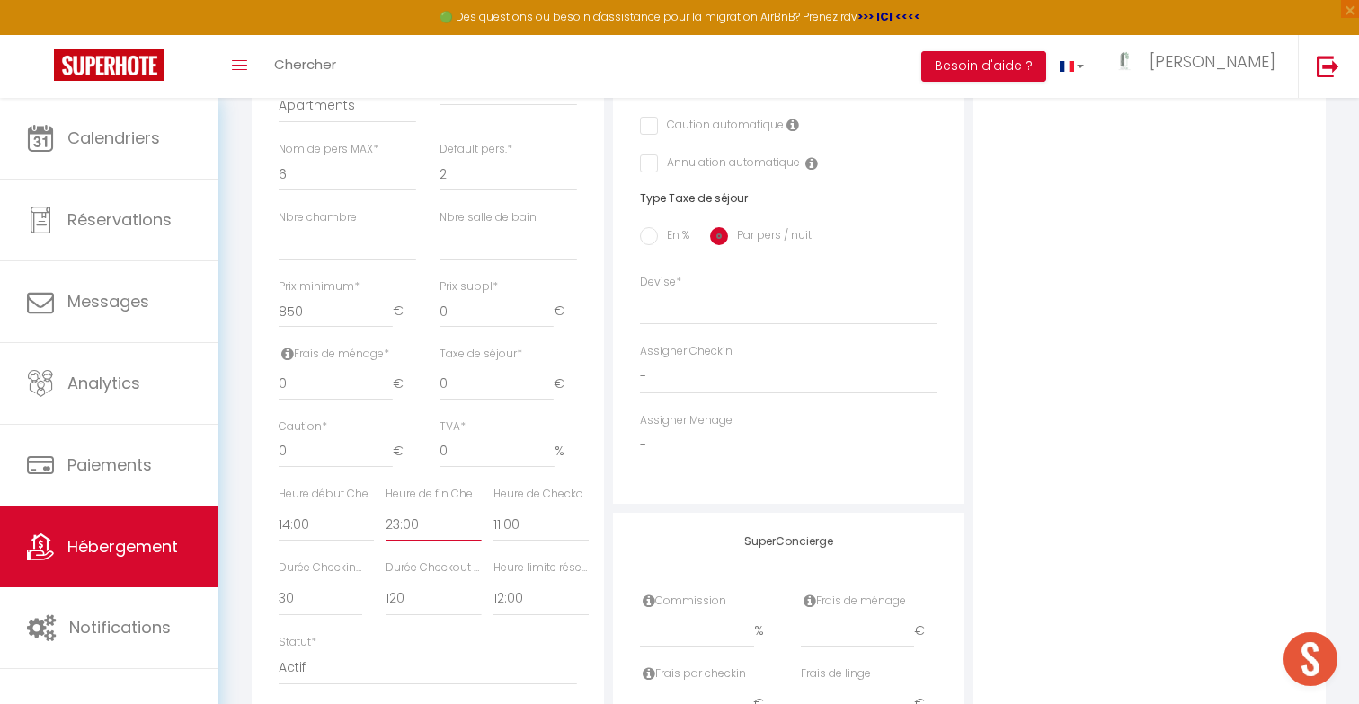
click at [385, 508] on select "00:00 00:15 00:30 00:45 01:00 01:15 01:30 01:45 02:00 02:15 02:30 02:45 03:00" at bounding box center [432, 525] width 95 height 34
click at [1065, 444] on div "Photo Photo Drag and drop a file here or click Ooops, something wrong appended.…" at bounding box center [1149, 260] width 352 height 1145
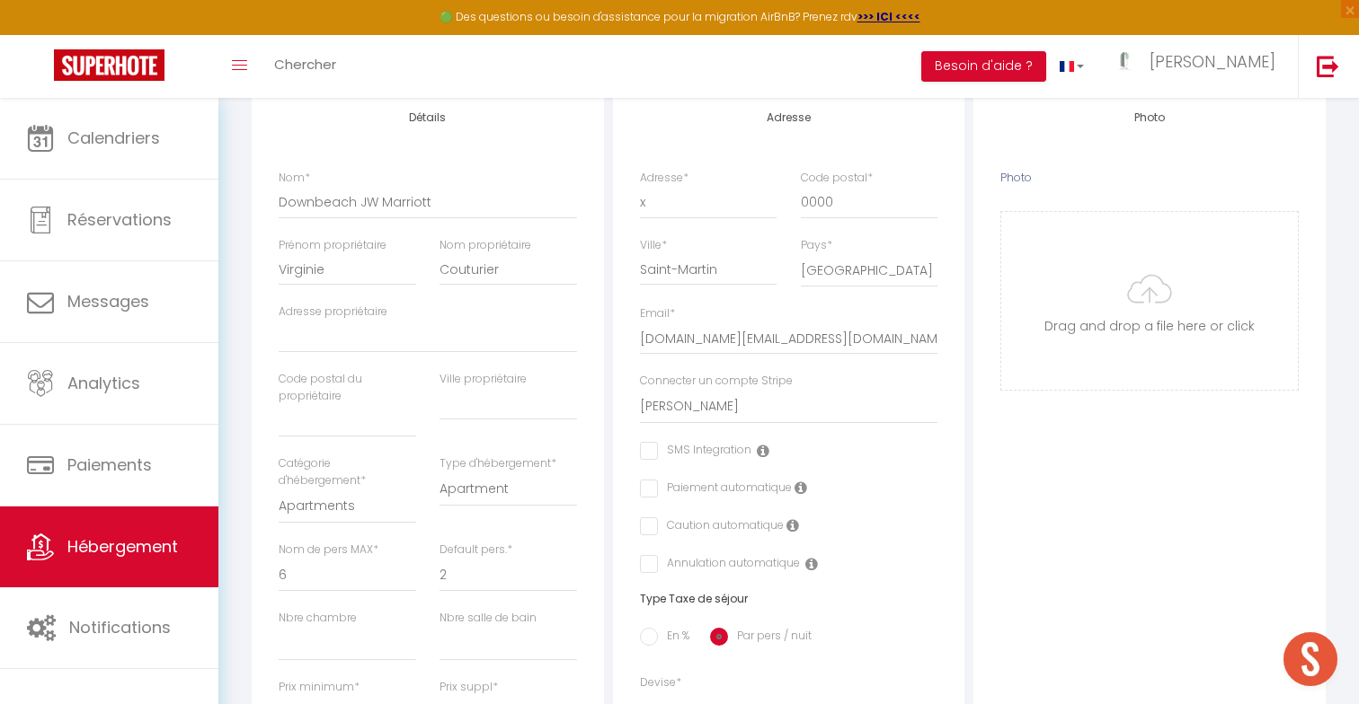
scroll to position [0, 0]
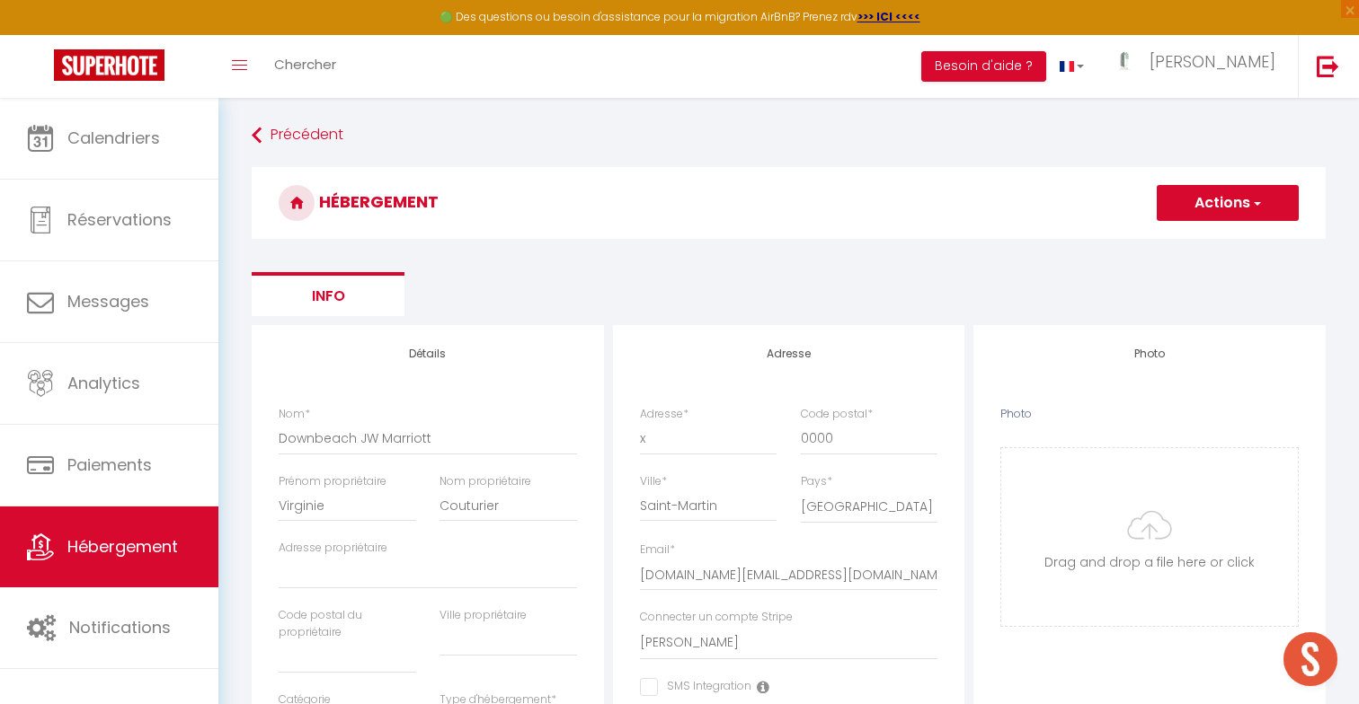
click at [1244, 214] on button "Actions" at bounding box center [1227, 203] width 142 height 36
click at [1214, 235] on input "Enregistrer" at bounding box center [1207, 243] width 66 height 18
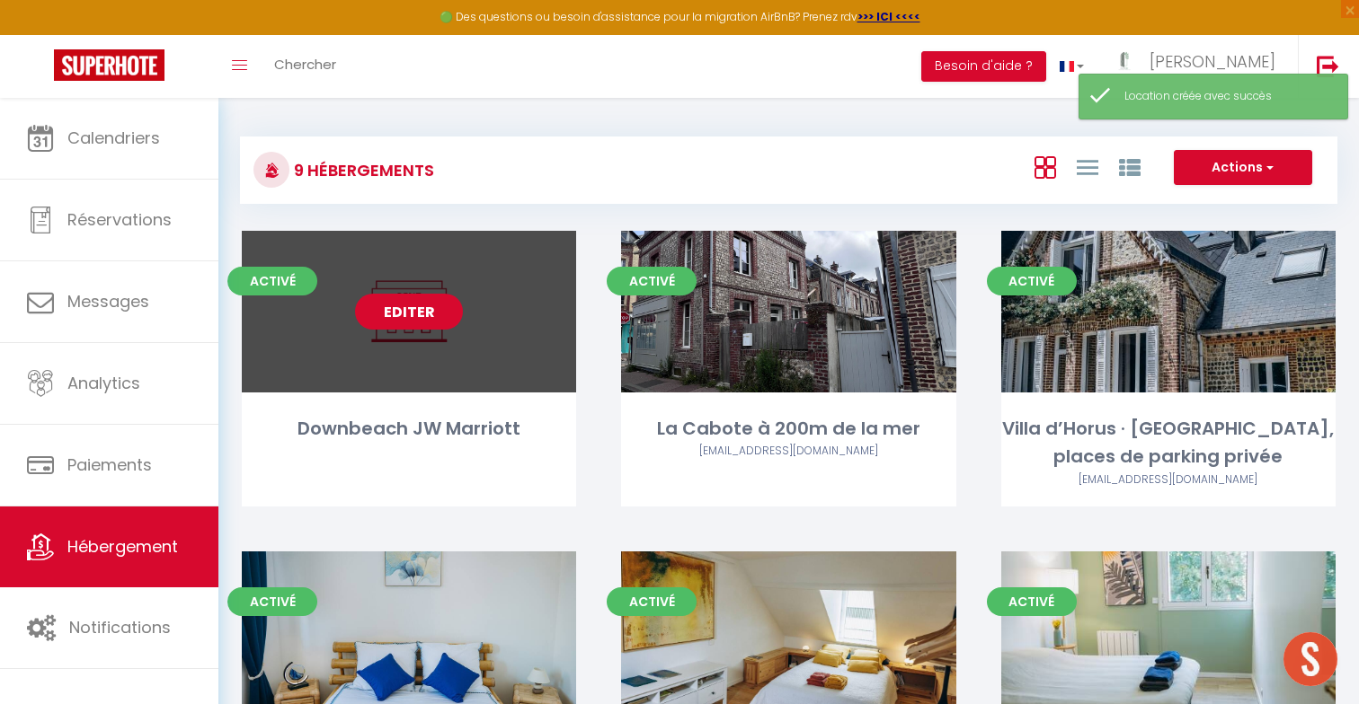
click at [421, 317] on link "Editer" at bounding box center [409, 312] width 108 height 36
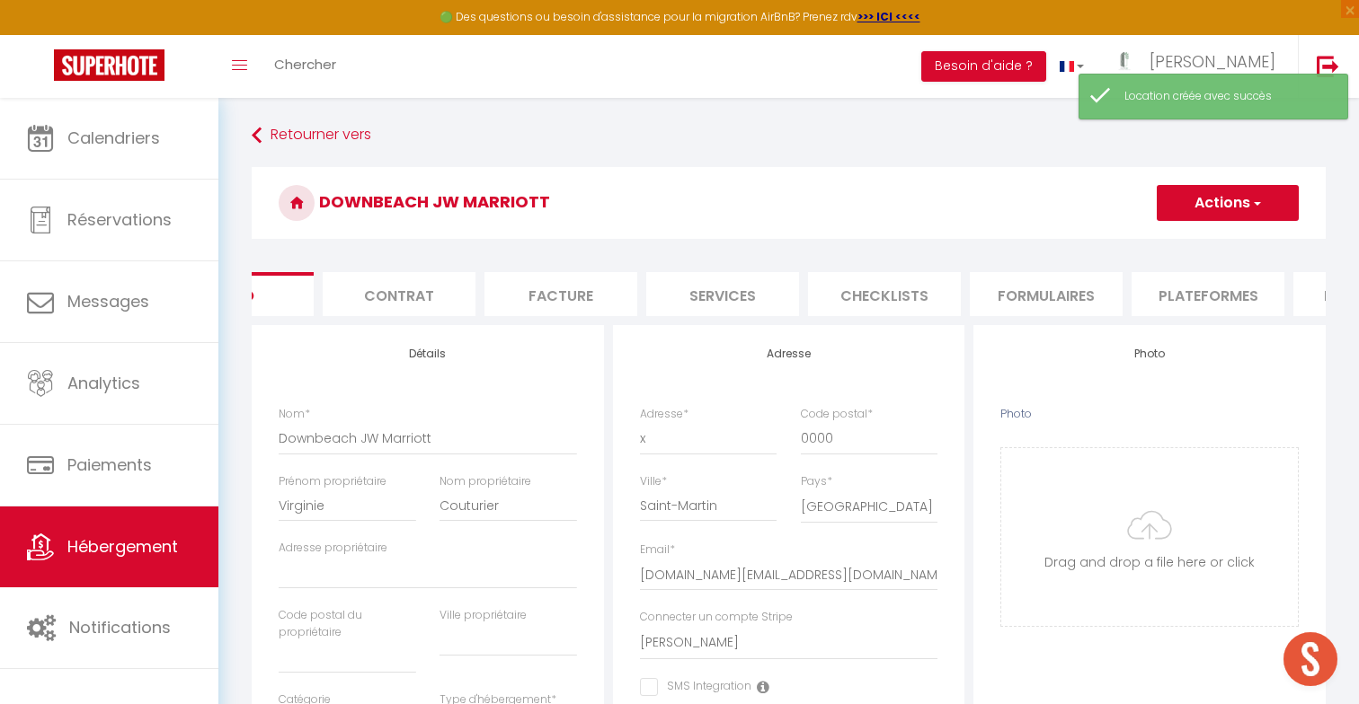
scroll to position [0, 134]
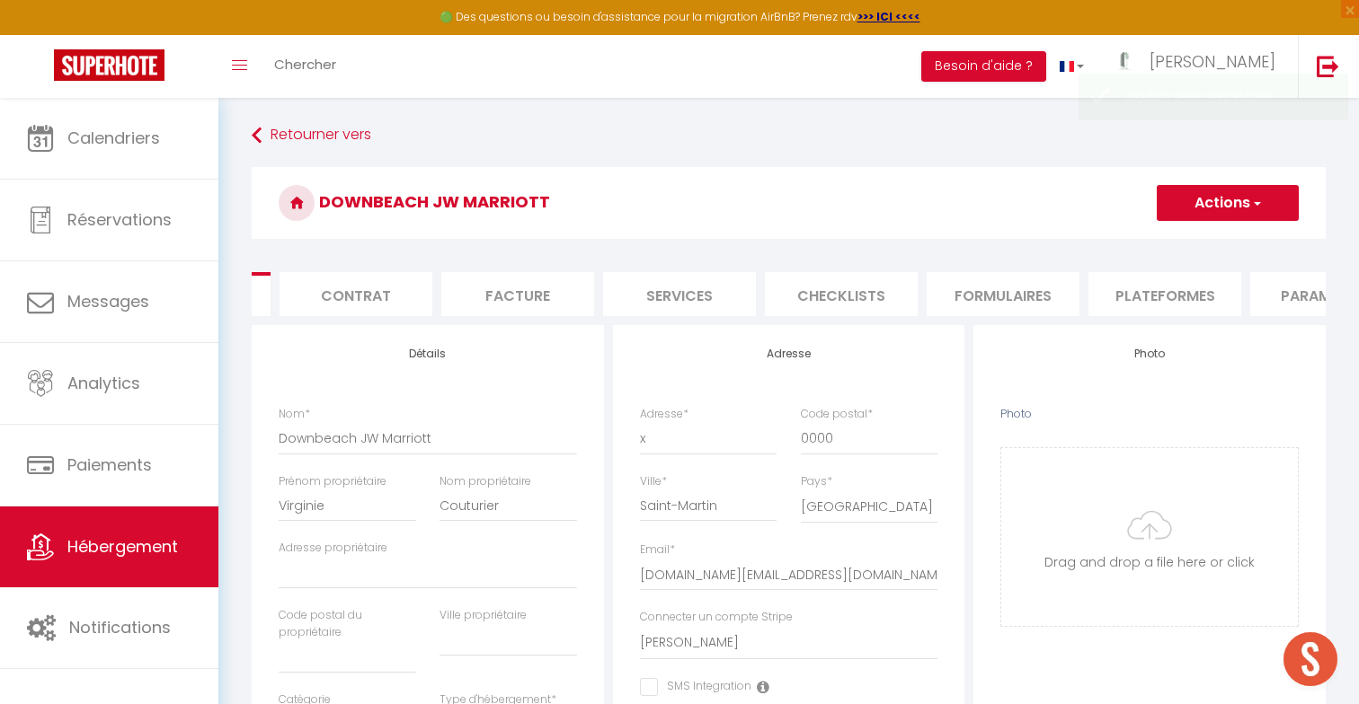
click at [1161, 283] on li "Plateformes" at bounding box center [1164, 294] width 153 height 44
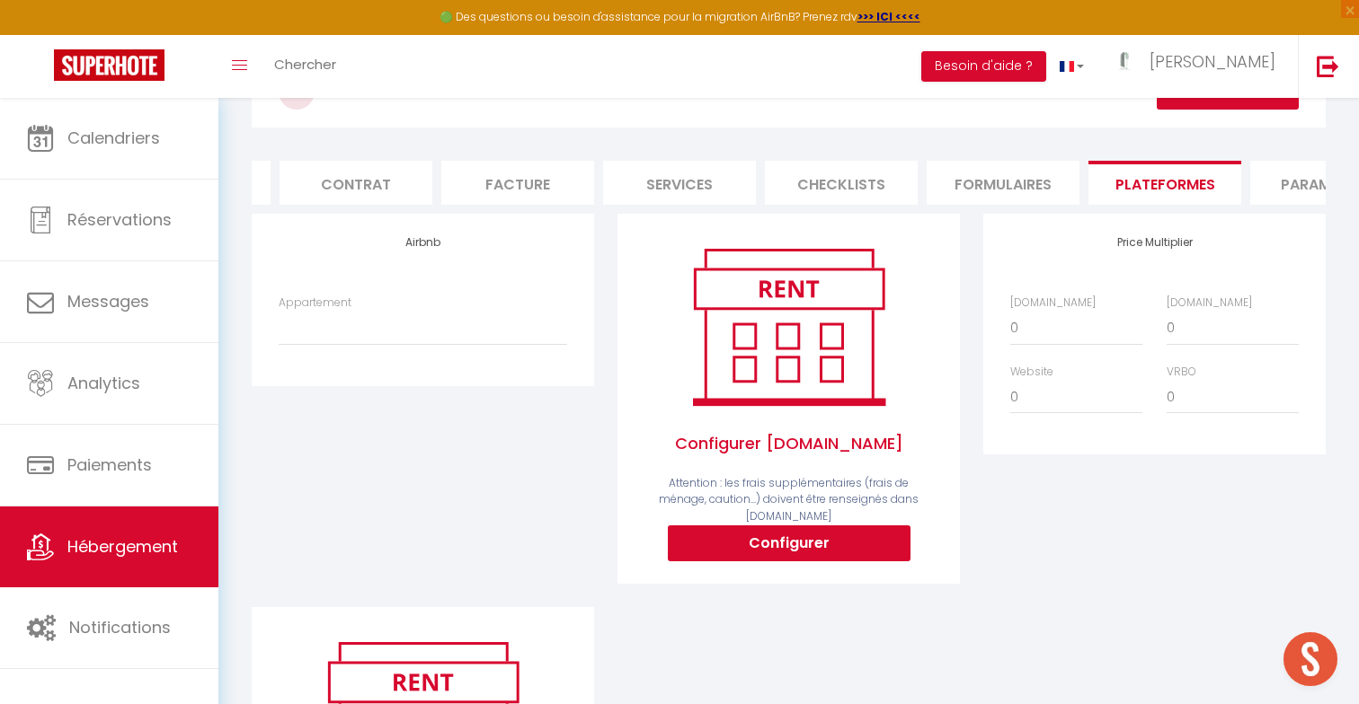
scroll to position [124, 0]
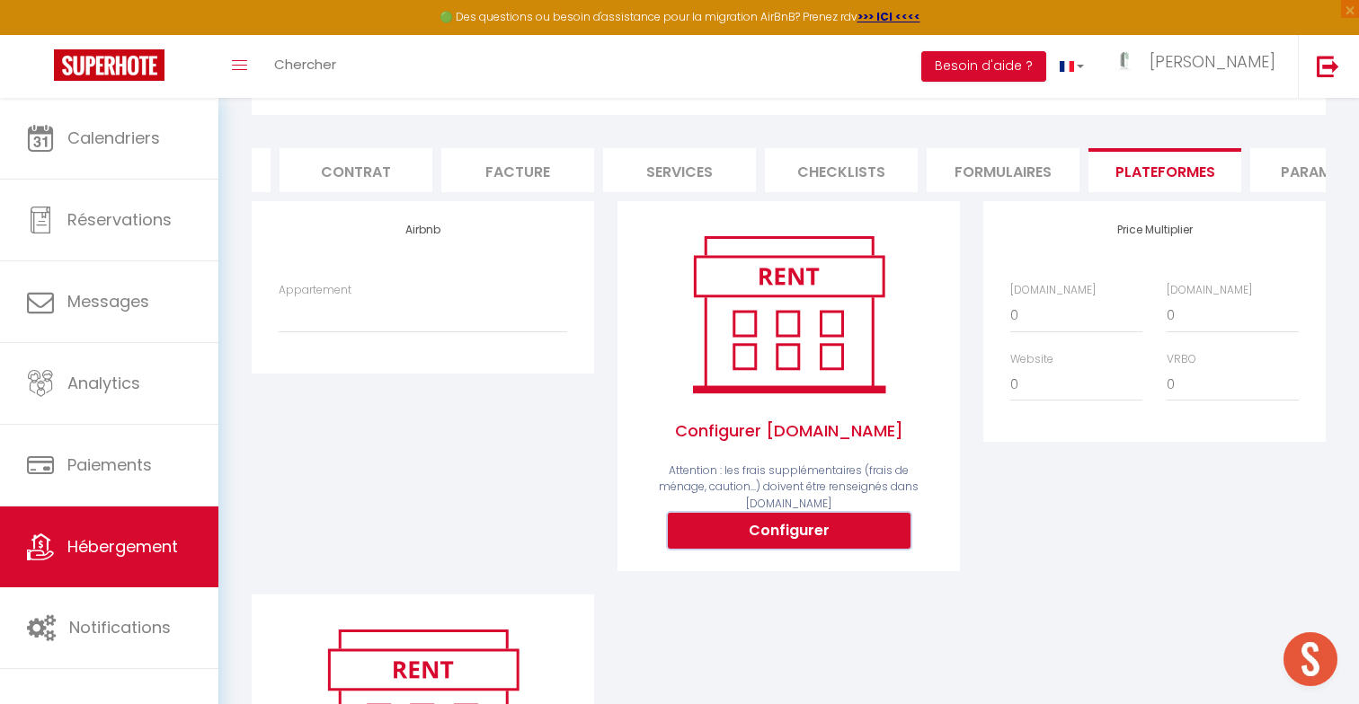
click at [795, 520] on button "Configurer" at bounding box center [789, 531] width 243 height 36
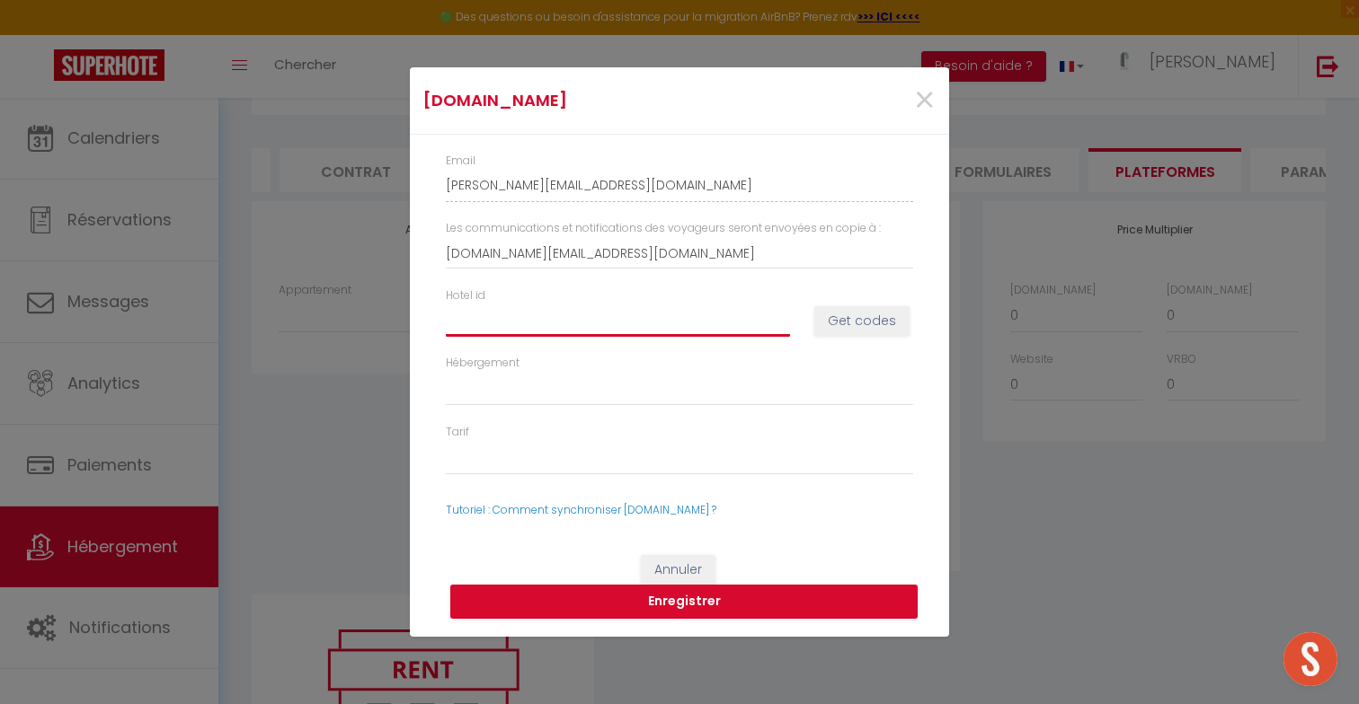
click at [591, 319] on input "Hotel id" at bounding box center [618, 321] width 344 height 32
click at [860, 316] on button "Get codes" at bounding box center [861, 321] width 95 height 31
click at [849, 318] on button "Get codes" at bounding box center [861, 321] width 95 height 31
click at [853, 310] on button "Get codes" at bounding box center [861, 321] width 95 height 31
click at [835, 324] on button "Get codes" at bounding box center [861, 321] width 95 height 31
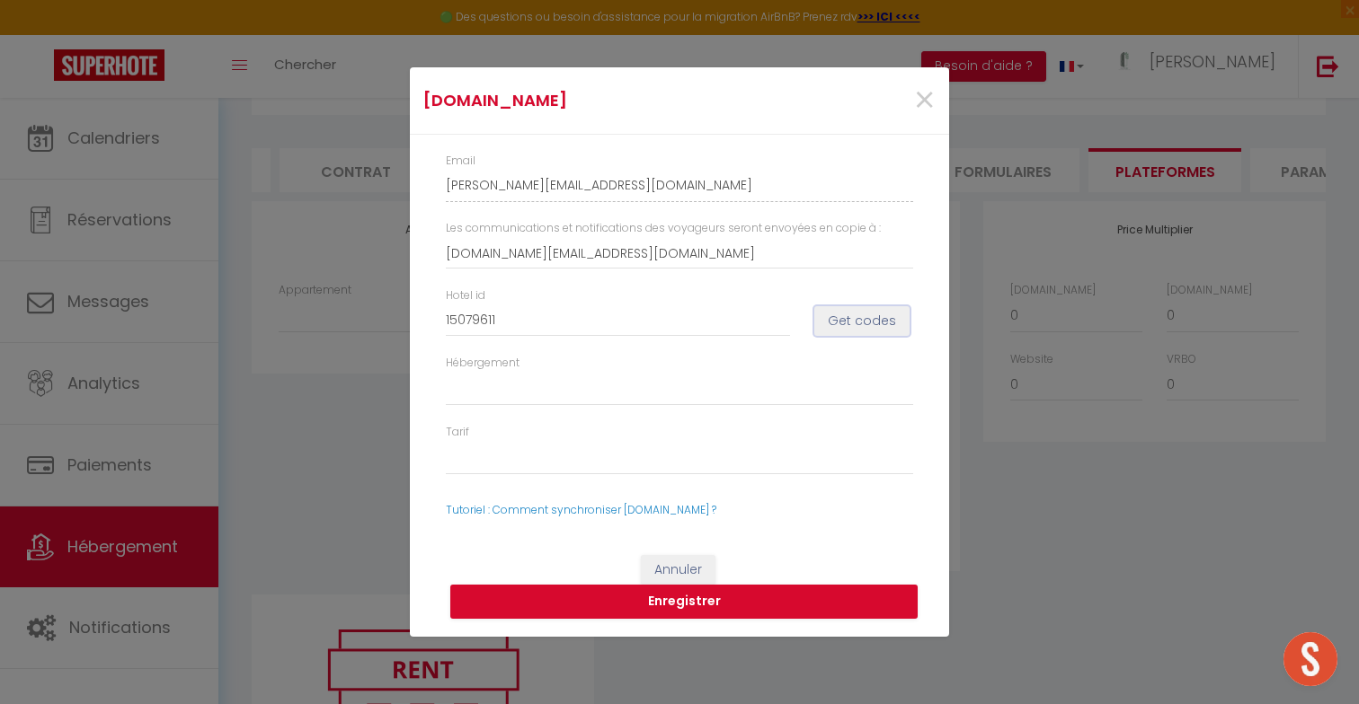
click at [842, 315] on button "Get codes" at bounding box center [861, 321] width 95 height 31
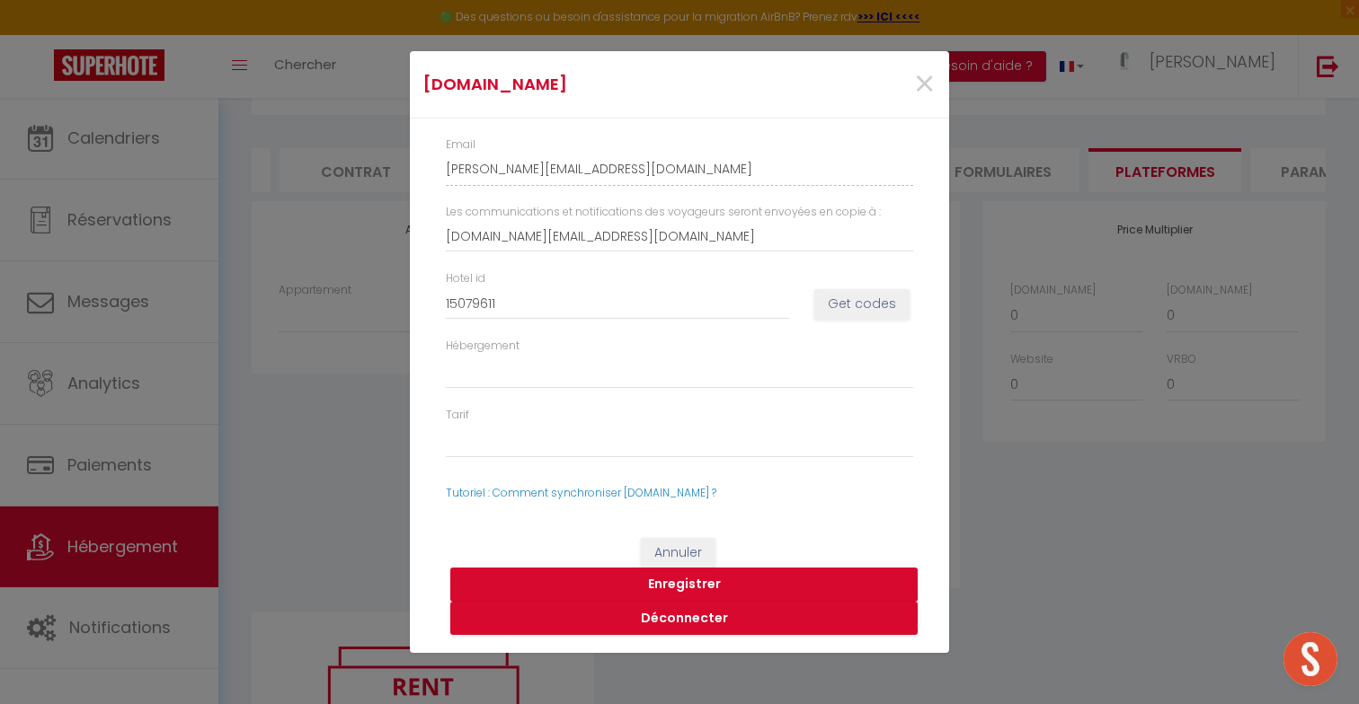
click at [711, 587] on button "Enregistrer" at bounding box center [683, 585] width 467 height 34
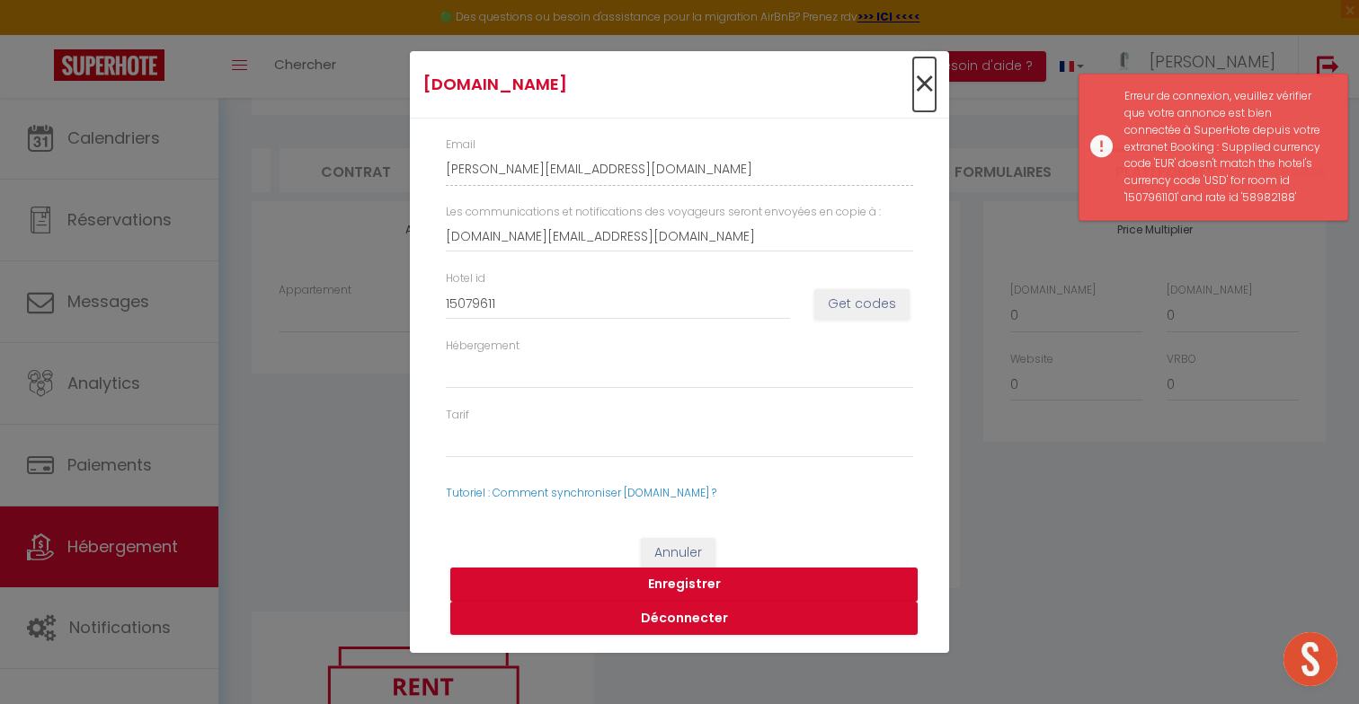
click at [926, 75] on span "×" at bounding box center [924, 85] width 22 height 54
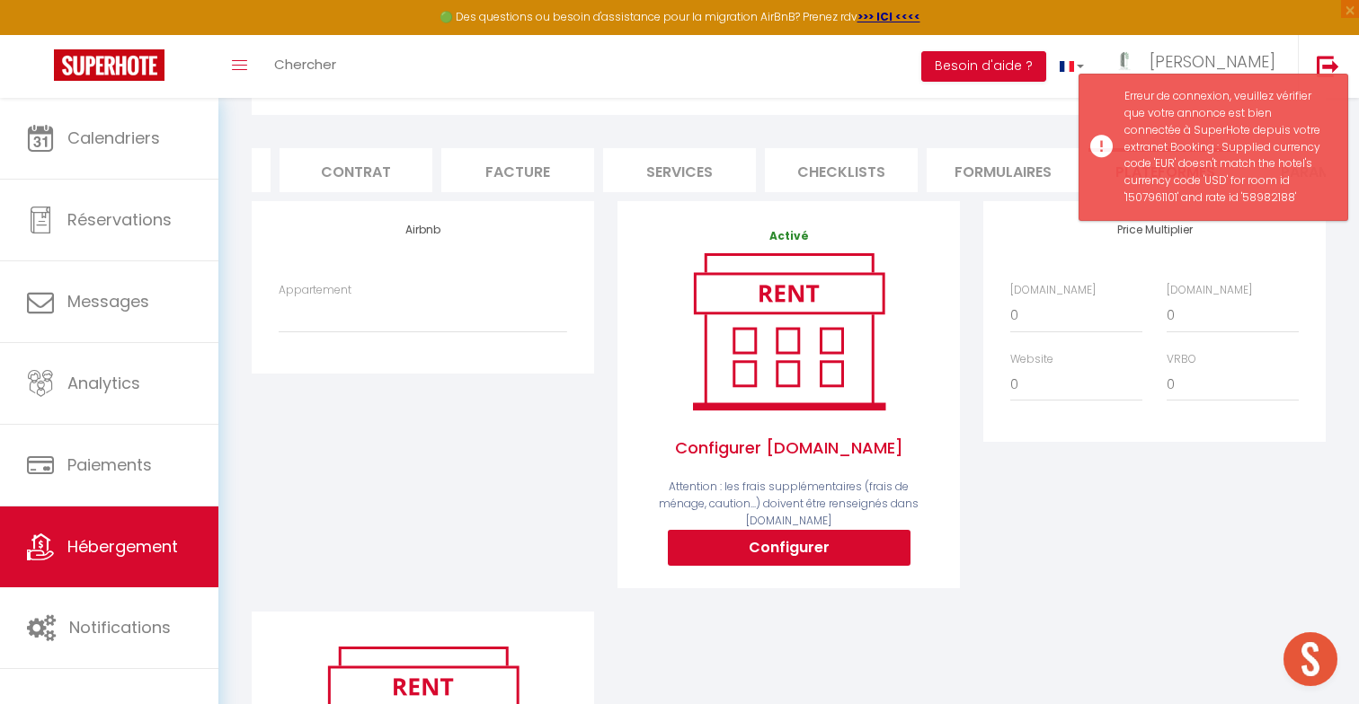
scroll to position [0, 0]
click at [328, 157] on li "Info" at bounding box center [328, 170] width 153 height 44
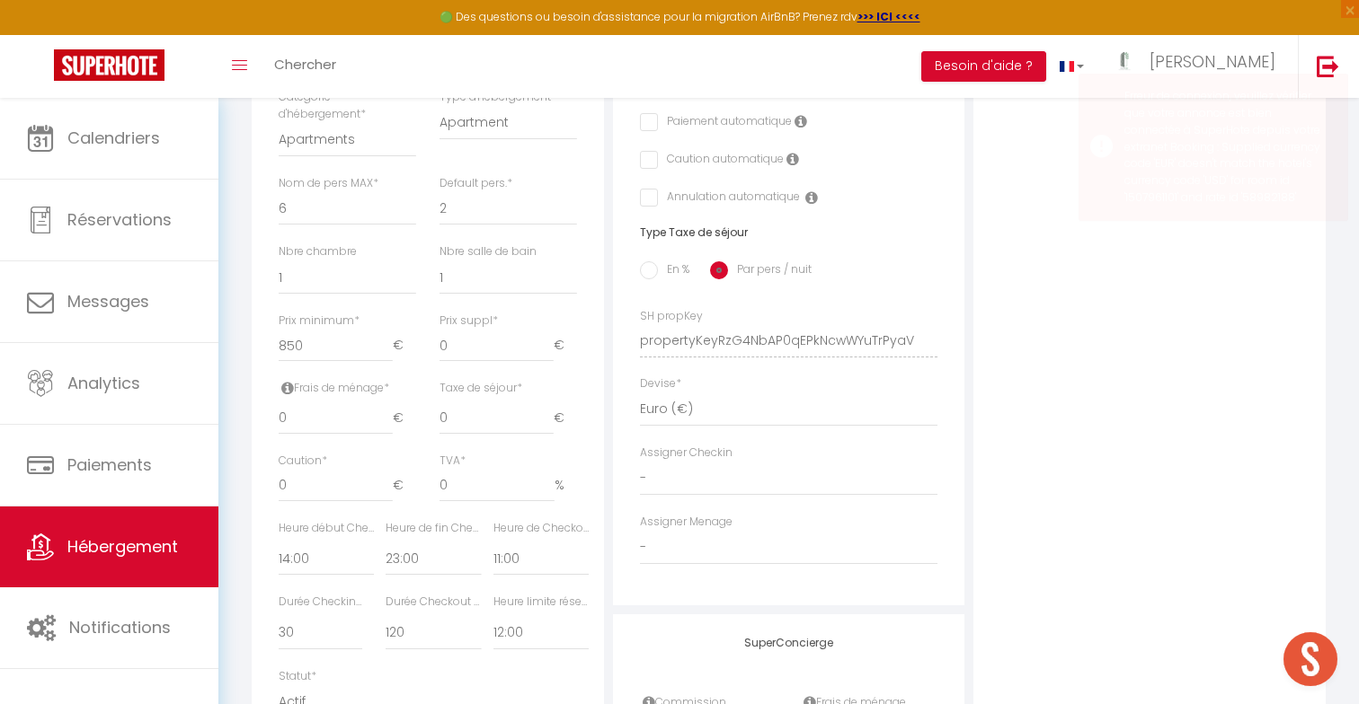
scroll to position [614, 0]
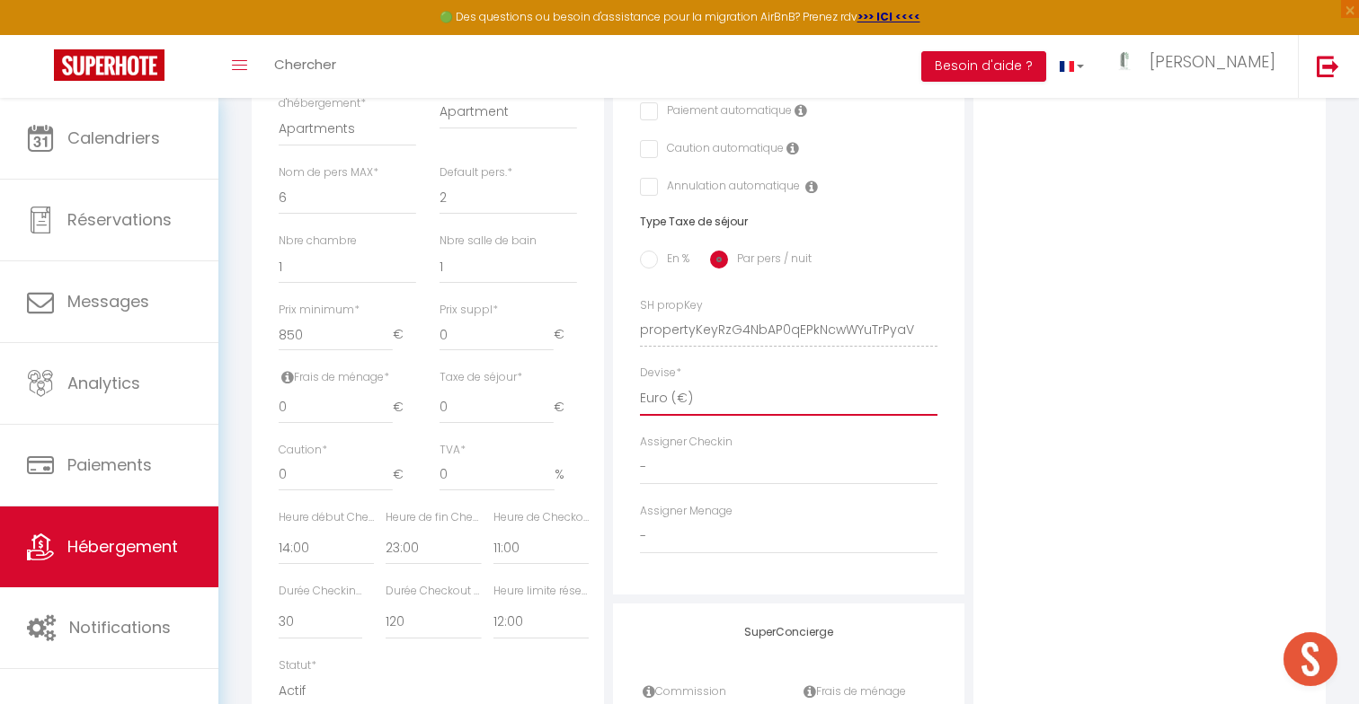
click at [775, 405] on select "United Arab Emirates dirham (د.إ) Afghan afghani (Af) Swazi lilangeni (L) Armen…" at bounding box center [789, 399] width 298 height 34
click at [640, 382] on select "United Arab Emirates dirham (د.إ) Afghan afghani (Af) Swazi lilangeni (L) Armen…" at bounding box center [789, 399] width 298 height 34
click at [1020, 515] on div "Photo Photo Drag and drop a file here or click Ooops, something wrong appended.…" at bounding box center [1149, 318] width 352 height 1212
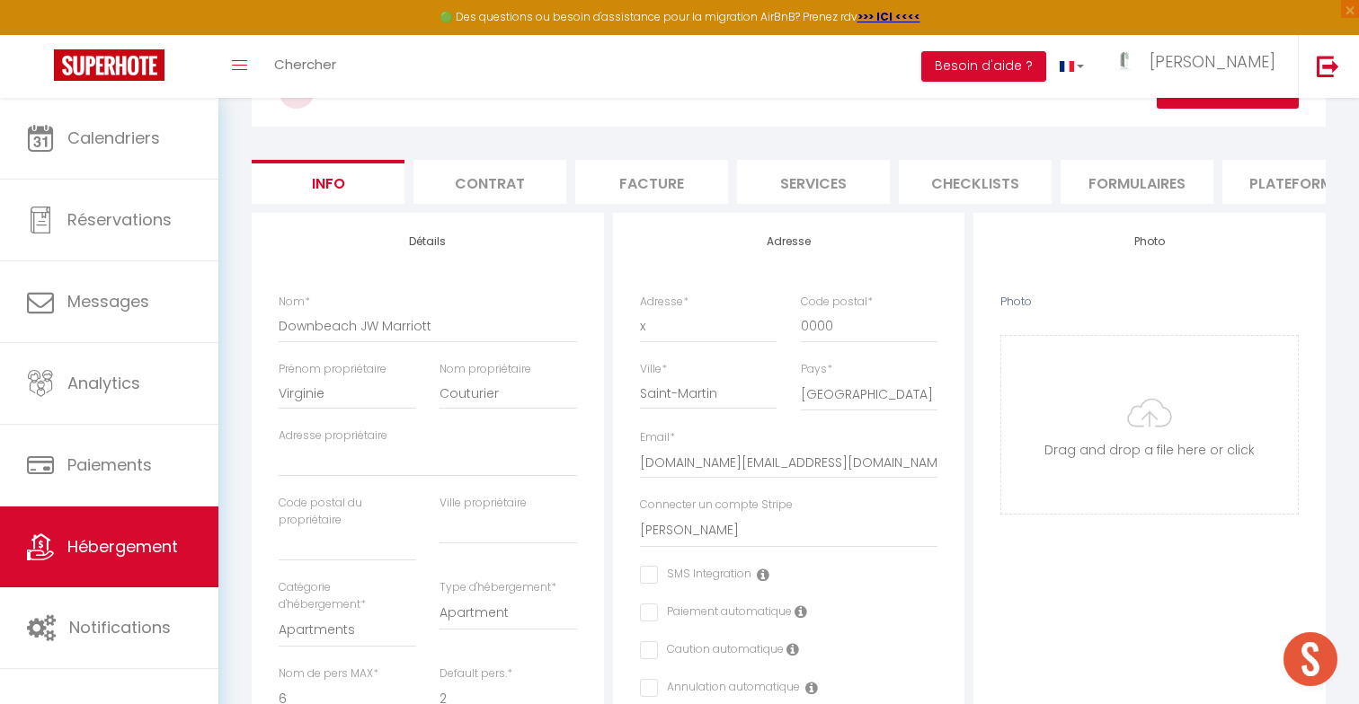
scroll to position [0, 0]
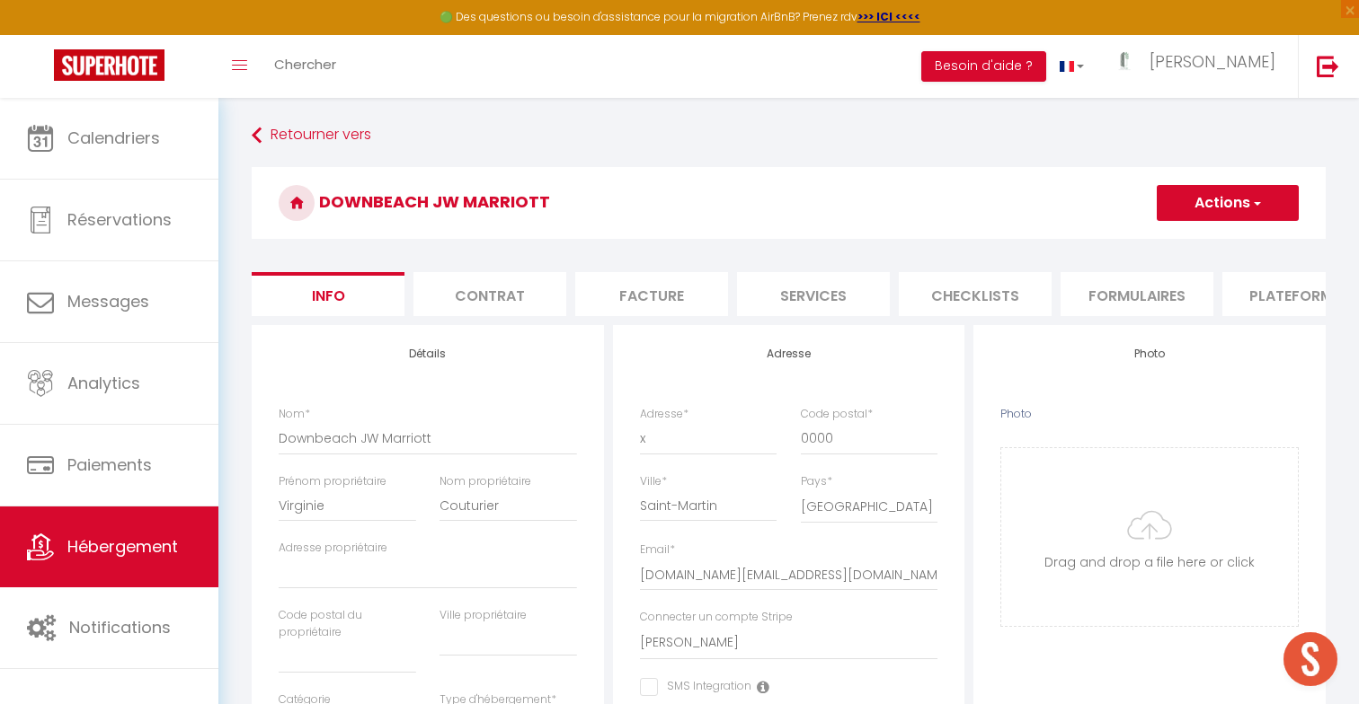
click at [1231, 208] on button "Actions" at bounding box center [1227, 203] width 142 height 36
click at [1175, 243] on input "Enregistrer" at bounding box center [1156, 243] width 66 height 18
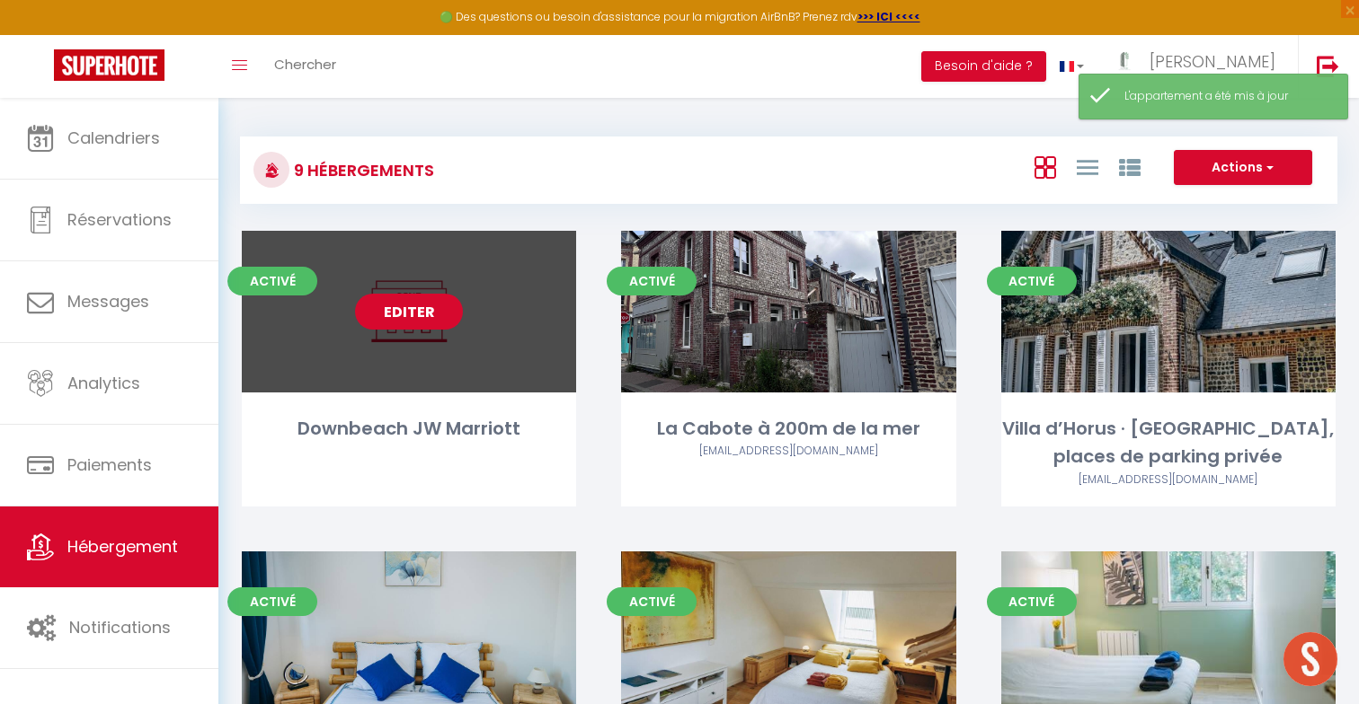
click at [411, 308] on link "Editer" at bounding box center [409, 312] width 108 height 36
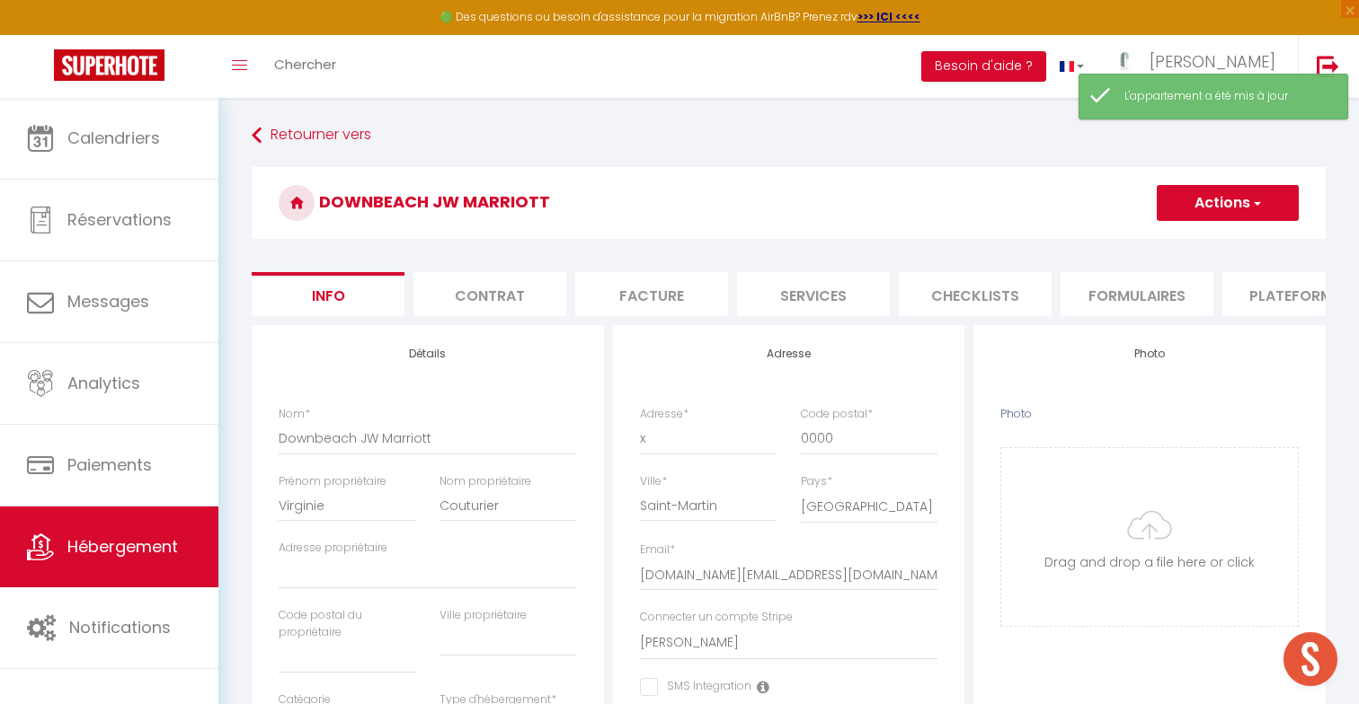
click at [1263, 301] on li "Plateformes" at bounding box center [1298, 294] width 153 height 44
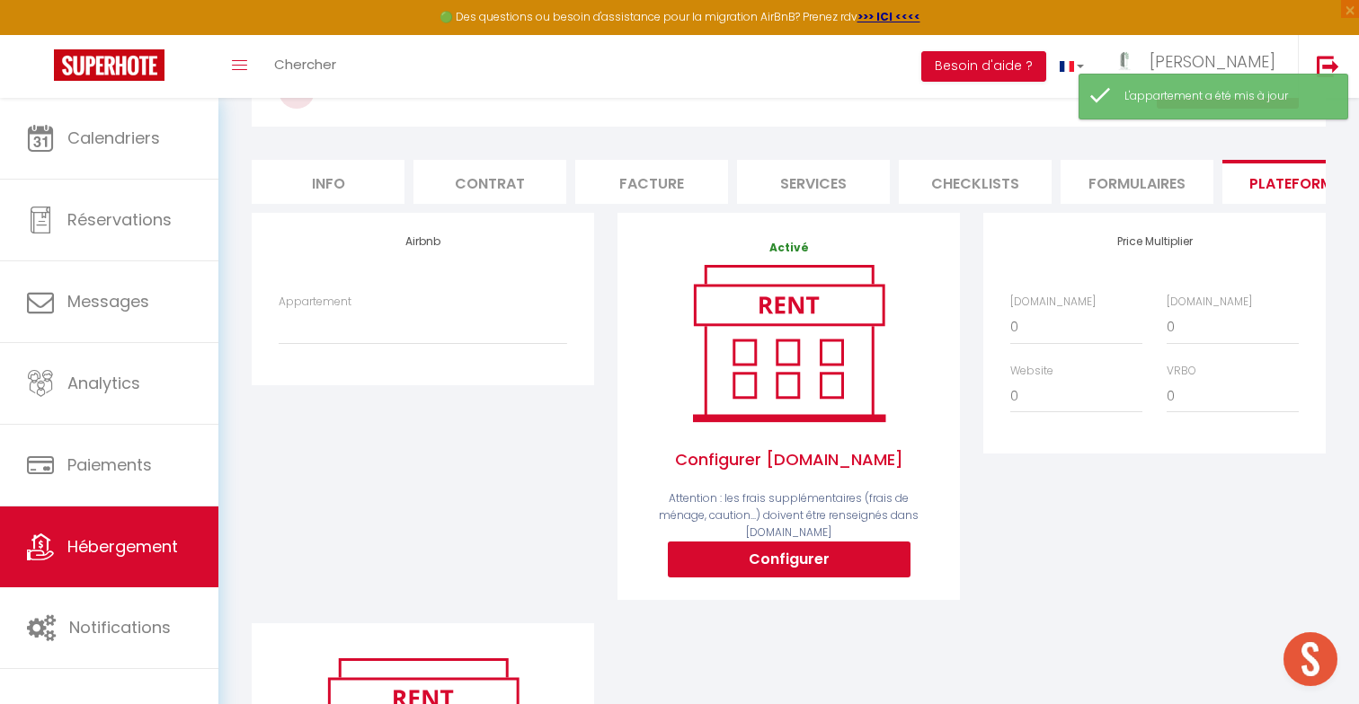
scroll to position [160, 0]
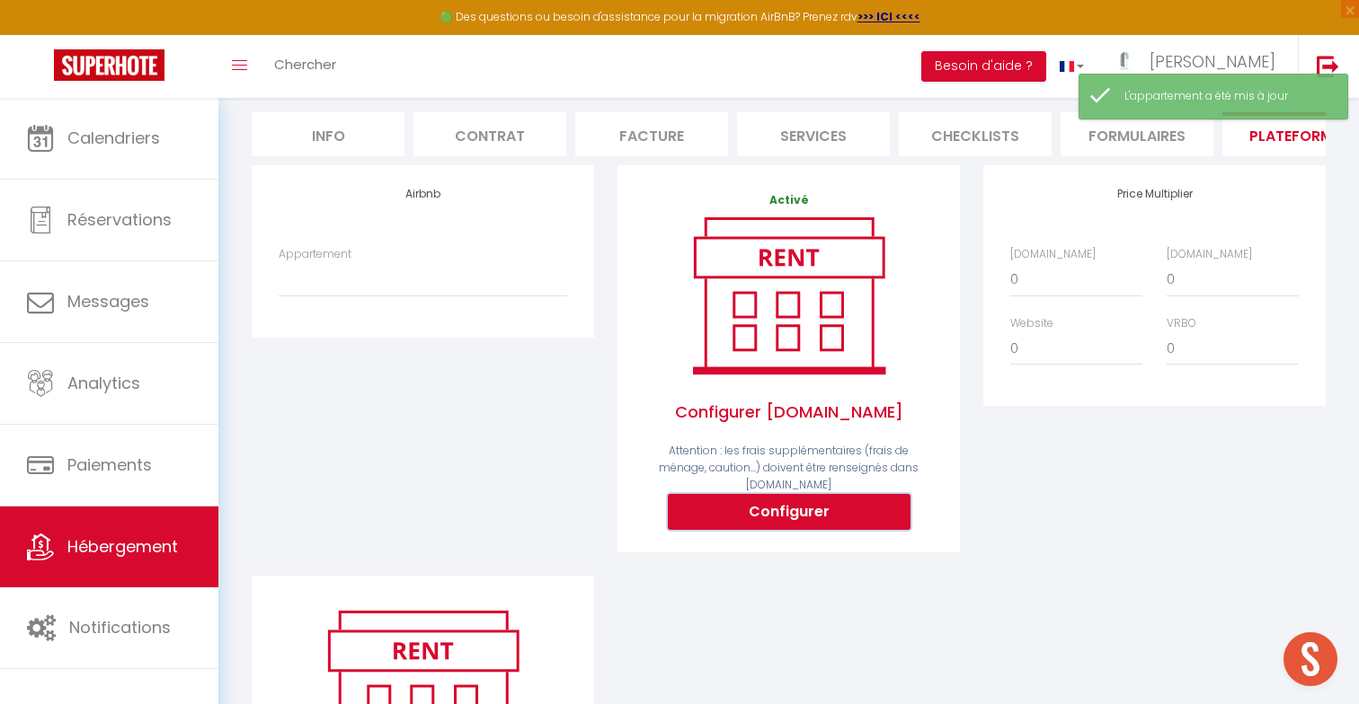
click at [793, 501] on button "Configurer" at bounding box center [789, 512] width 243 height 36
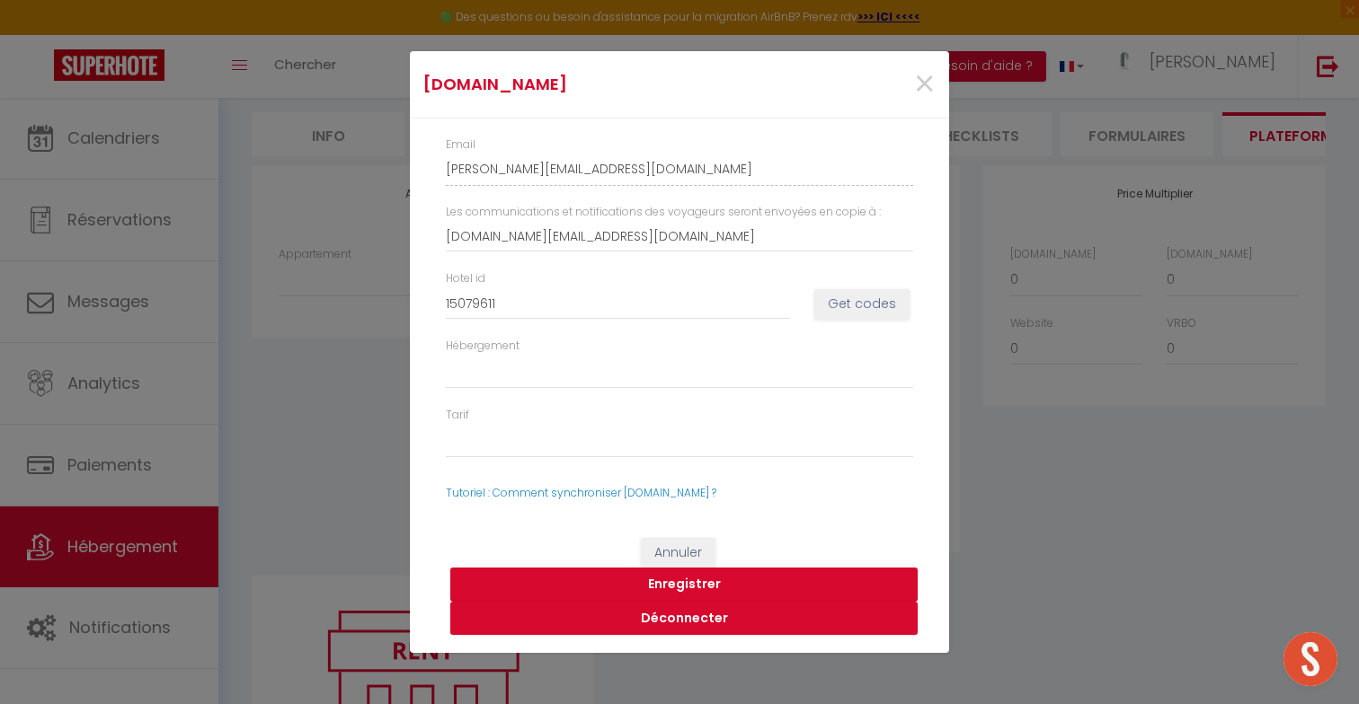
click at [692, 580] on button "Enregistrer" at bounding box center [683, 585] width 467 height 34
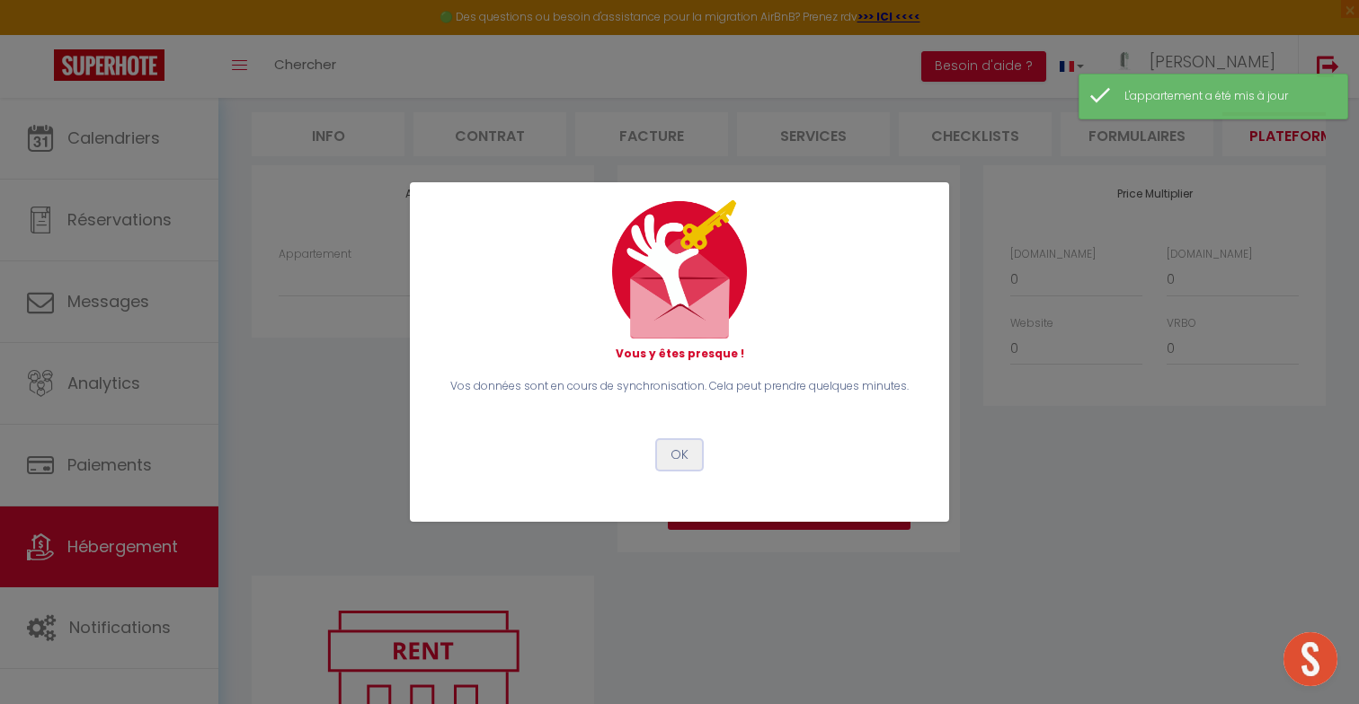
click at [679, 456] on button "OK" at bounding box center [679, 455] width 45 height 31
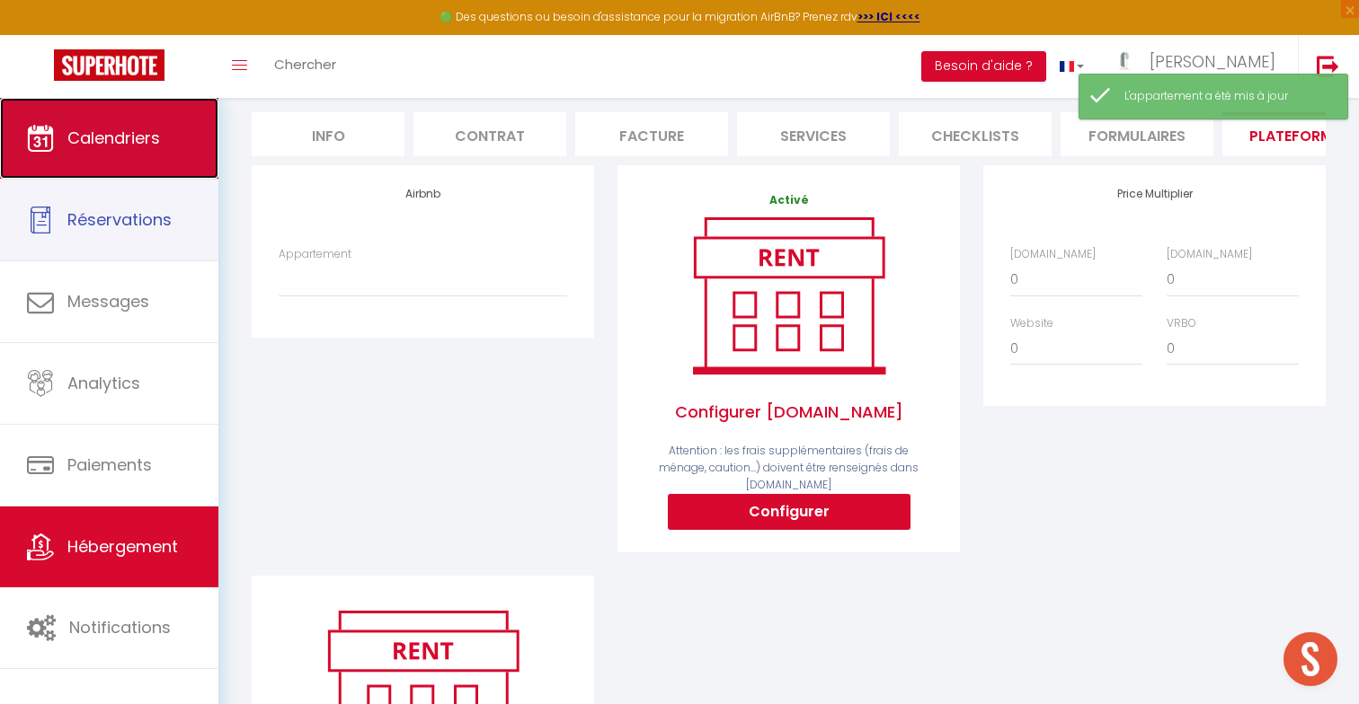
click at [172, 155] on link "Calendriers" at bounding box center [109, 138] width 218 height 81
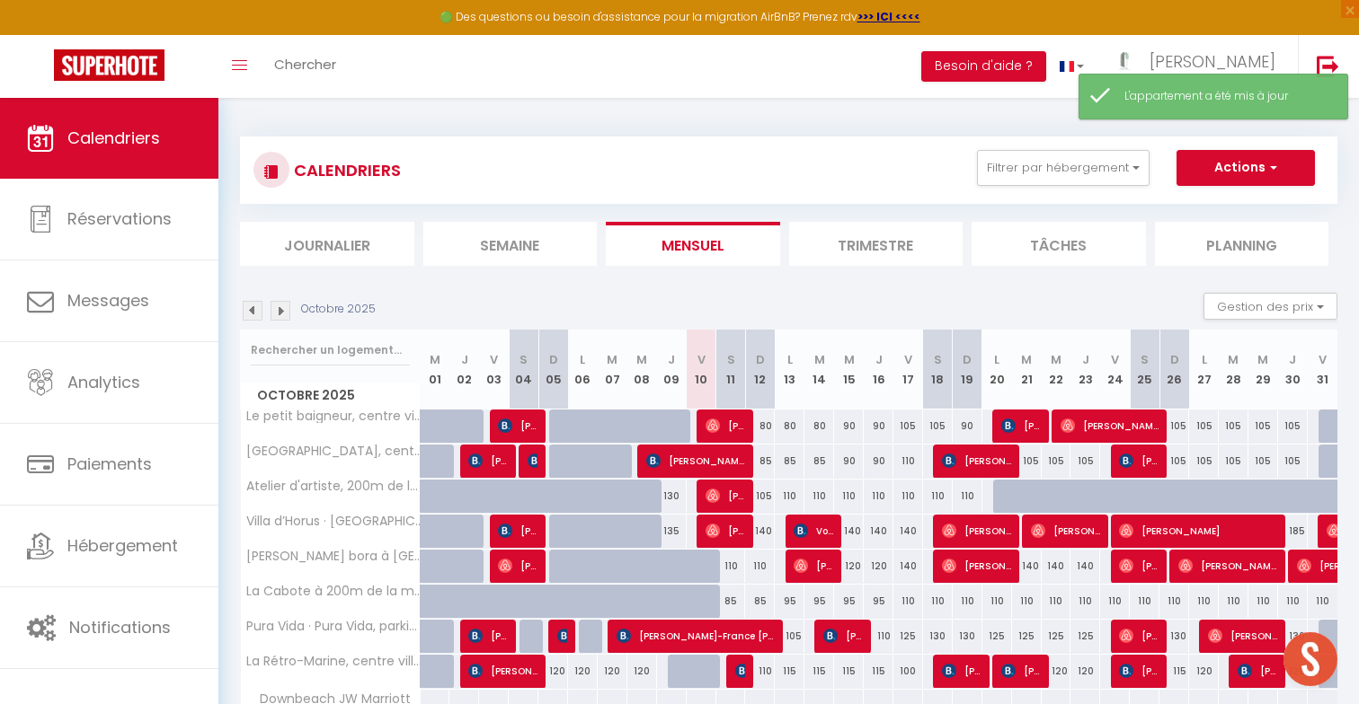
scroll to position [98, 0]
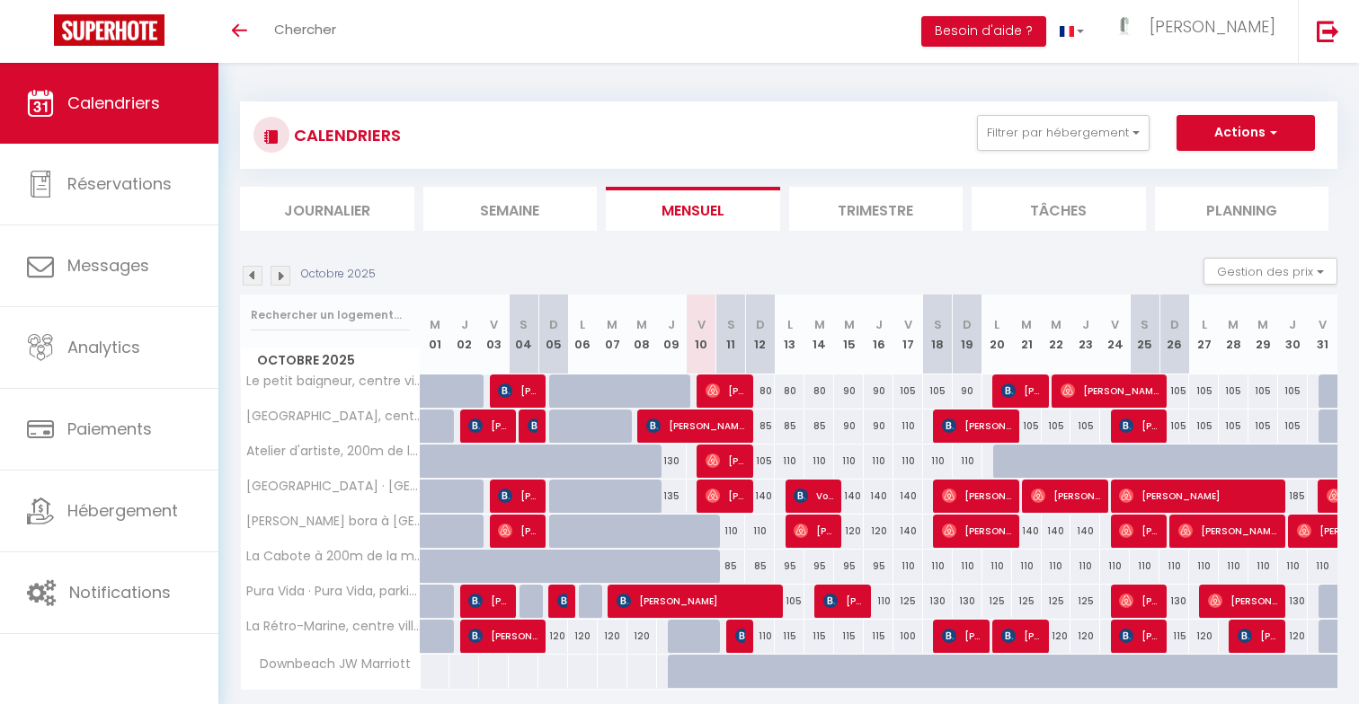
scroll to position [63, 0]
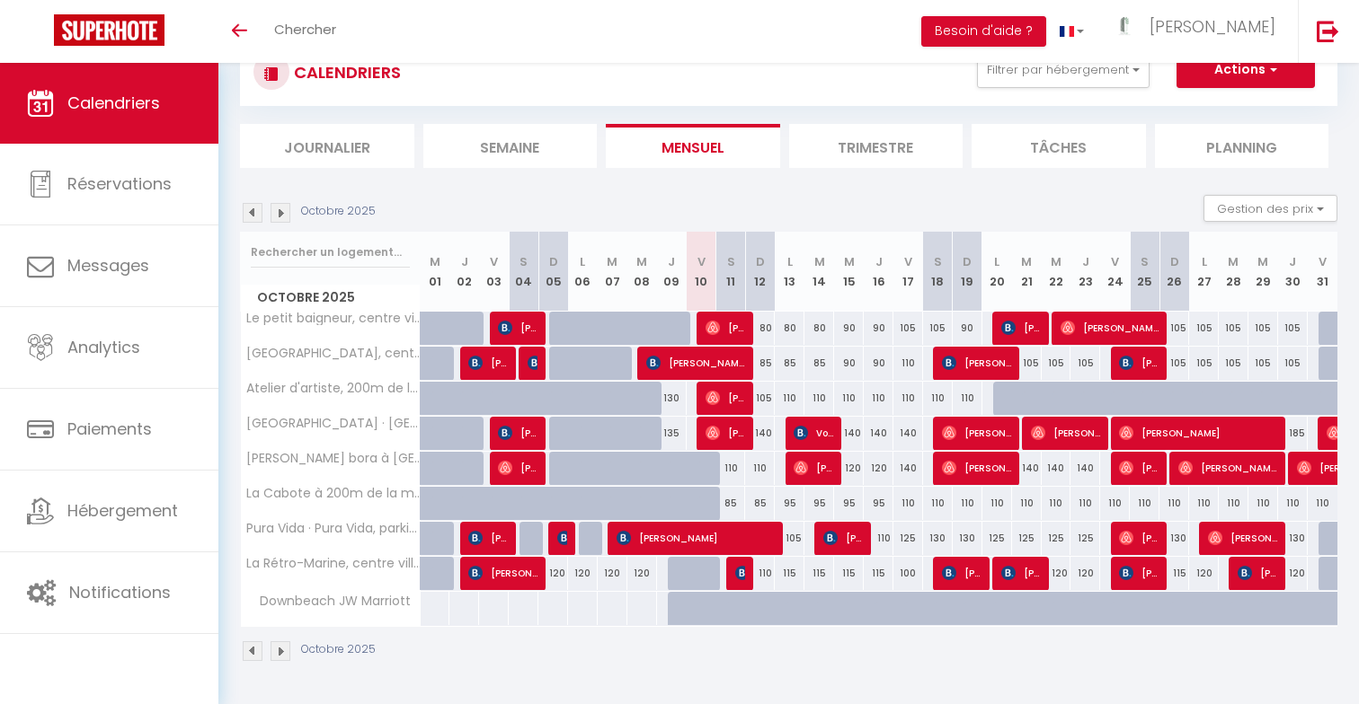
click at [286, 216] on img at bounding box center [280, 213] width 20 height 20
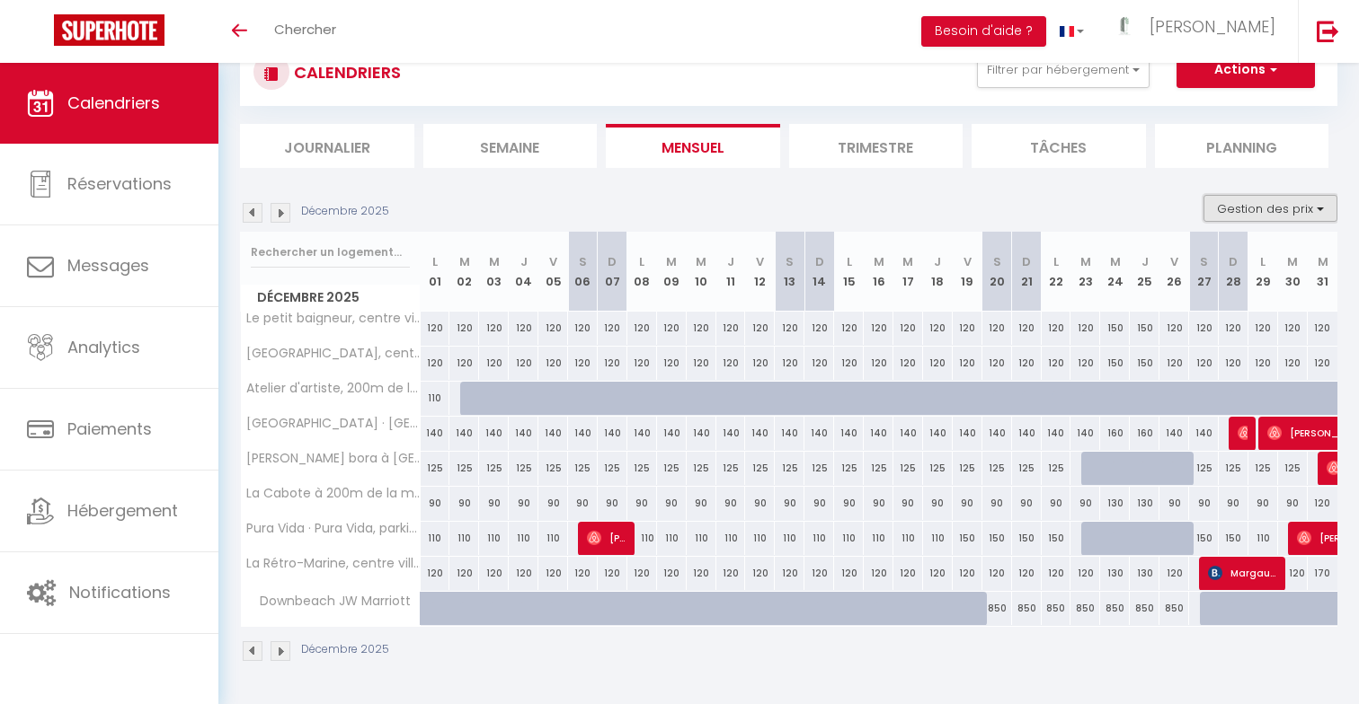
click at [1300, 210] on button "Gestion des prix" at bounding box center [1270, 208] width 134 height 27
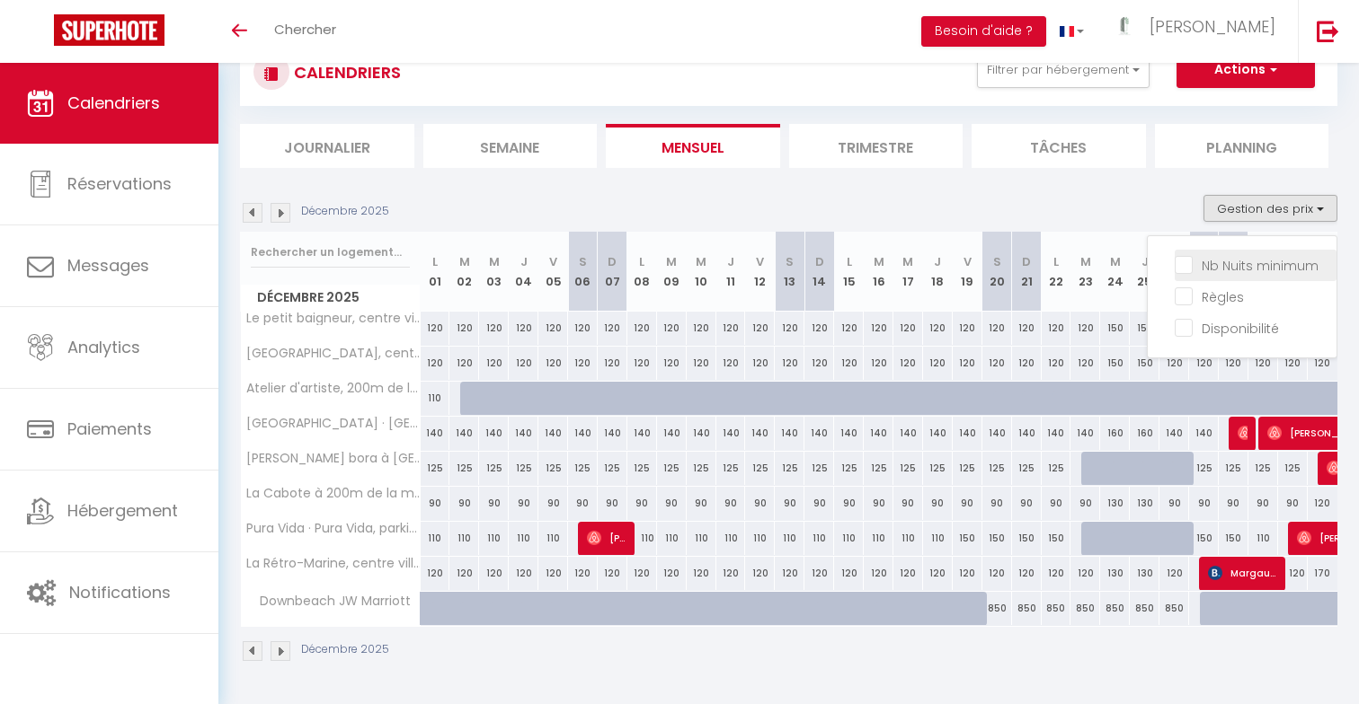
click at [1278, 265] on input "Nb Nuits minimum" at bounding box center [1255, 264] width 162 height 18
checkbox input "true"
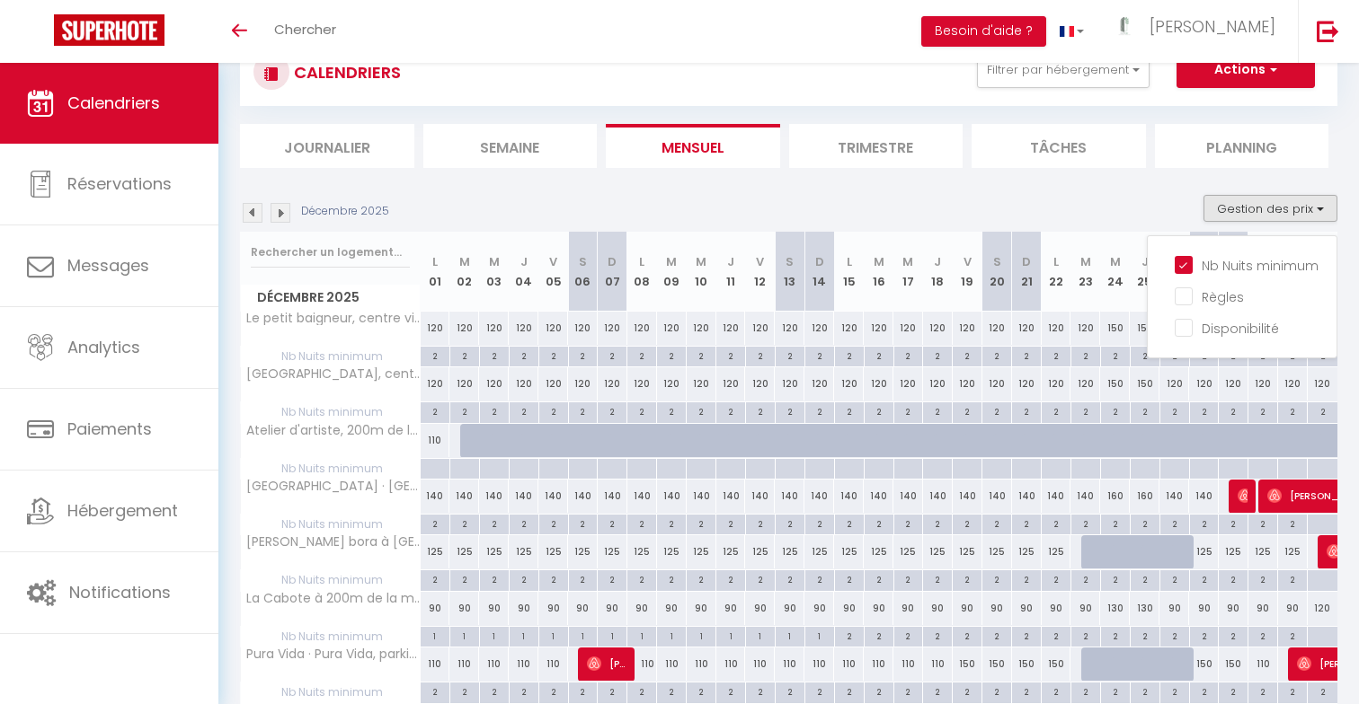
scroll to position [249, 0]
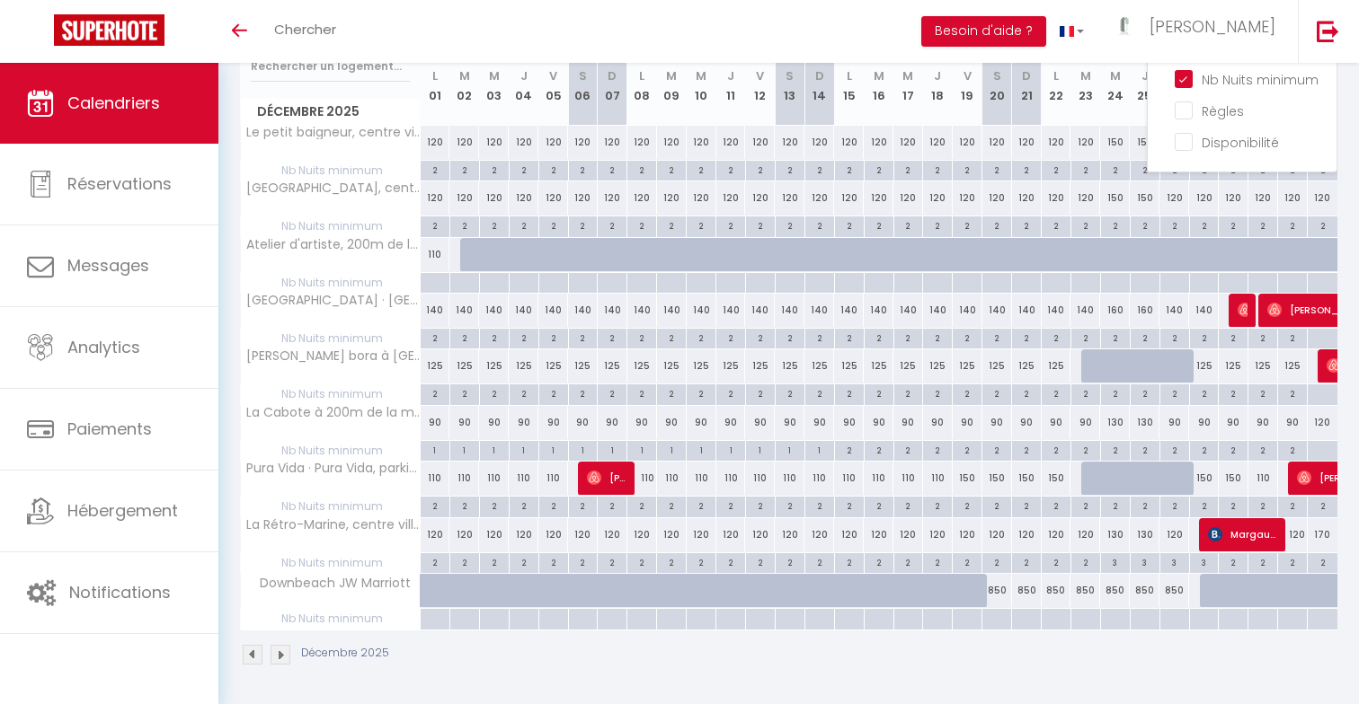
click at [1001, 621] on div at bounding box center [996, 619] width 30 height 21
type input "Sam 20 Décembre 2025"
type input "Dim 21 Décembre 2025"
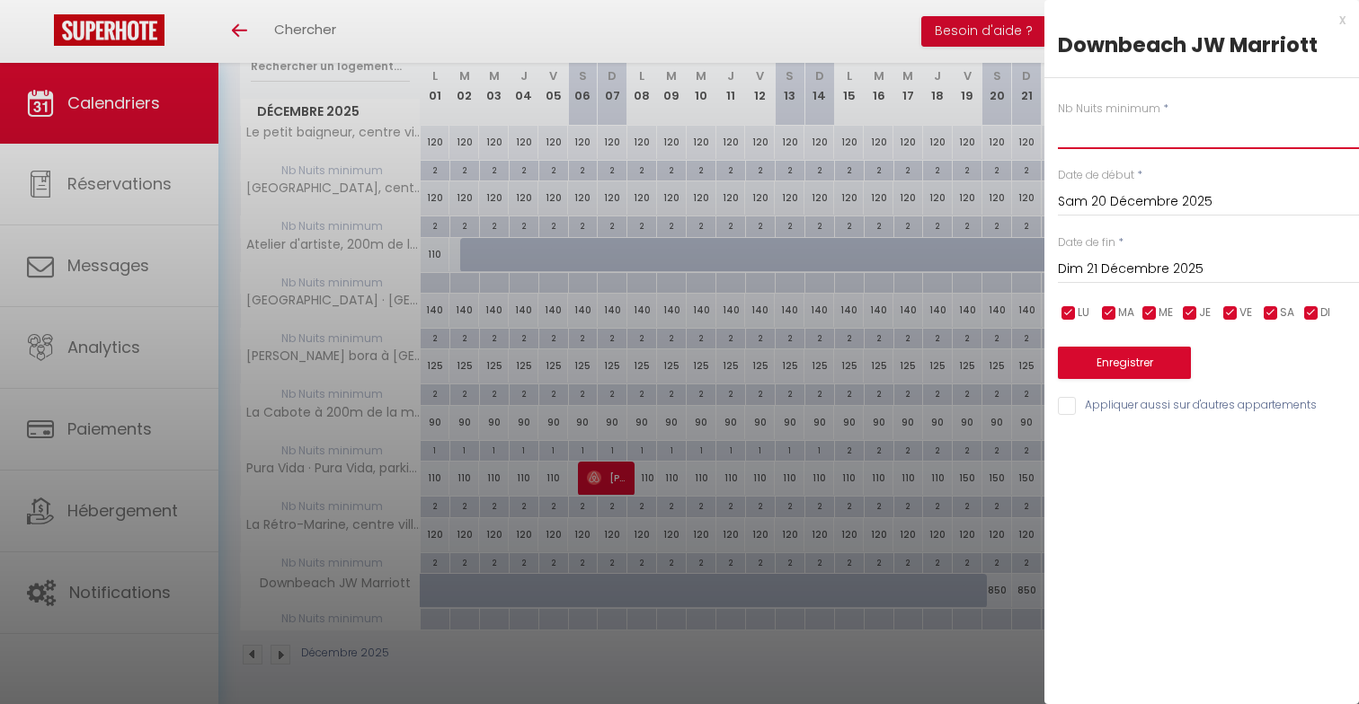
click at [1085, 142] on input "text" at bounding box center [1208, 133] width 301 height 32
type input "7"
click at [1140, 267] on input "Dim 21 Décembre 2025" at bounding box center [1208, 269] width 301 height 23
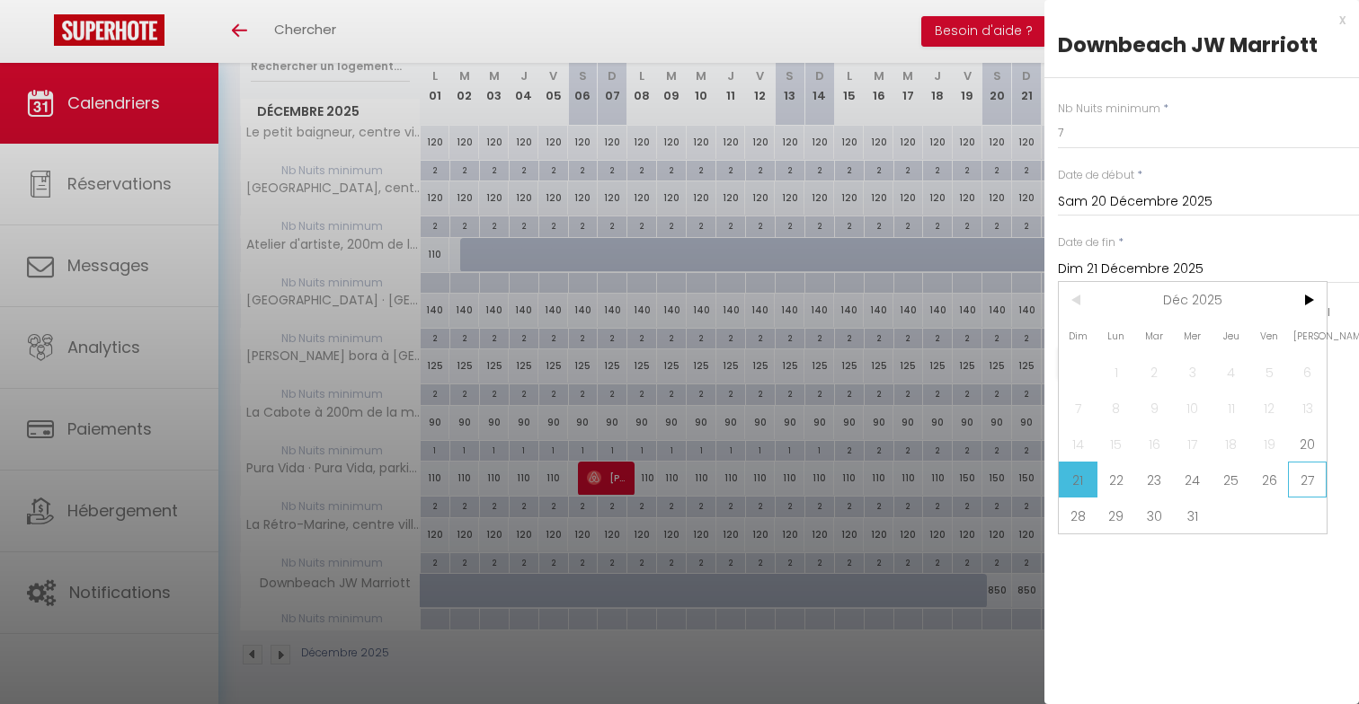
click at [1307, 484] on span "27" at bounding box center [1307, 480] width 39 height 36
type input "Sam 27 Décembre 2025"
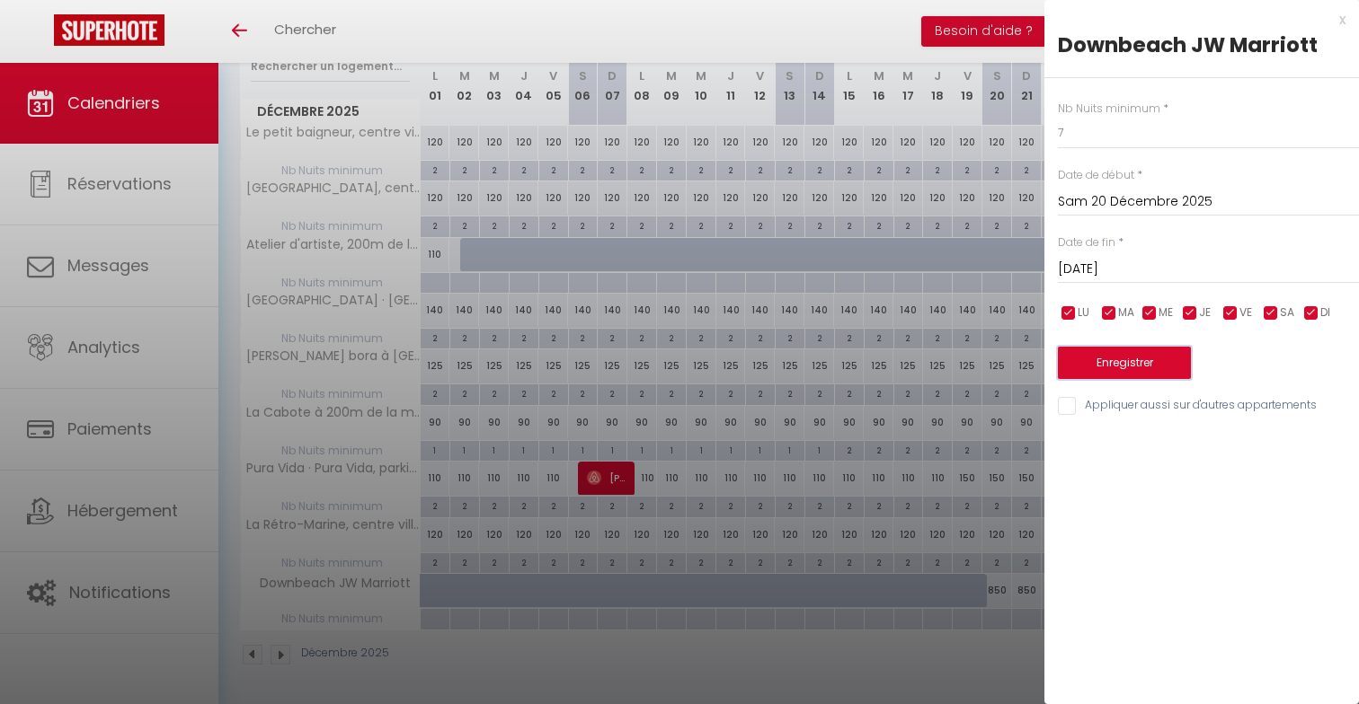
click at [1105, 365] on button "Enregistrer" at bounding box center [1124, 363] width 133 height 32
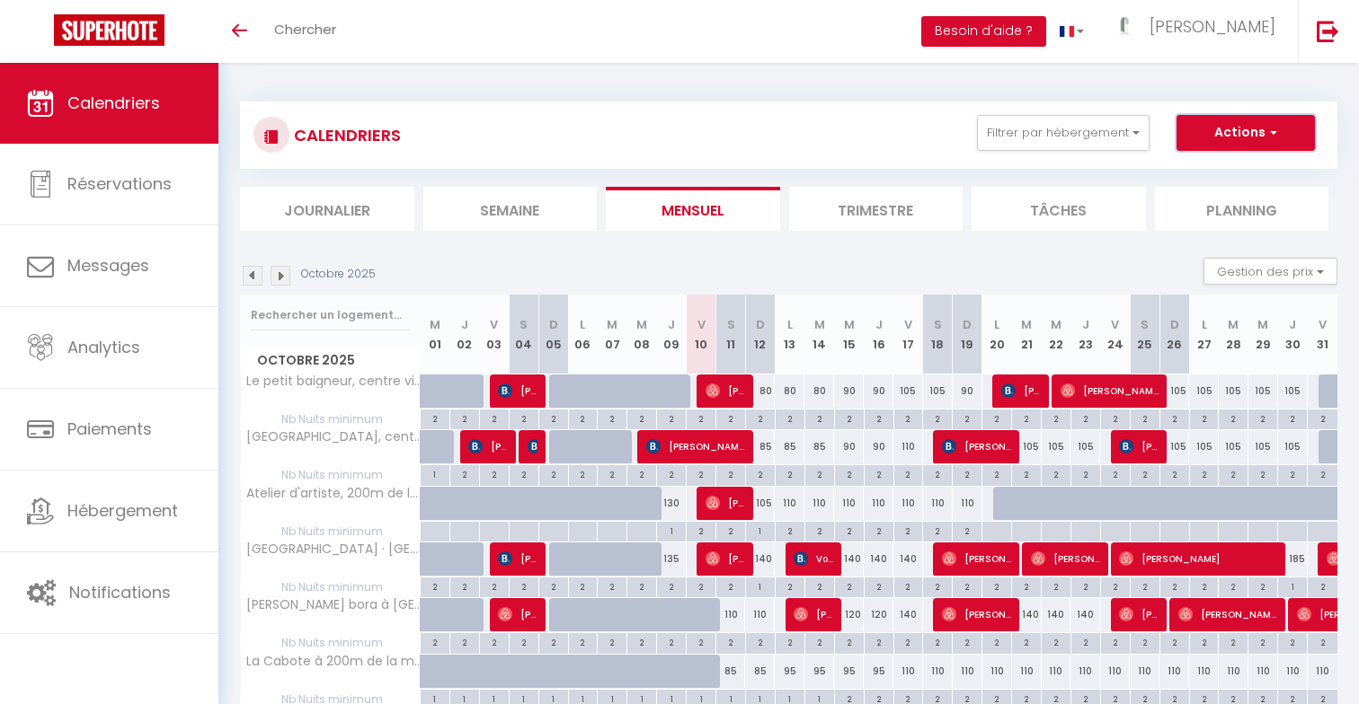
click at [1282, 137] on button "Actions" at bounding box center [1245, 133] width 138 height 36
click at [1052, 172] on div "CALENDRIERS Filtrer par hébergement Tous Downbeach [GEOGRAPHIC_DATA] à 200m de …" at bounding box center [788, 166] width 1097 height 129
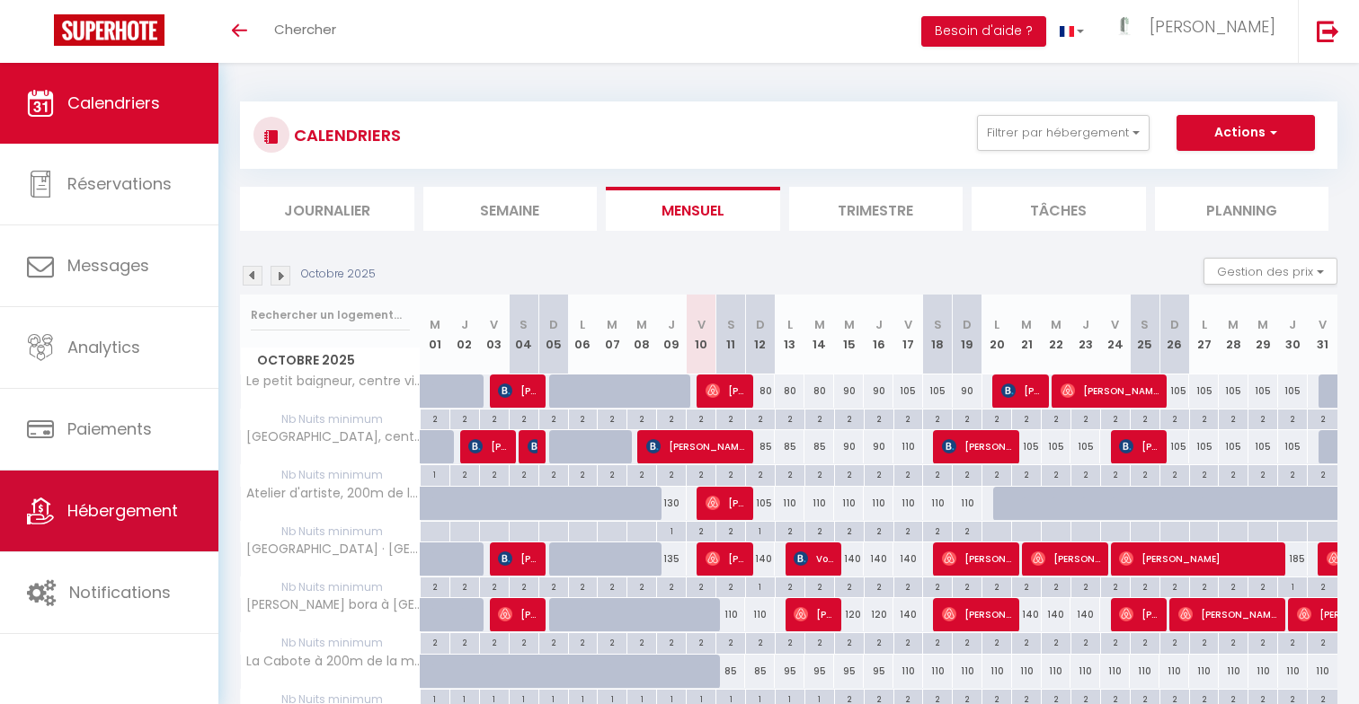
click at [153, 511] on span "Hébergement" at bounding box center [122, 511] width 111 height 22
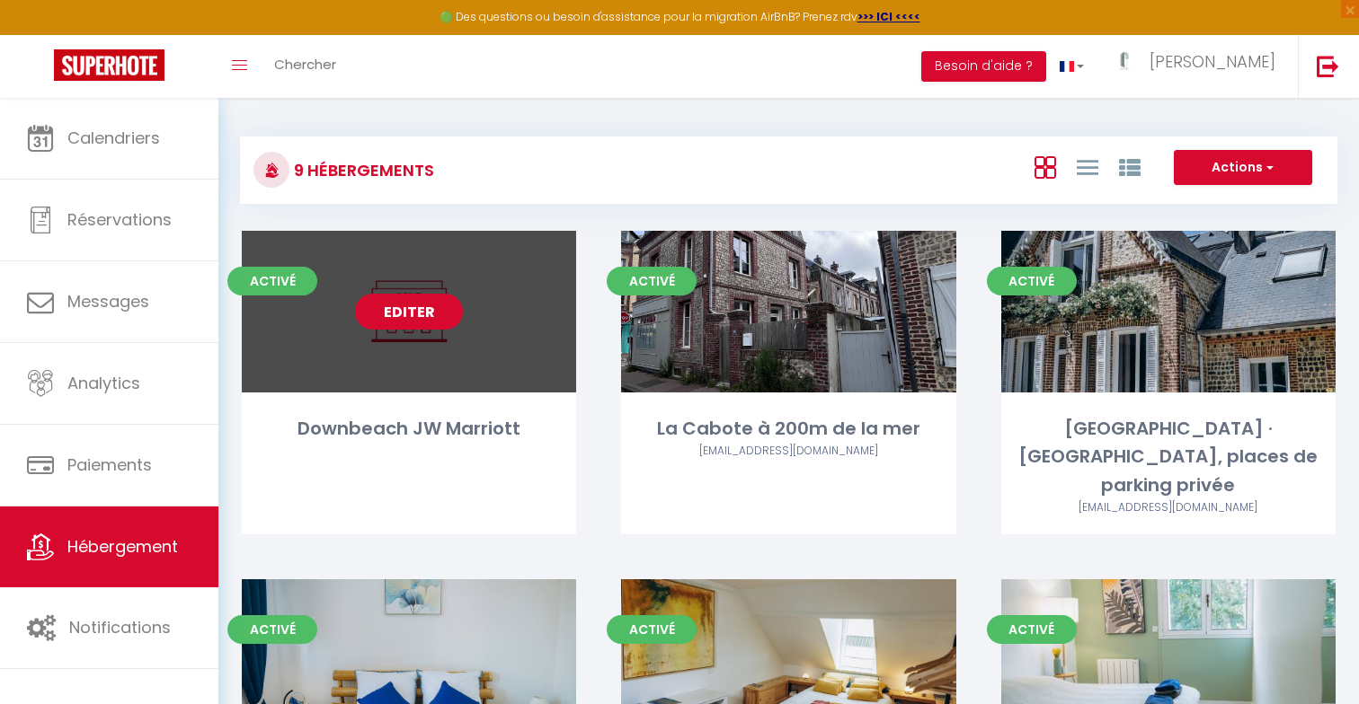
click at [412, 303] on link "Editer" at bounding box center [409, 312] width 108 height 36
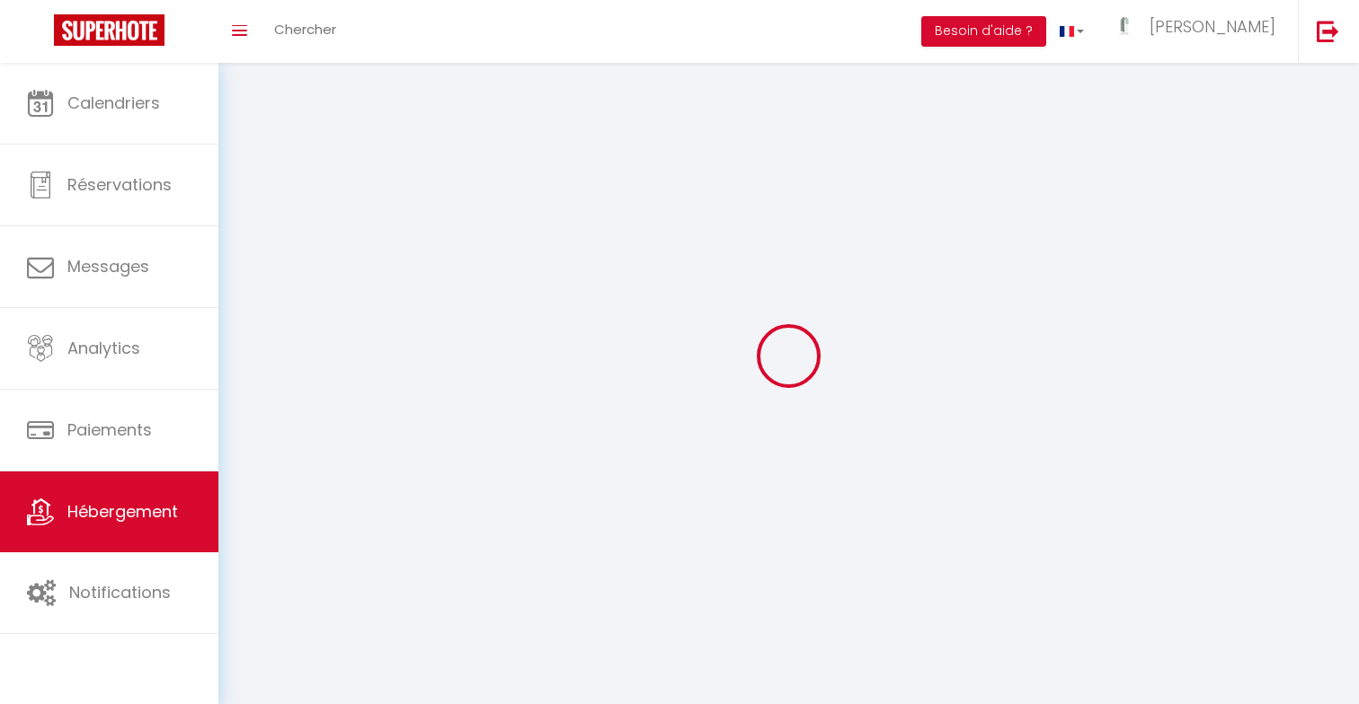
select select
select select "28"
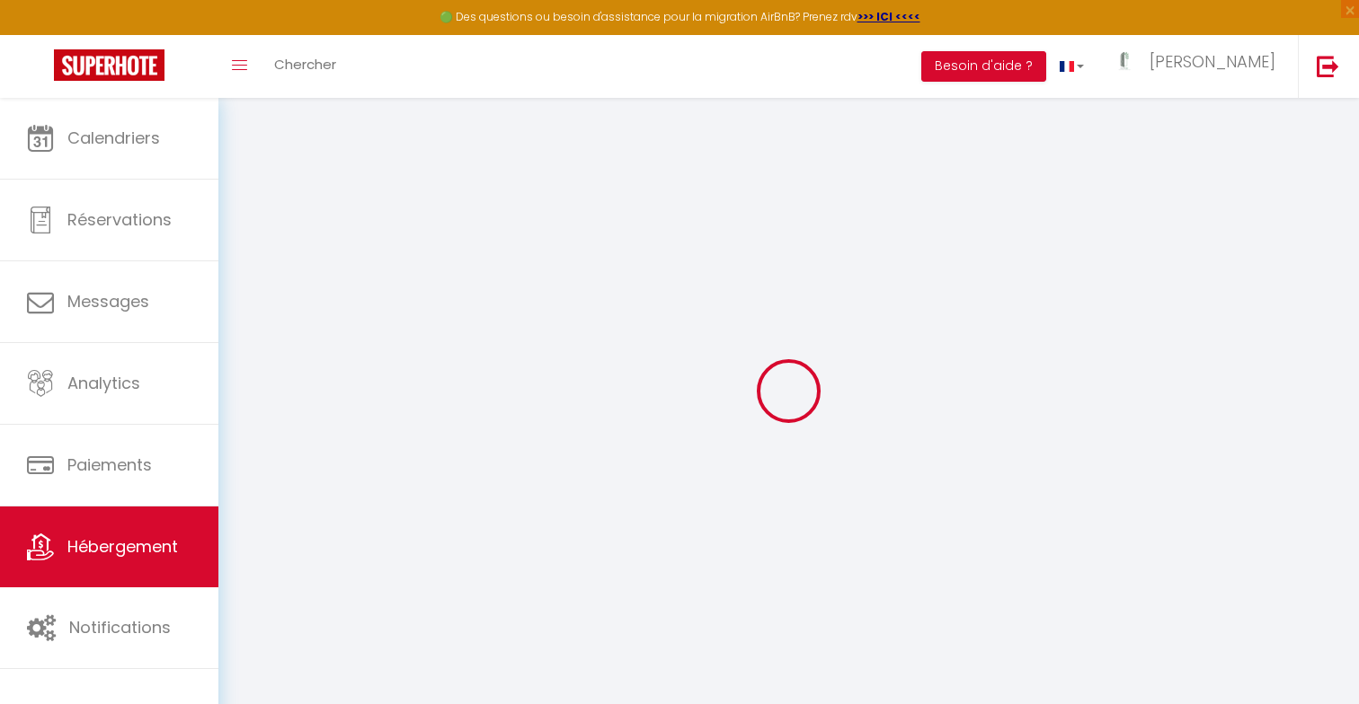
select select
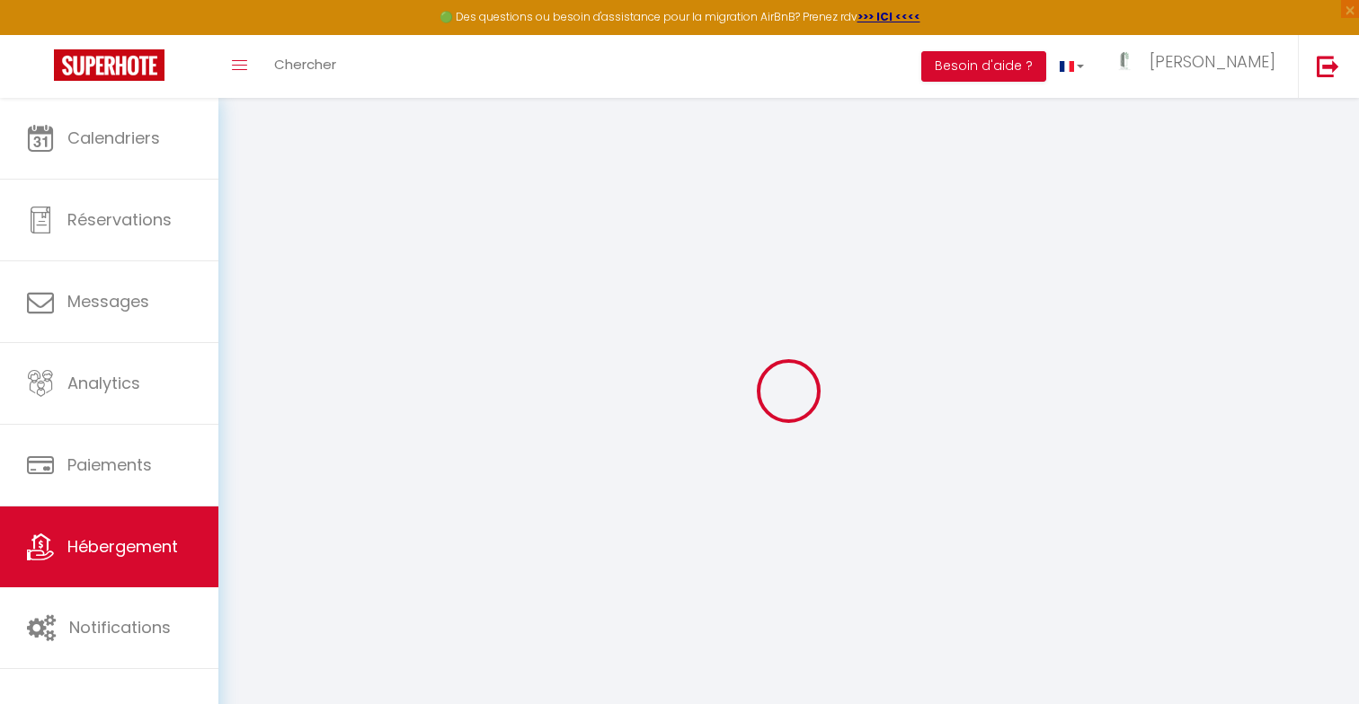
select select
checkbox input "false"
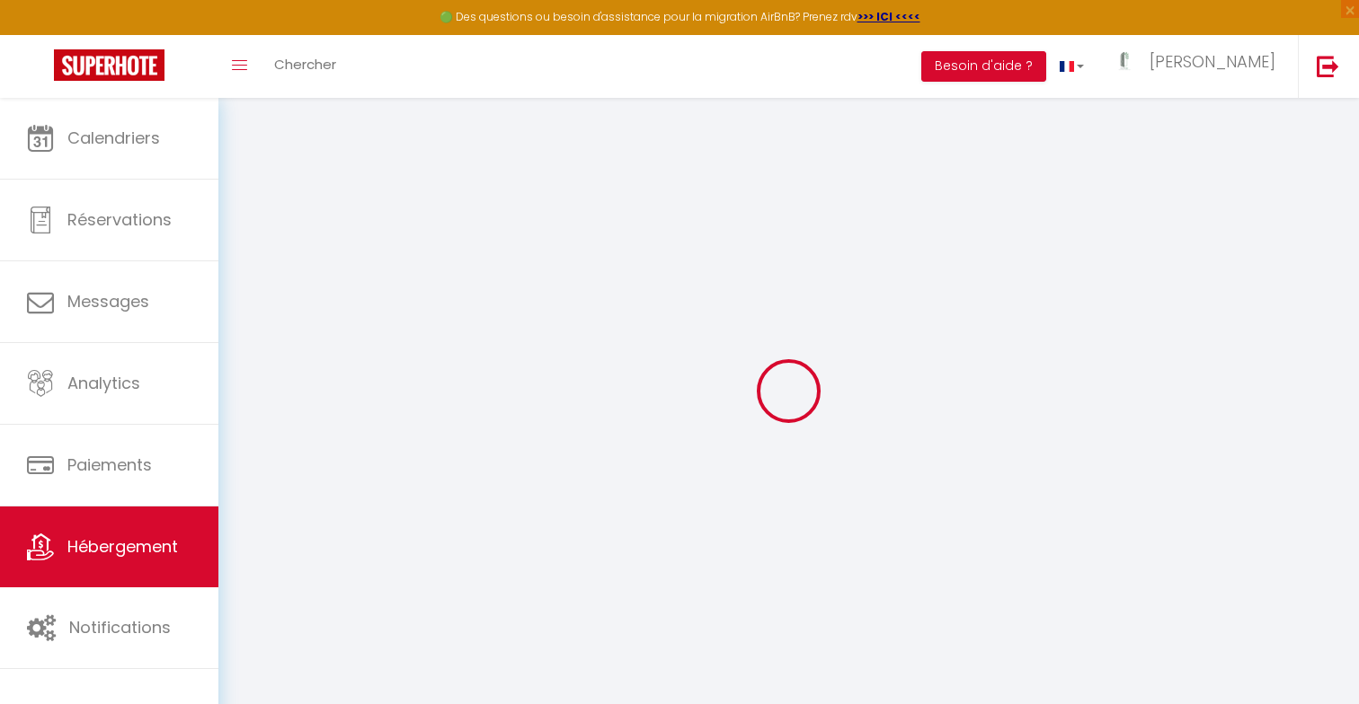
select select
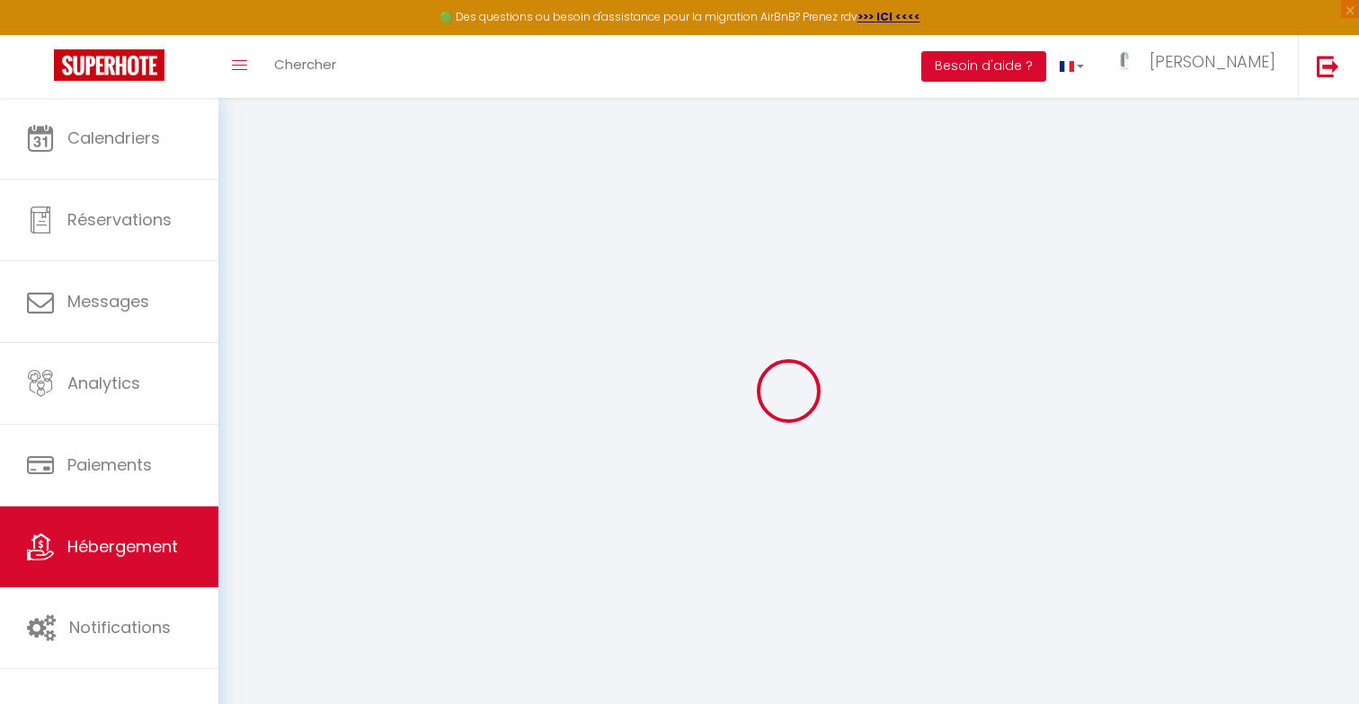
select select
checkbox input "false"
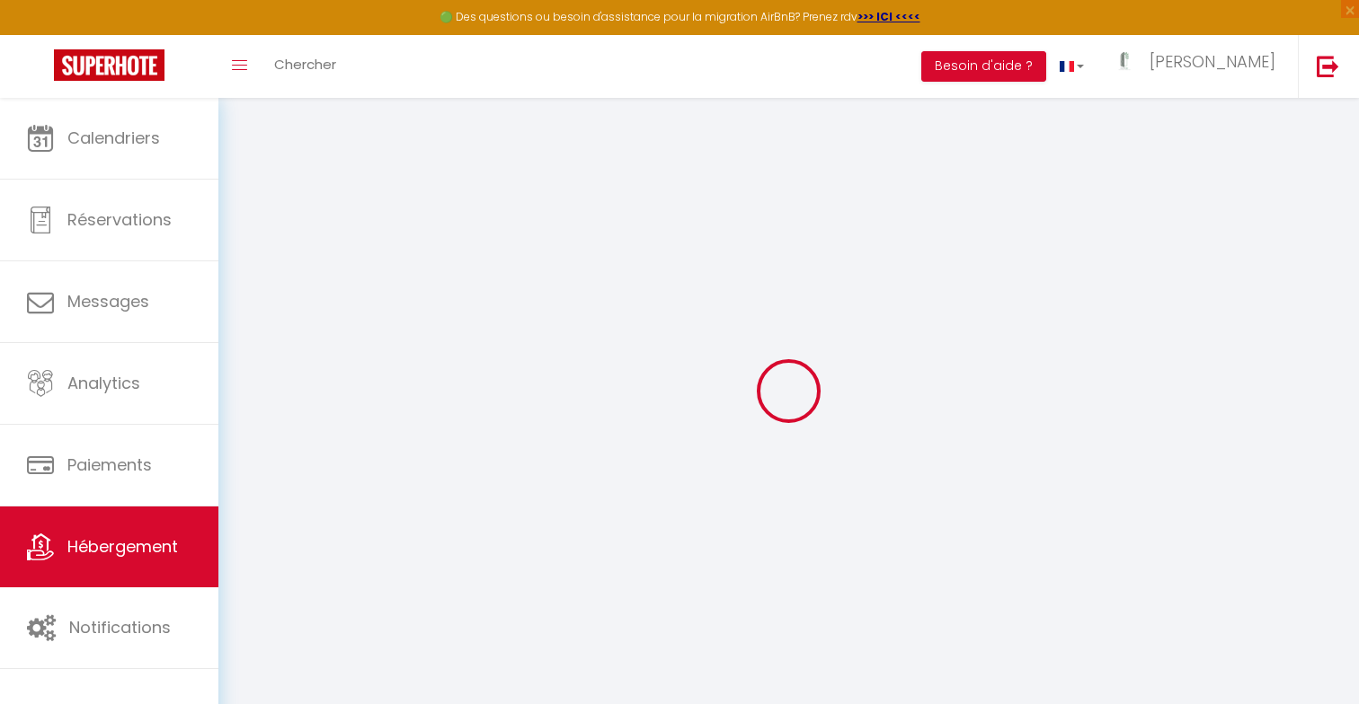
checkbox input "false"
select select
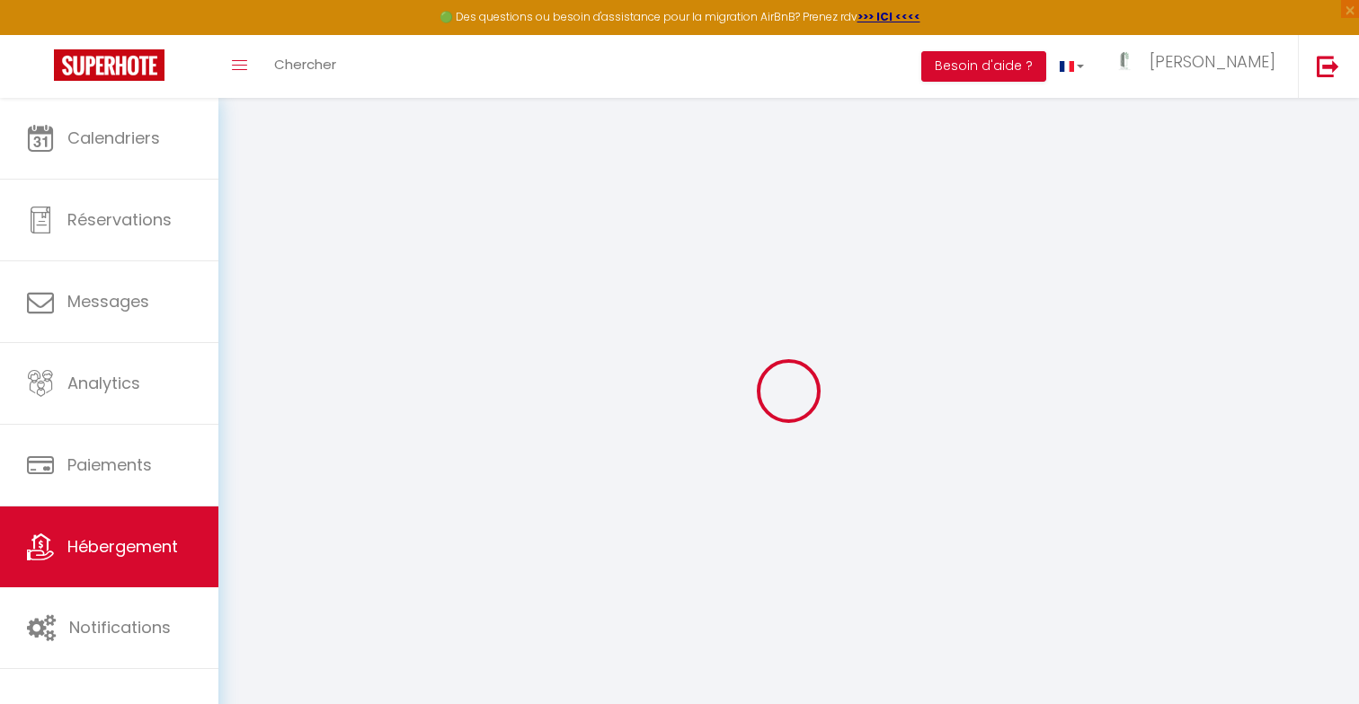
select select
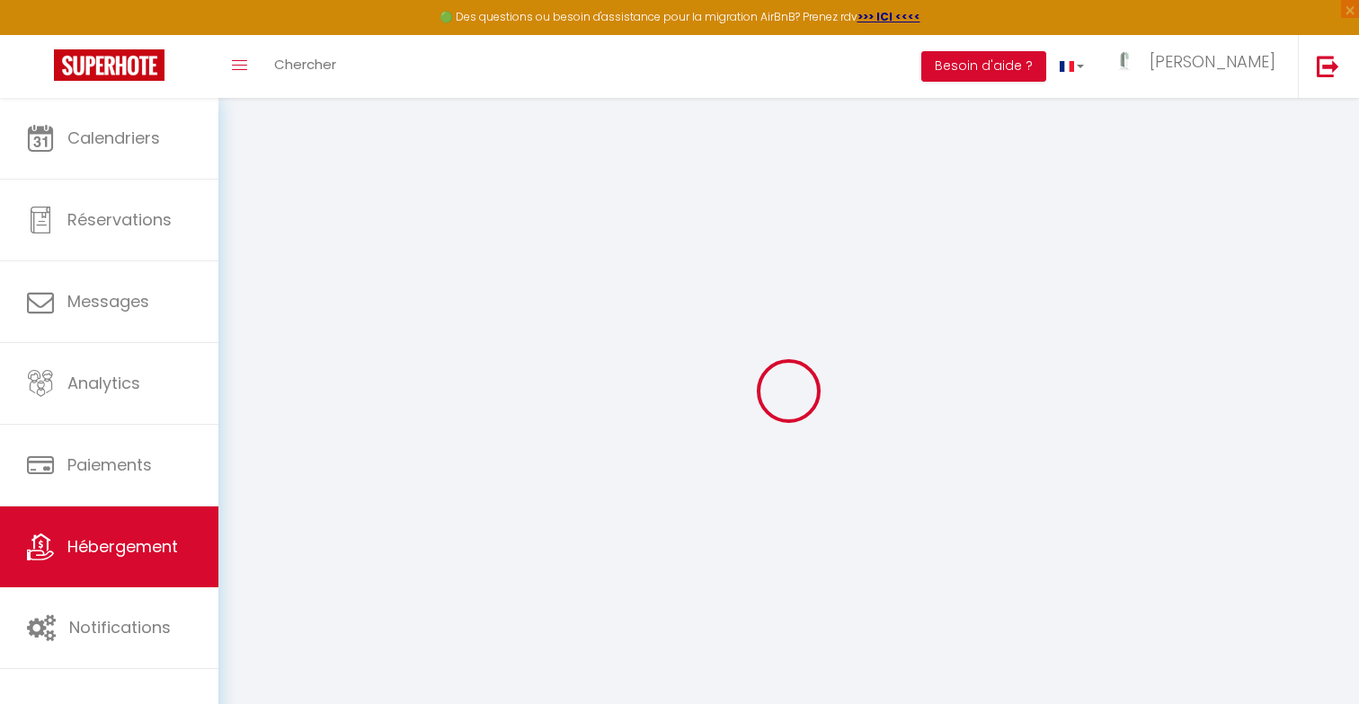
checkbox input "false"
select select
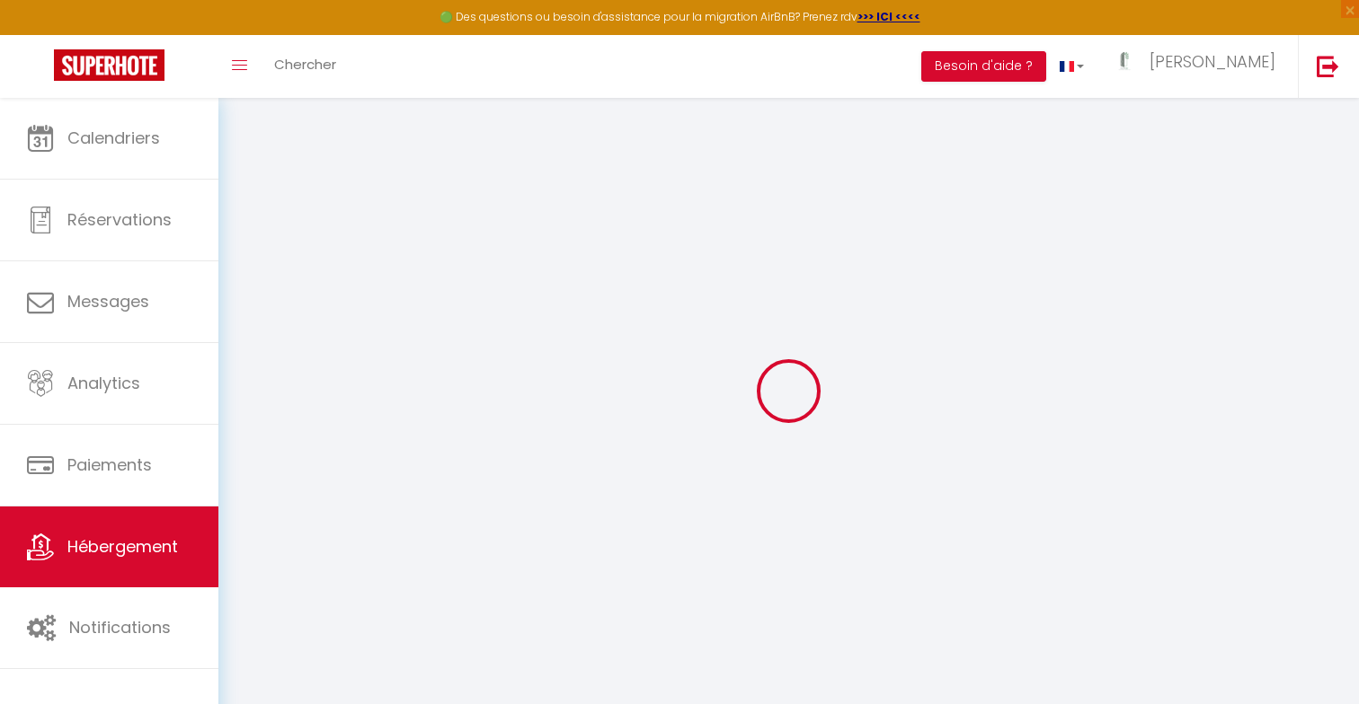
select select
type input "Downbeach JW Marriott"
type input "Virginie"
type input "Couturier"
select select "6"
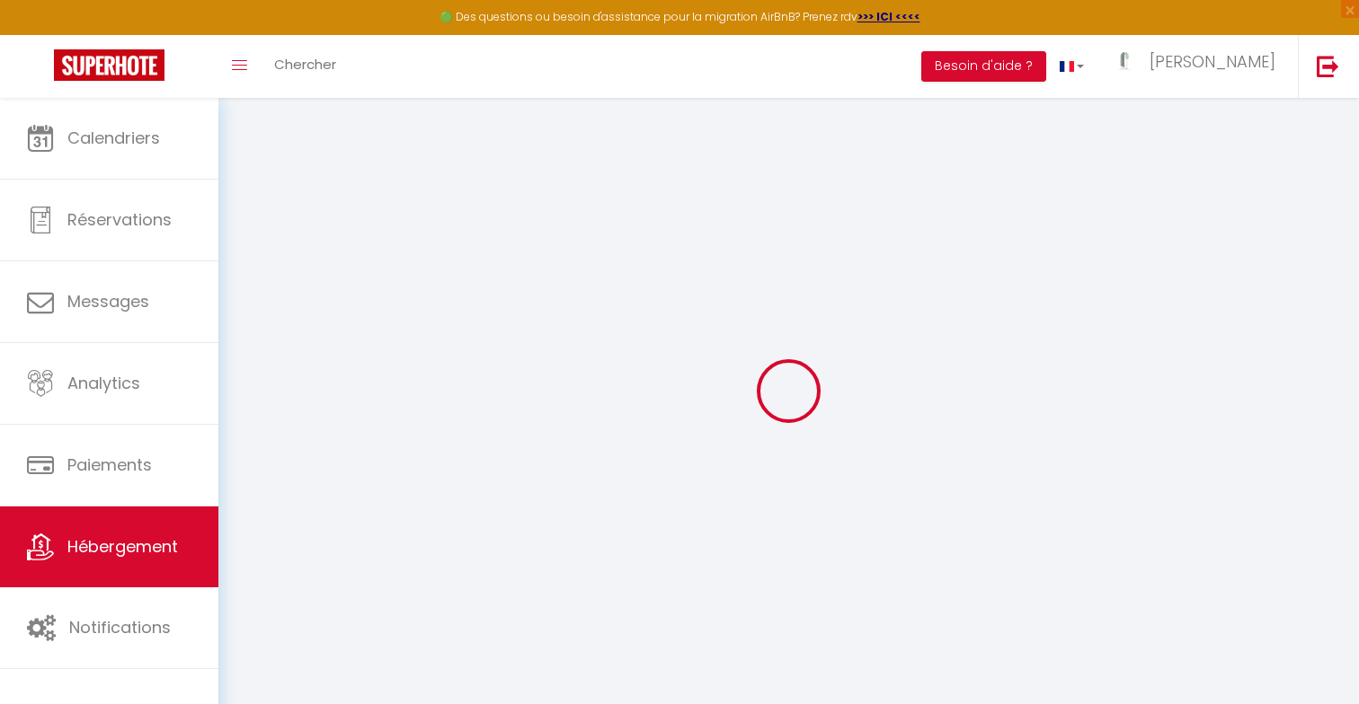
type input "850"
select select
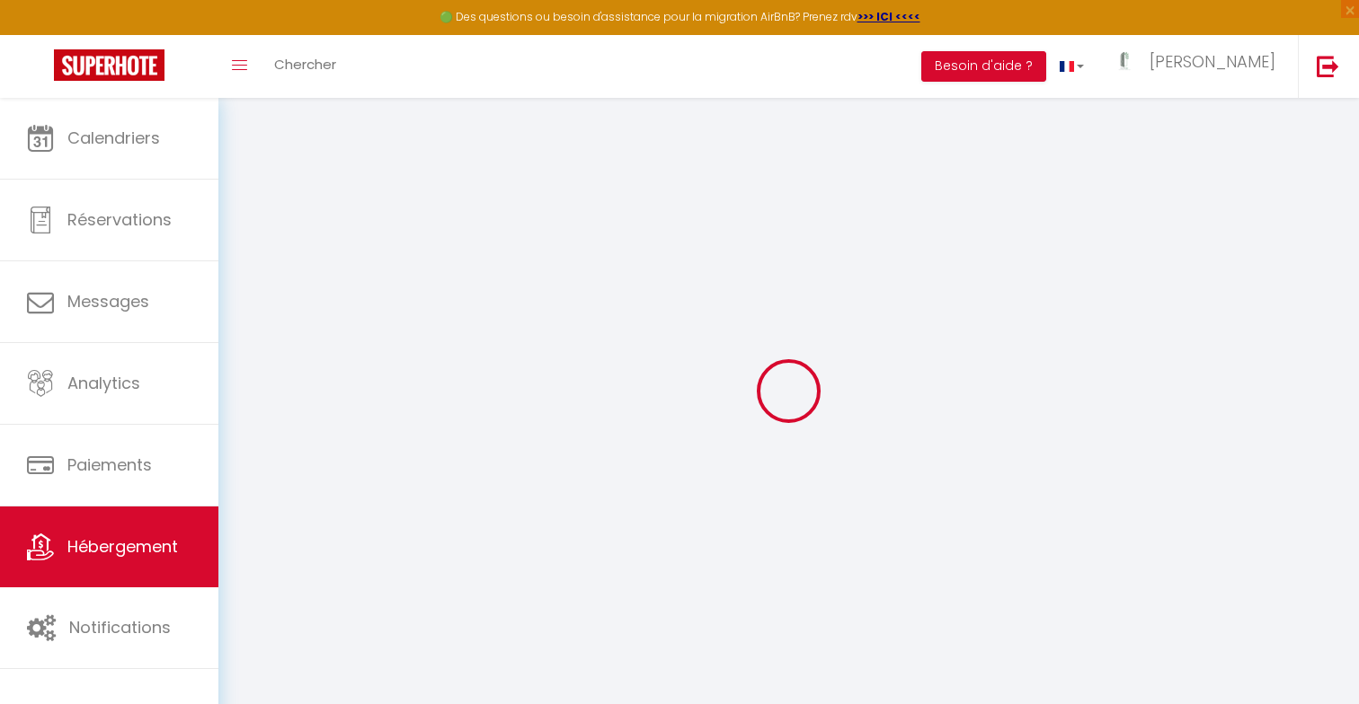
select select
type input "x"
type input "0000"
type input "Saint-Martin"
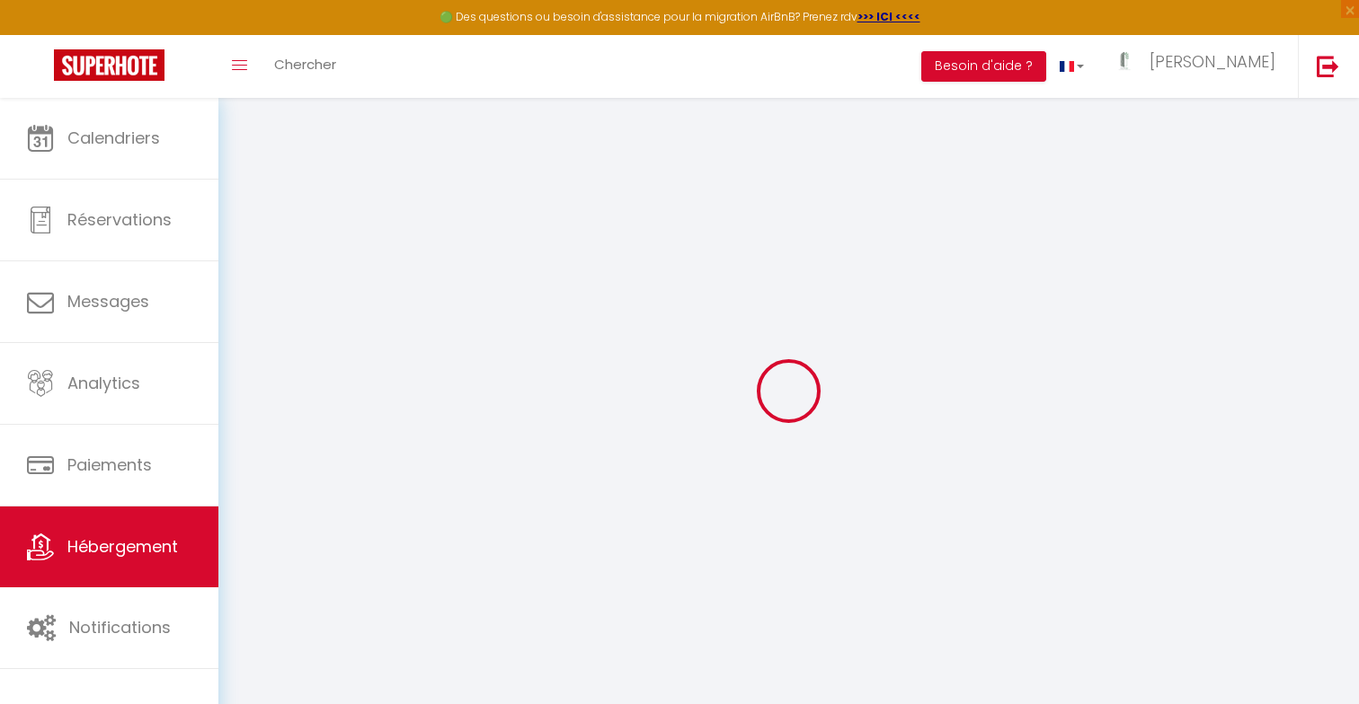
type input "[DOMAIN_NAME][EMAIL_ADDRESS][DOMAIN_NAME]"
select select "16249"
checkbox input "false"
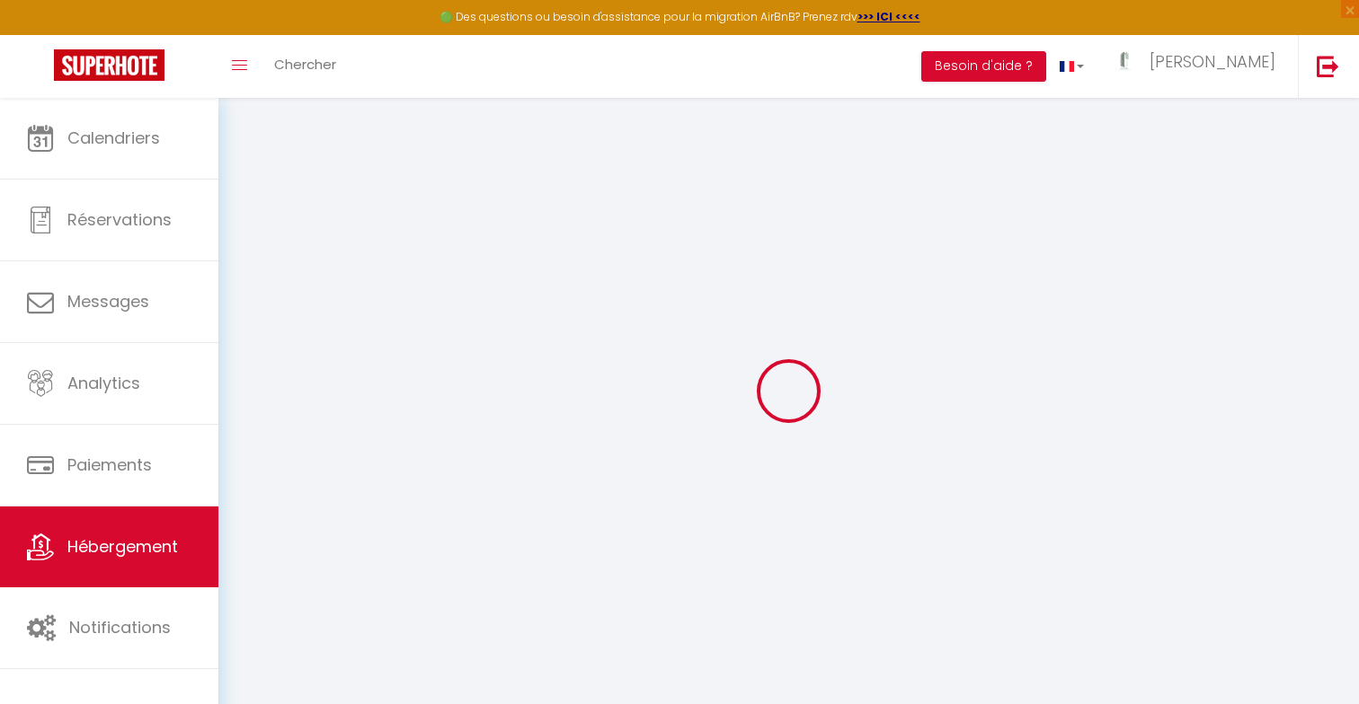
checkbox input "false"
select select "95"
type input "0"
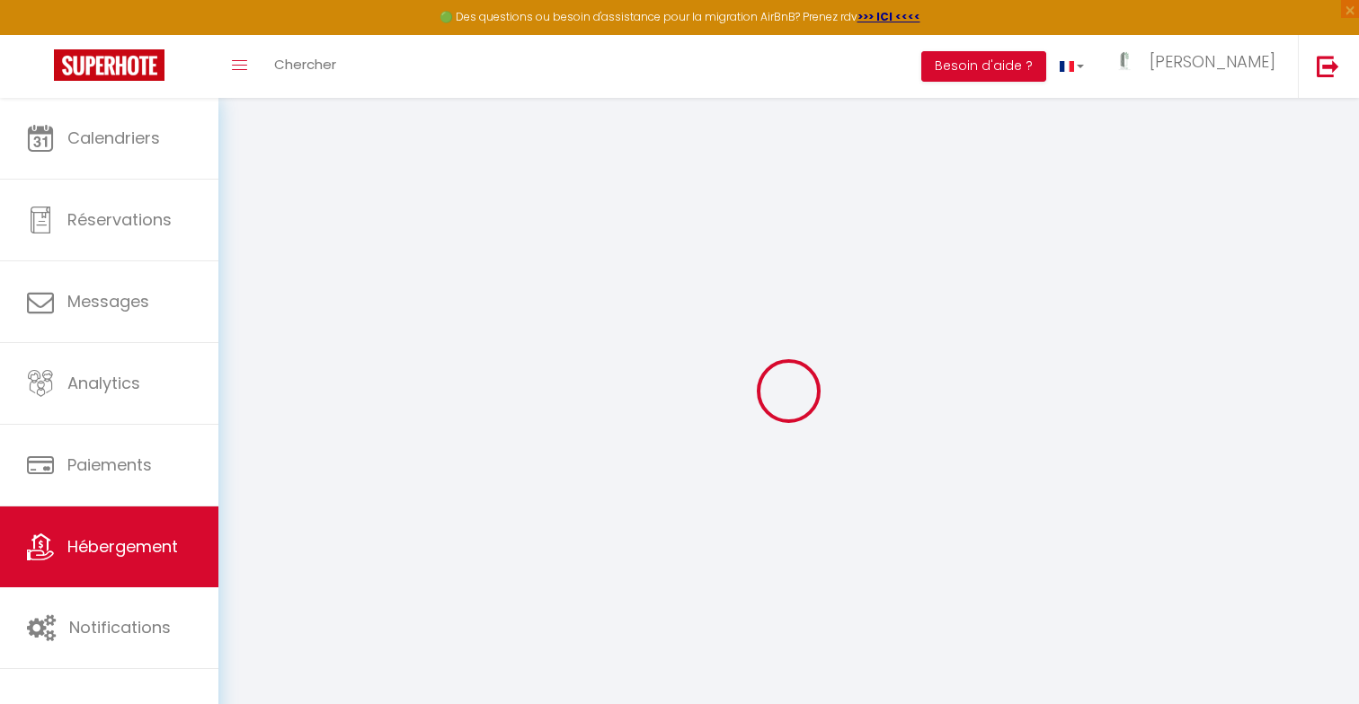
type input "0"
select select
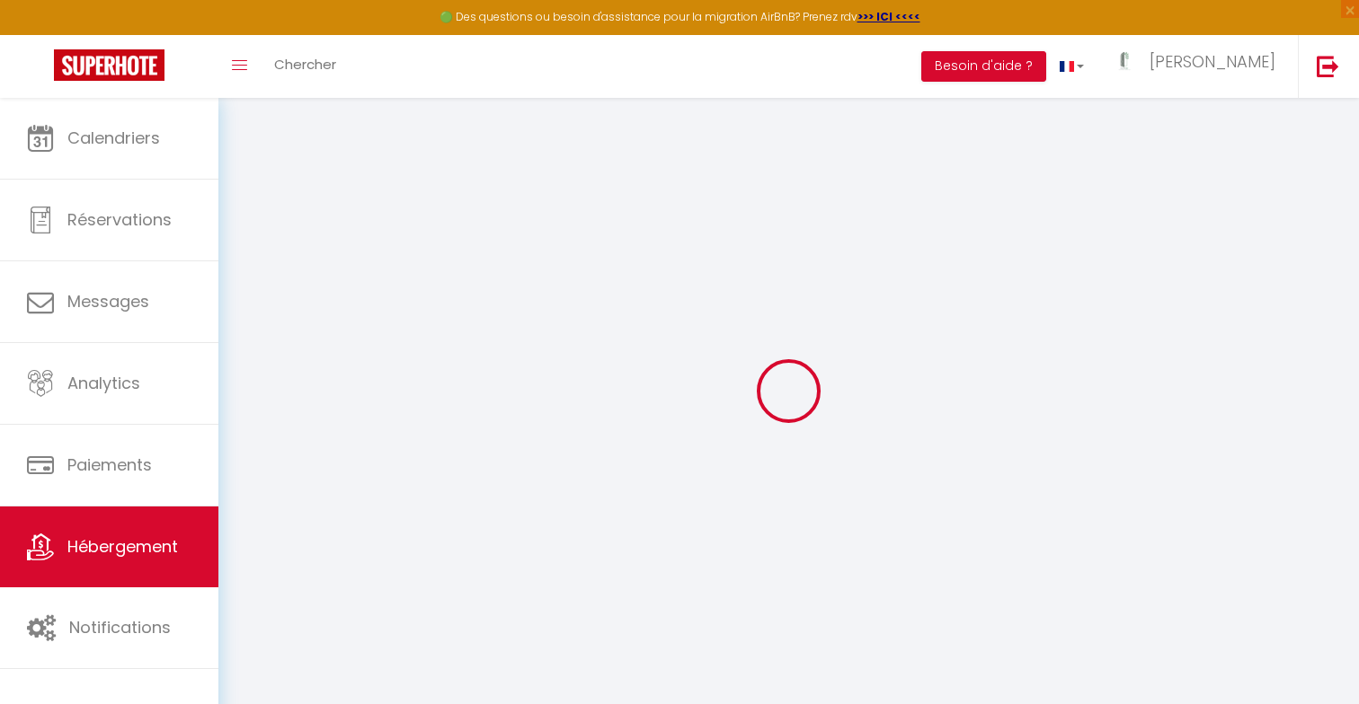
select select
checkbox input "false"
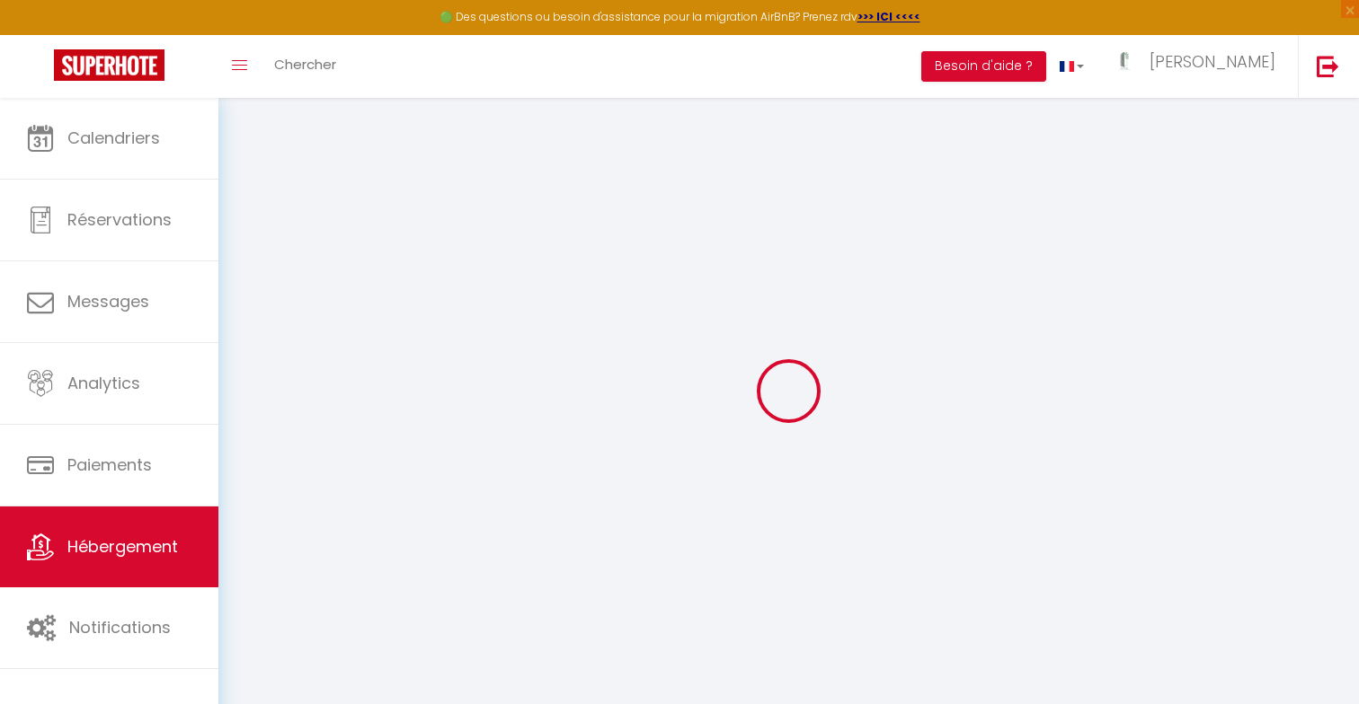
checkbox input "false"
select select
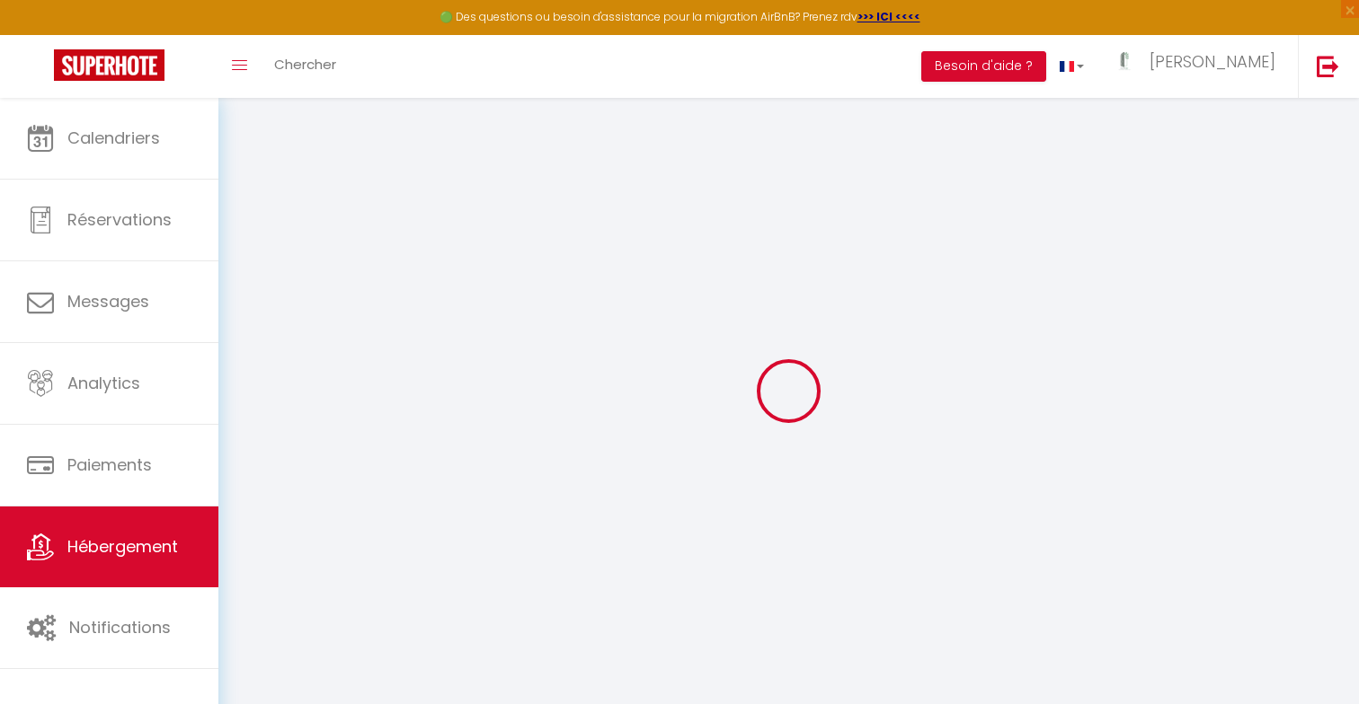
select select
checkbox input "false"
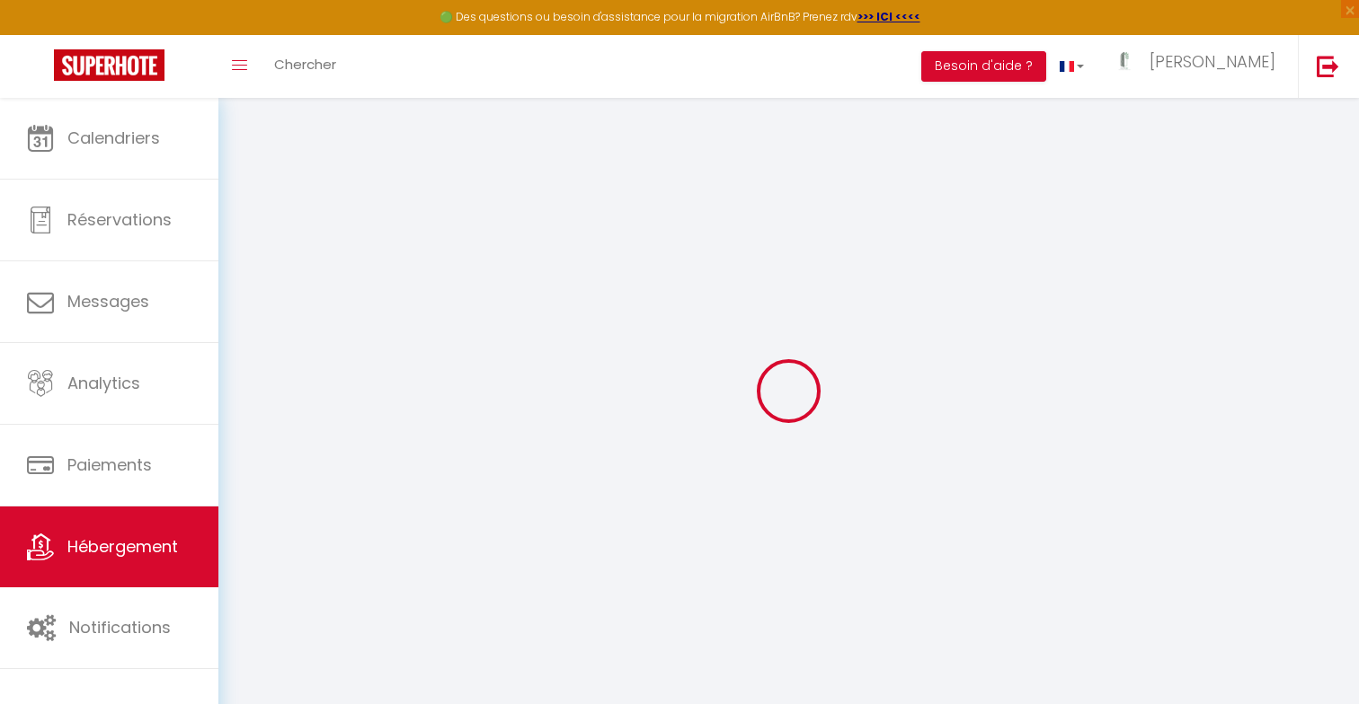
checkbox input "false"
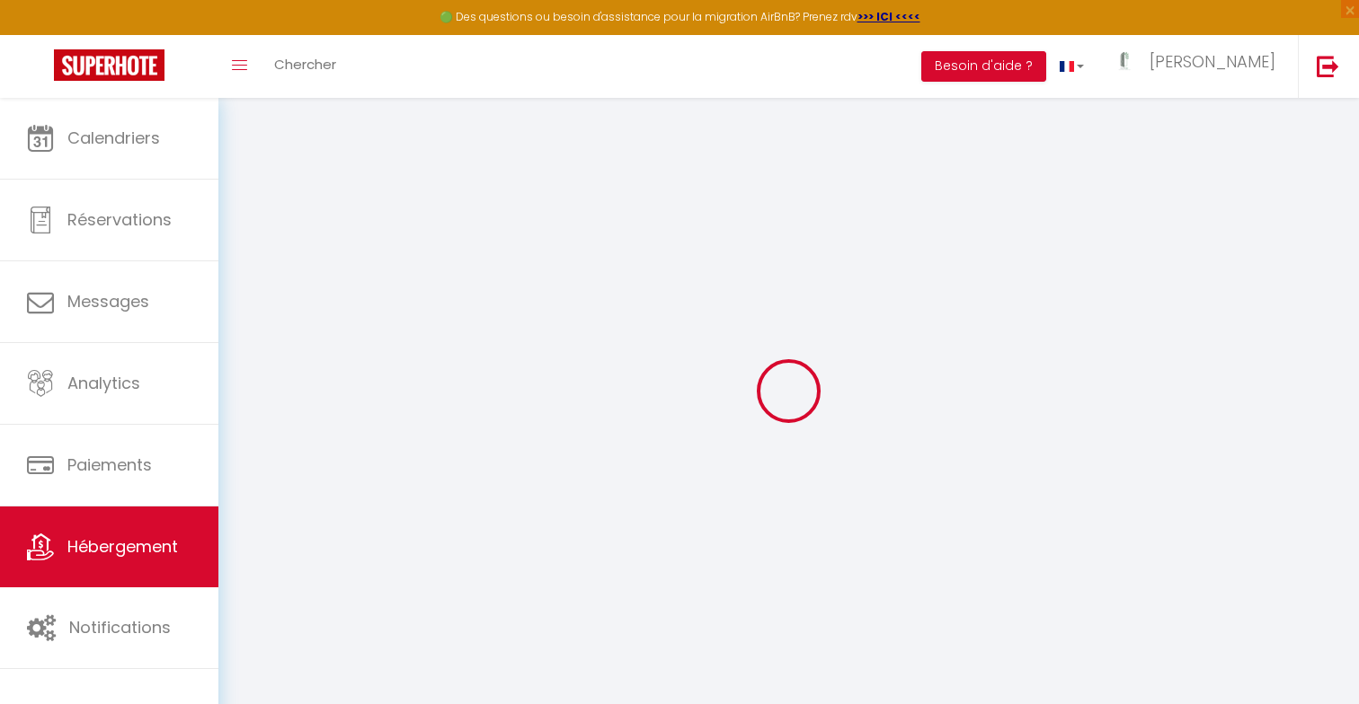
checkbox input "false"
select select "14:00"
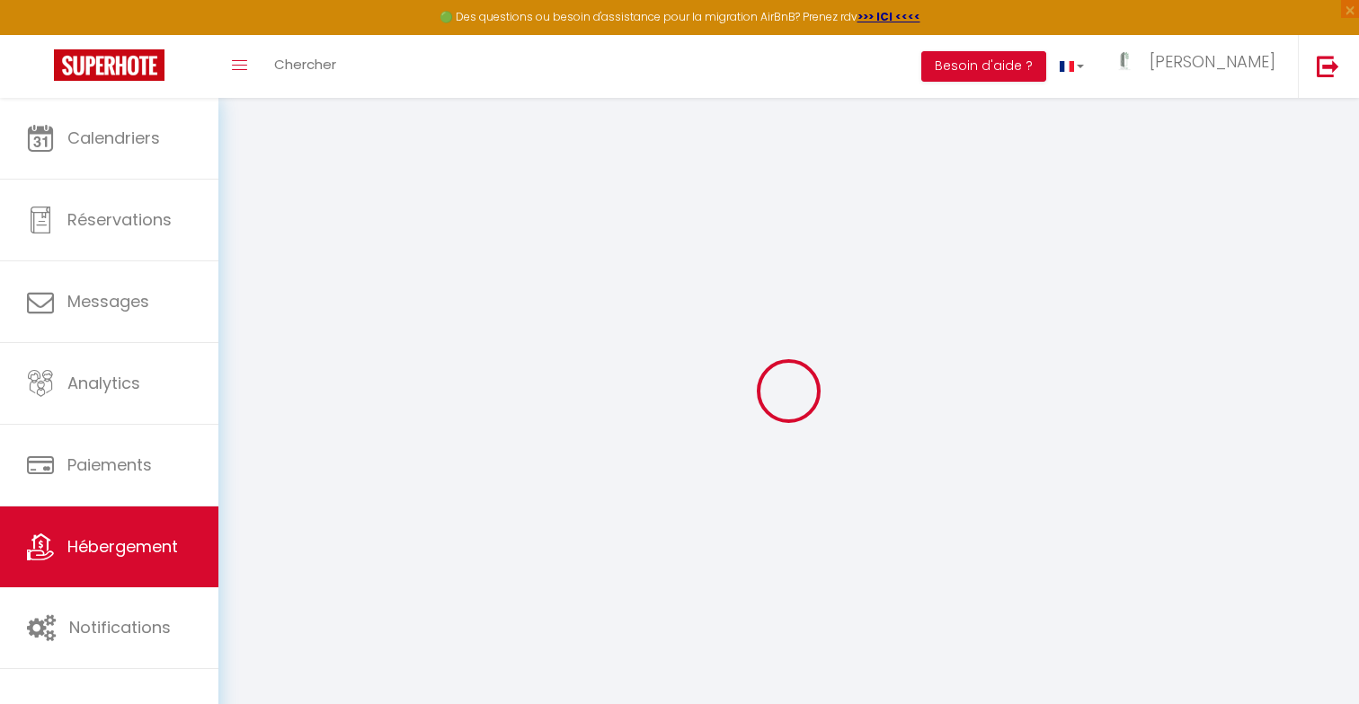
select select "23:00"
select select "11:00"
select select "30"
select select "120"
select select "12:00"
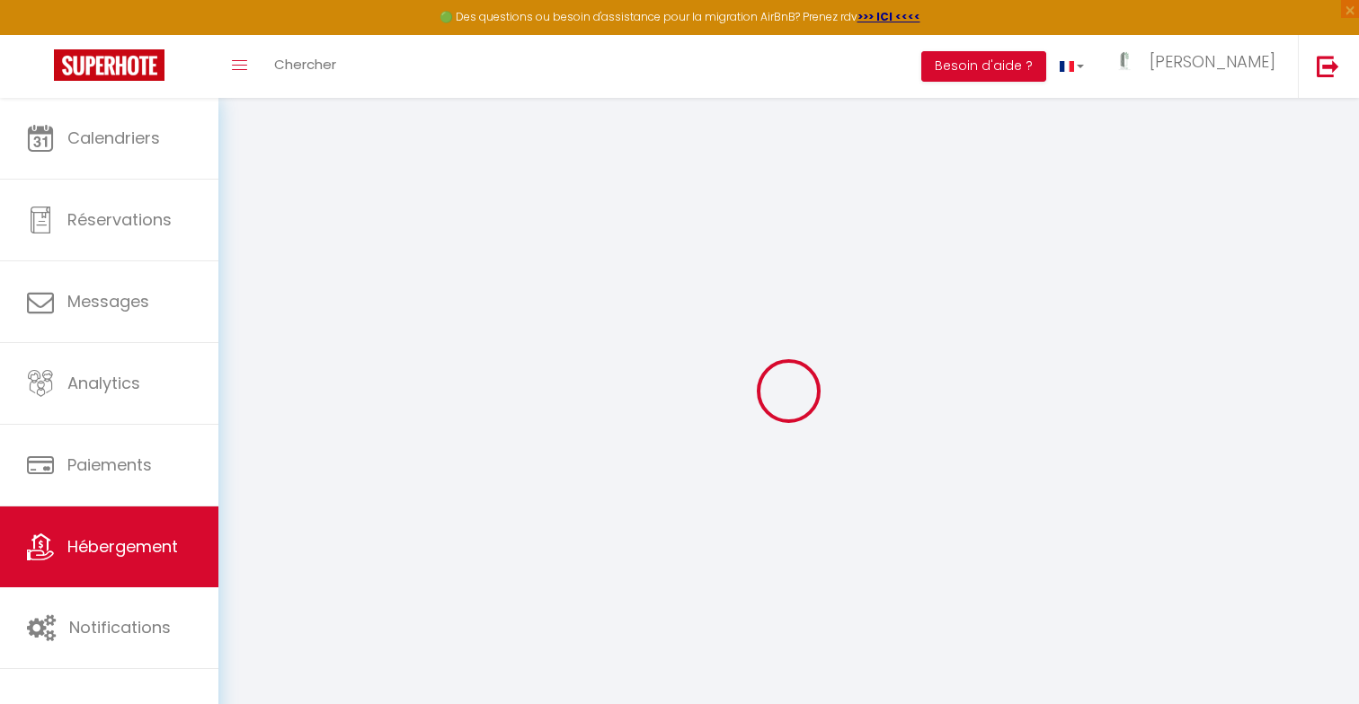
checkbox input "false"
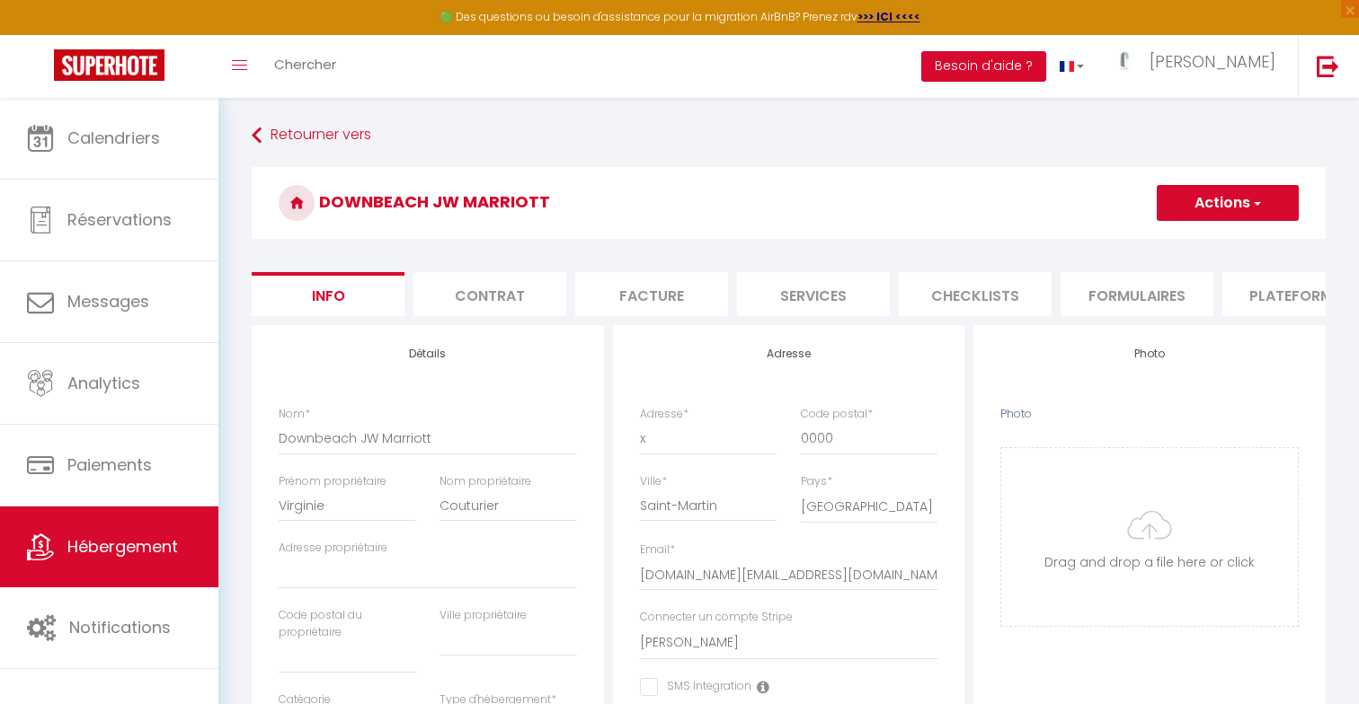
checkbox input "false"
click at [292, 435] on input "Downbeach JW Marriott" at bounding box center [428, 438] width 298 height 32
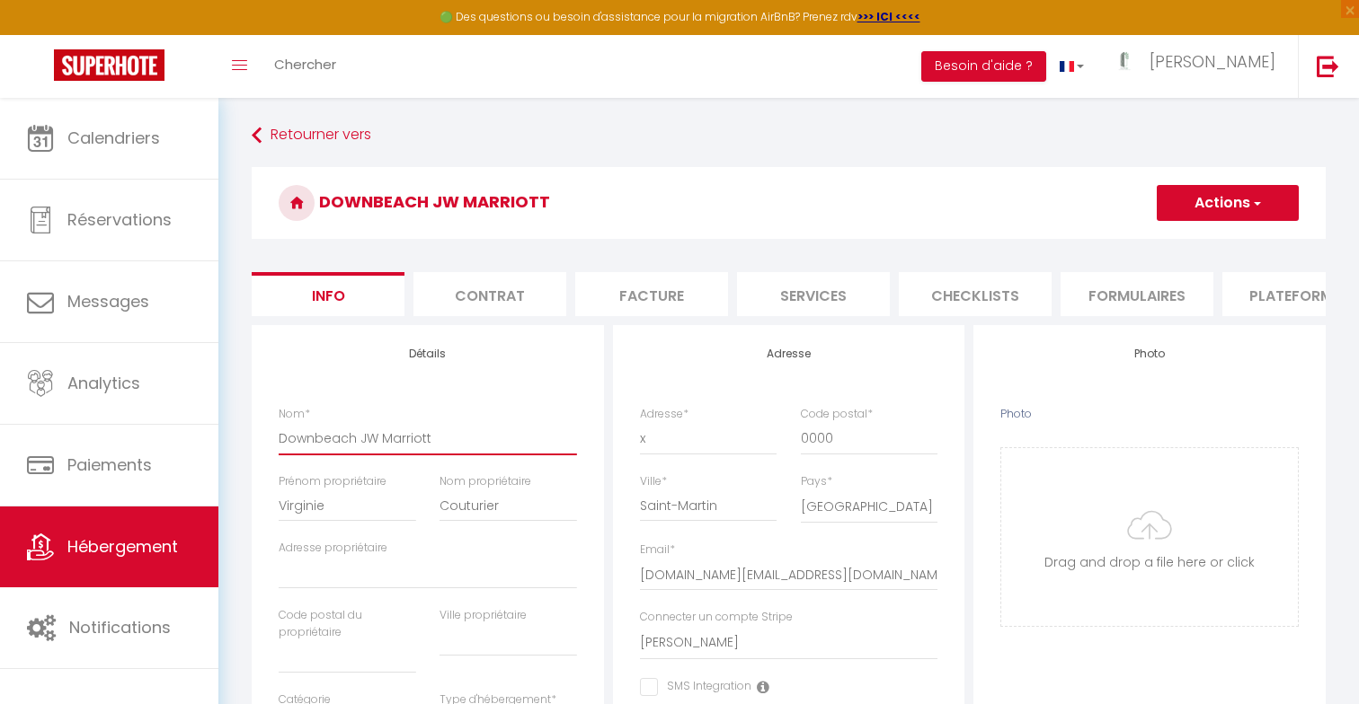
type input "Dwnbeach JW Marriott"
checkbox input "false"
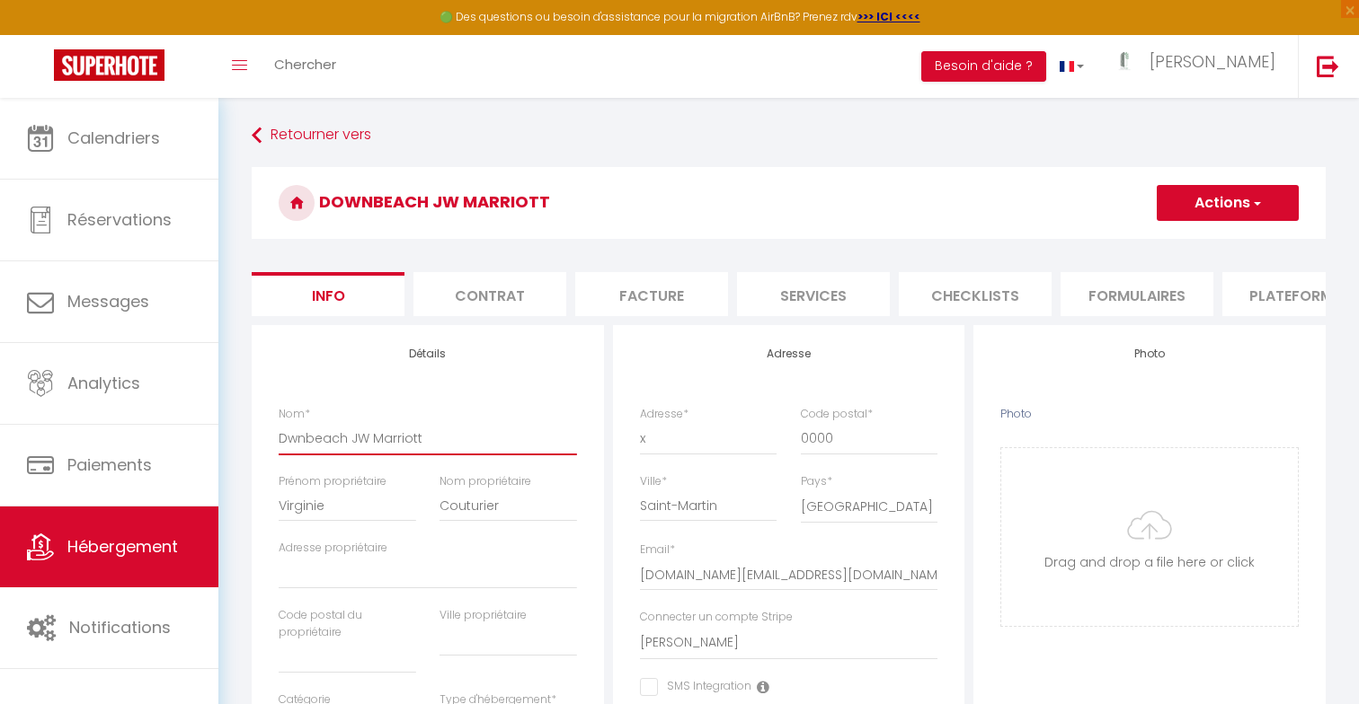
type input "Dawnbeach JW Marriott"
checkbox input "false"
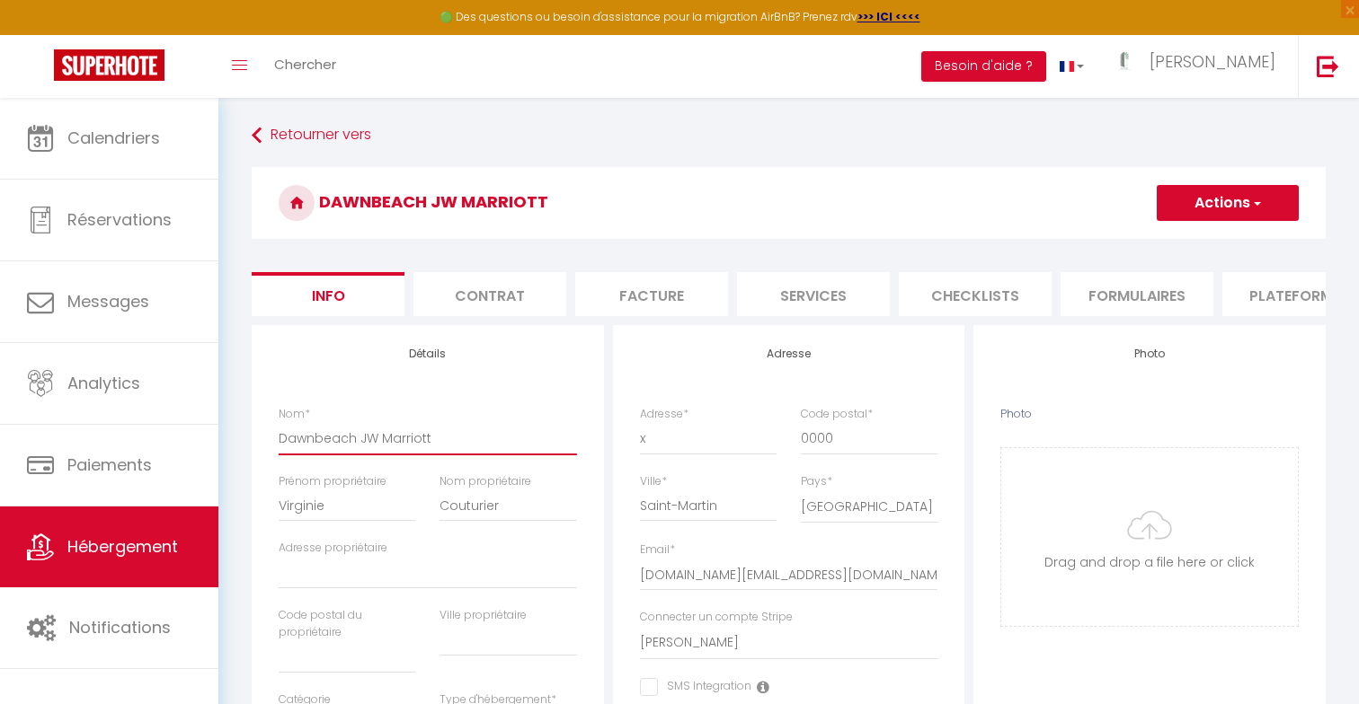
type input "Dawnbeach JW Marriott"
click at [1246, 190] on button "Actions" at bounding box center [1227, 203] width 142 height 36
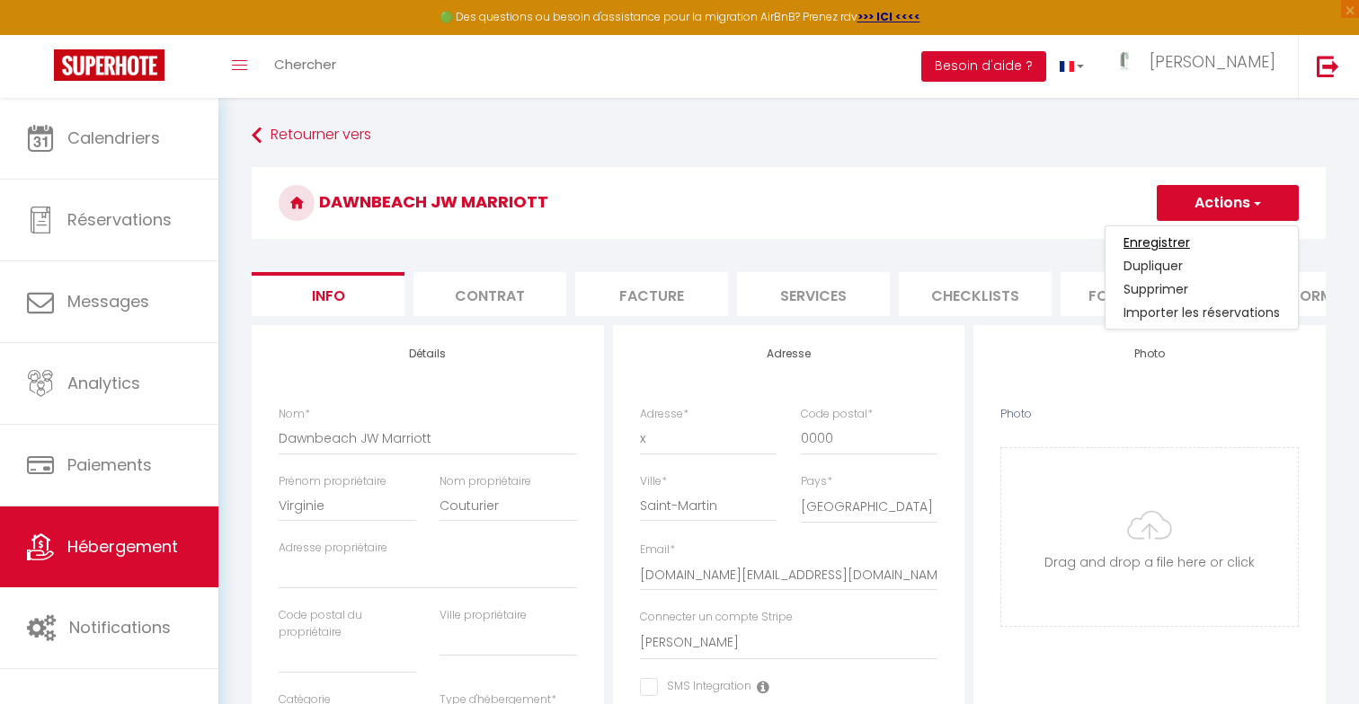
click at [1174, 237] on input "Enregistrer" at bounding box center [1156, 243] width 66 height 18
